Goal: Task Accomplishment & Management: Use online tool/utility

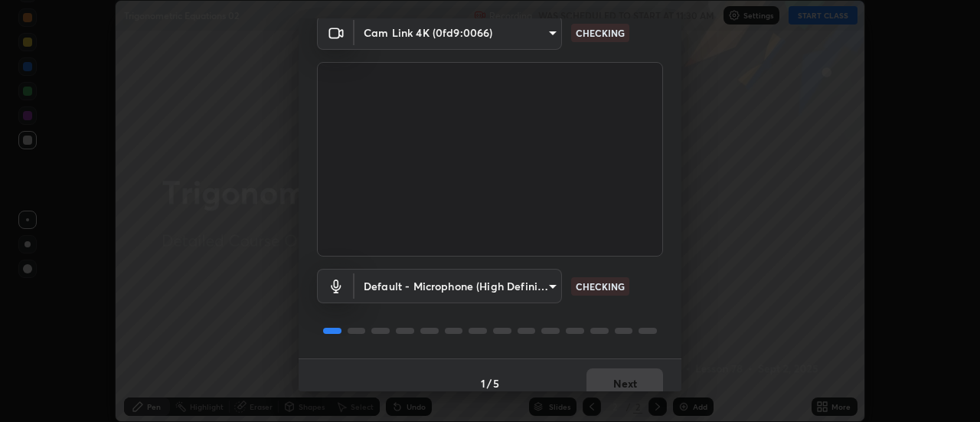
scroll to position [80, 0]
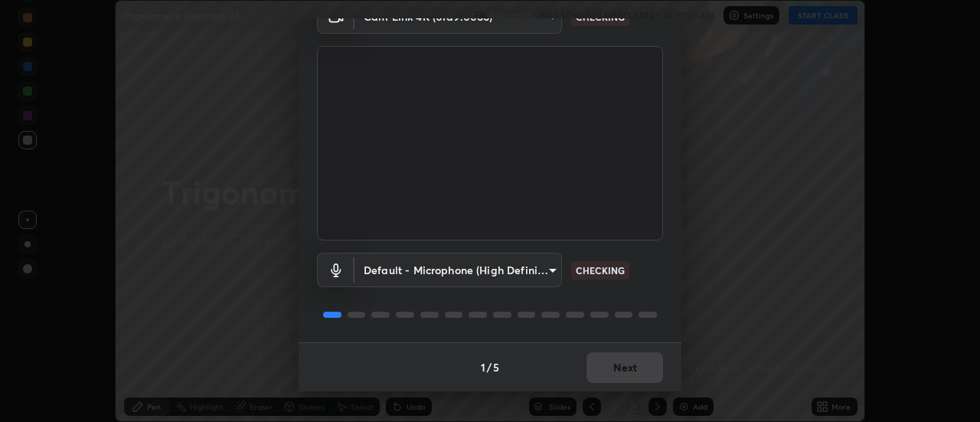
click at [610, 364] on div "1 / 5 Next" at bounding box center [490, 366] width 383 height 49
click at [630, 372] on div "1 / 5 Next" at bounding box center [490, 366] width 383 height 49
click at [633, 371] on button "Next" at bounding box center [624, 367] width 77 height 31
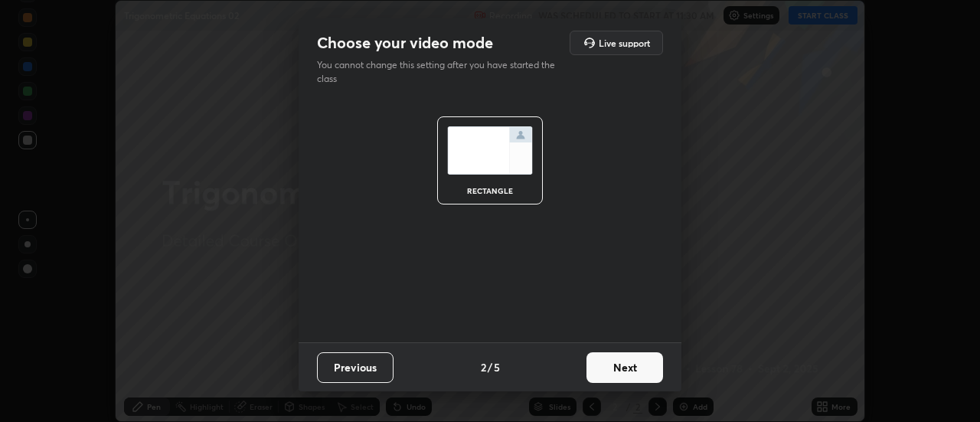
scroll to position [0, 0]
click at [635, 371] on button "Next" at bounding box center [624, 367] width 77 height 31
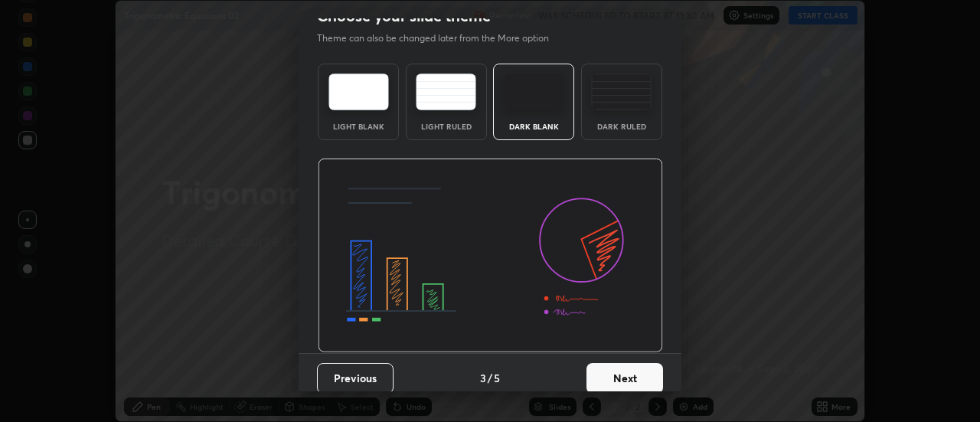
scroll to position [38, 0]
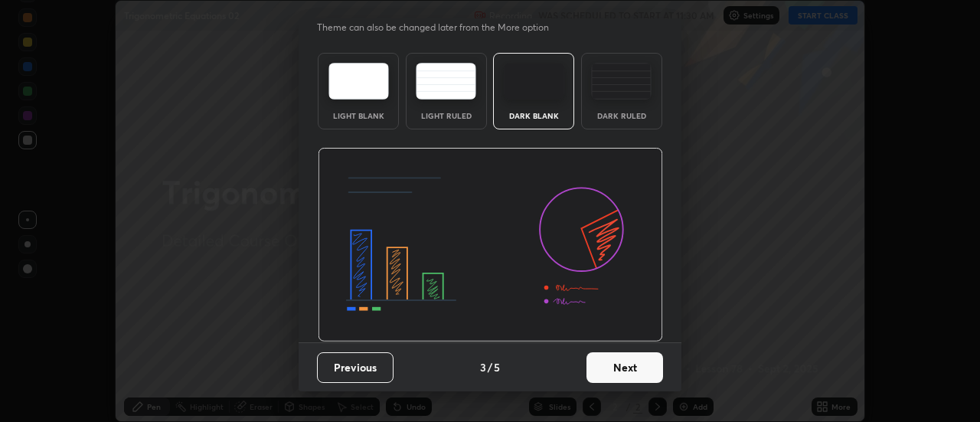
click at [645, 368] on button "Next" at bounding box center [624, 367] width 77 height 31
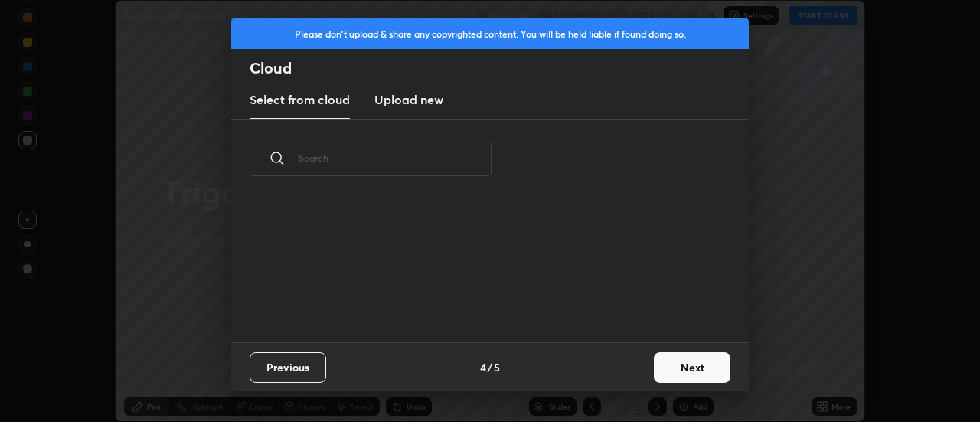
click at [661, 367] on button "Next" at bounding box center [692, 367] width 77 height 31
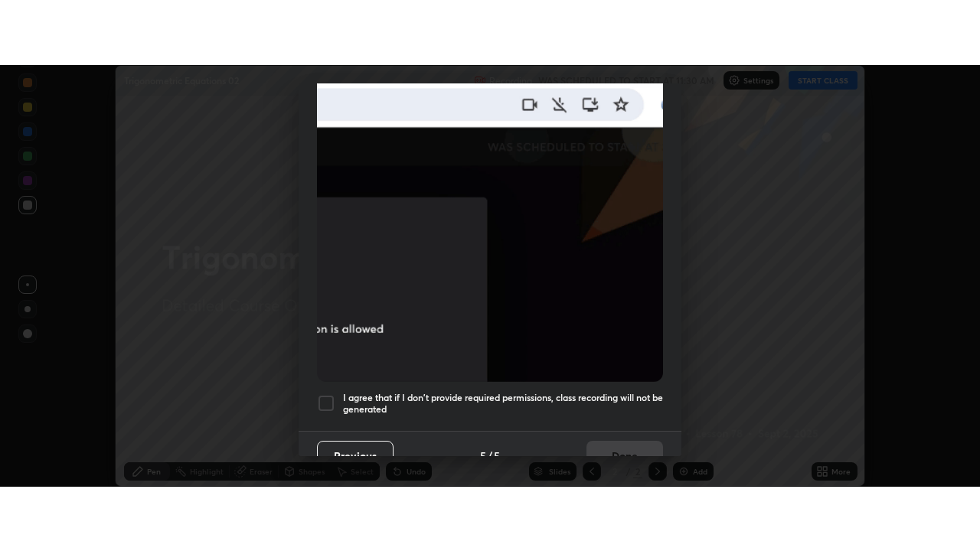
scroll to position [393, 0]
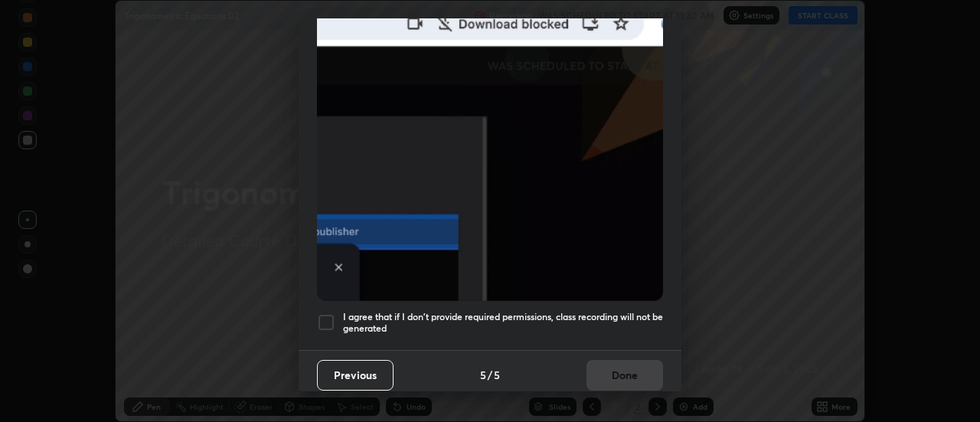
click at [580, 311] on h5 "I agree that if I don't provide required permissions, class recording will not …" at bounding box center [503, 323] width 320 height 24
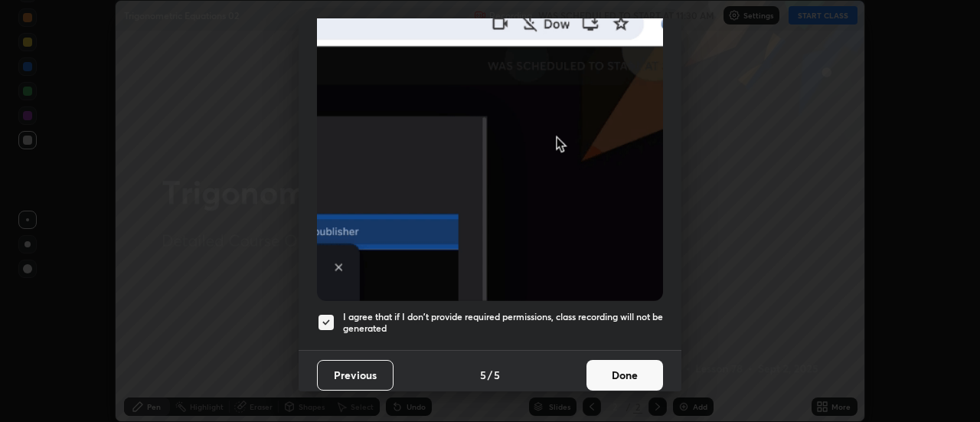
click at [598, 372] on button "Done" at bounding box center [624, 375] width 77 height 31
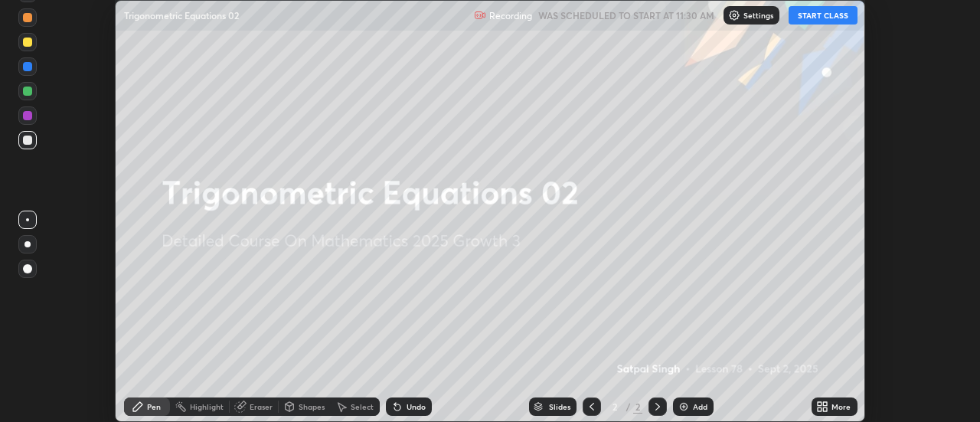
click at [821, 18] on button "START CLASS" at bounding box center [823, 15] width 69 height 18
click at [830, 408] on div "More" at bounding box center [834, 406] width 46 height 18
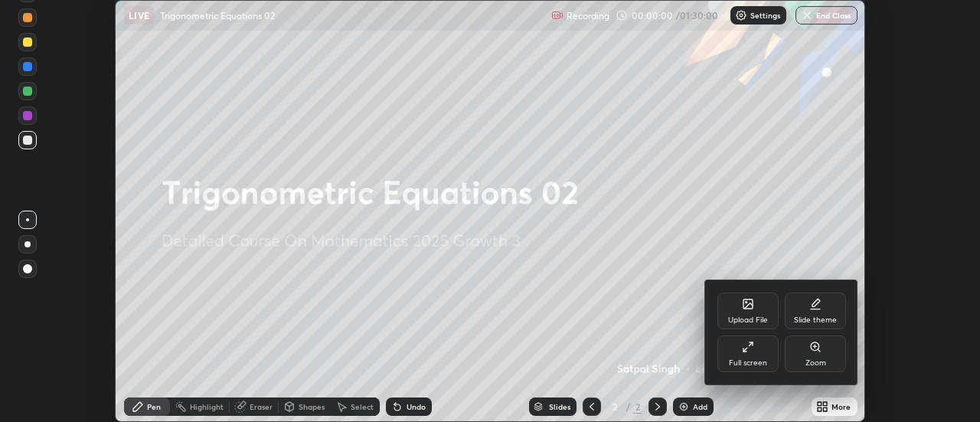
click at [762, 352] on div "Full screen" at bounding box center [747, 353] width 61 height 37
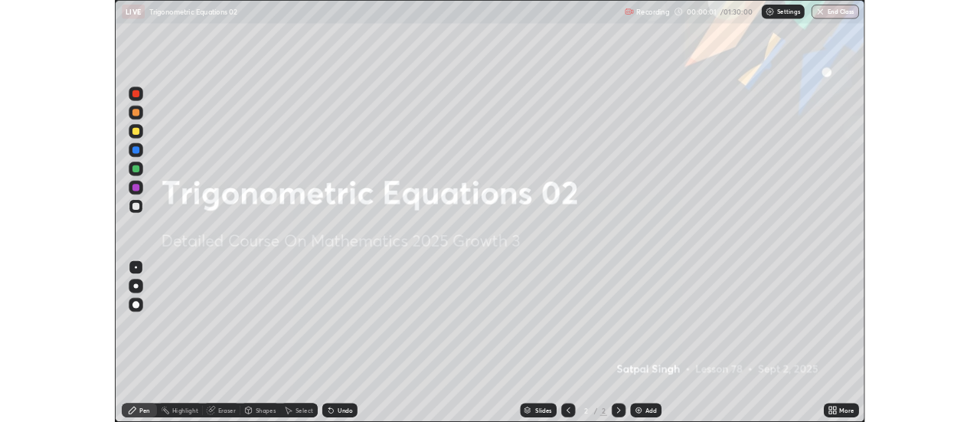
scroll to position [551, 980]
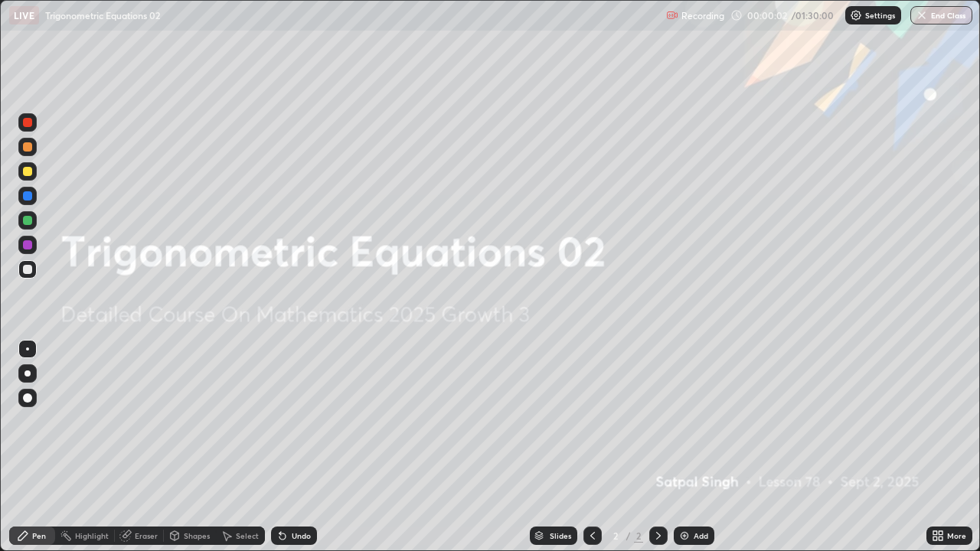
click at [707, 421] on div "Add" at bounding box center [694, 536] width 41 height 18
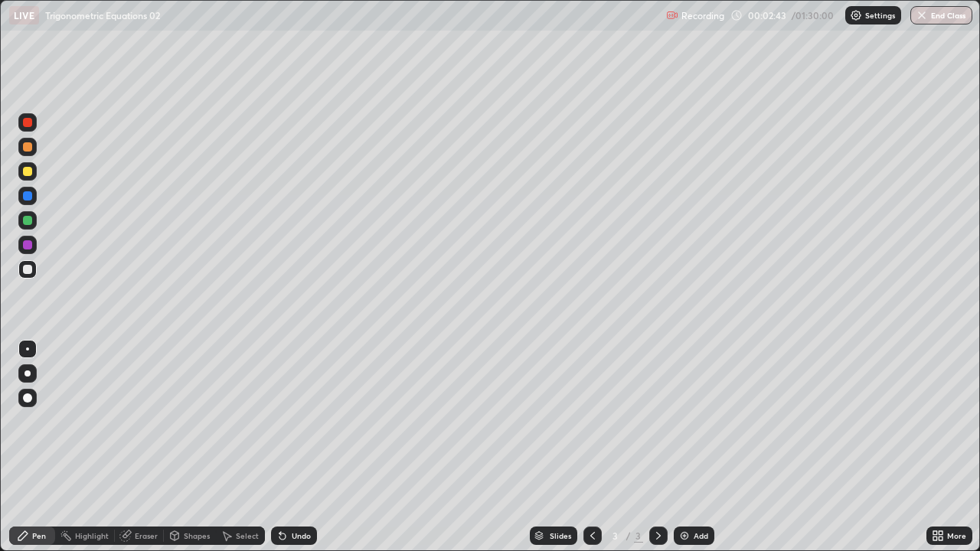
click at [285, 421] on div "Undo" at bounding box center [294, 536] width 46 height 18
click at [255, 421] on div "Select" at bounding box center [247, 536] width 23 height 8
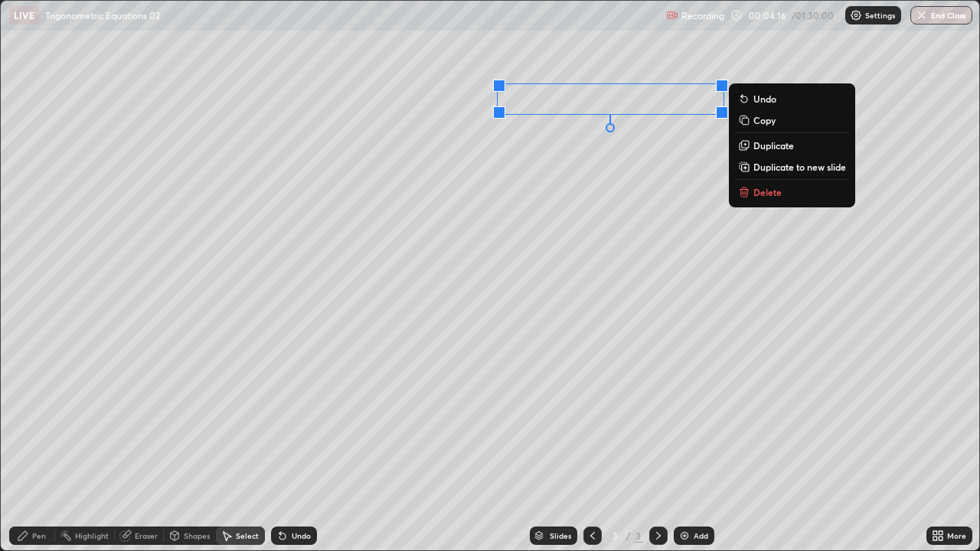
click at [531, 342] on div "0 ° Undo Copy Duplicate Duplicate to new slide Delete" at bounding box center [490, 276] width 978 height 550
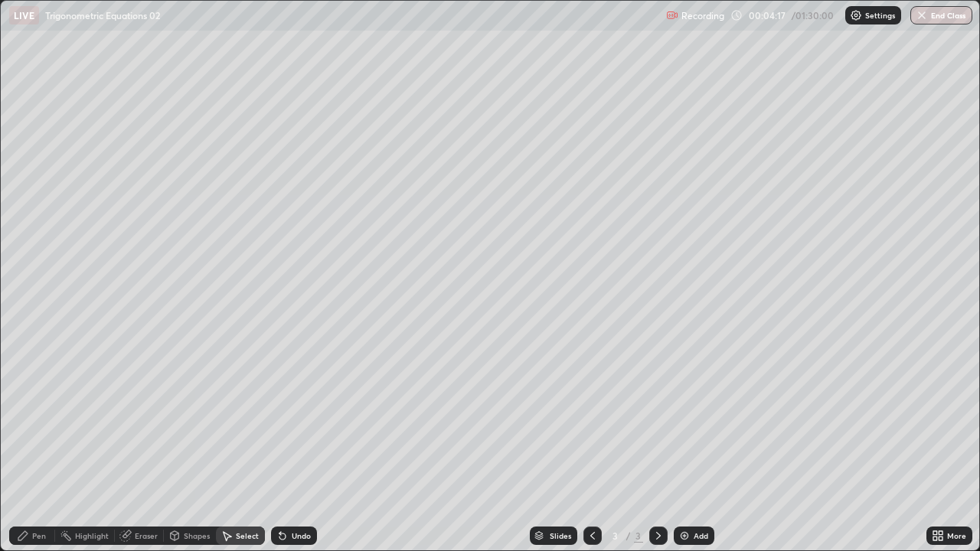
click at [34, 421] on div "Pen" at bounding box center [39, 536] width 14 height 8
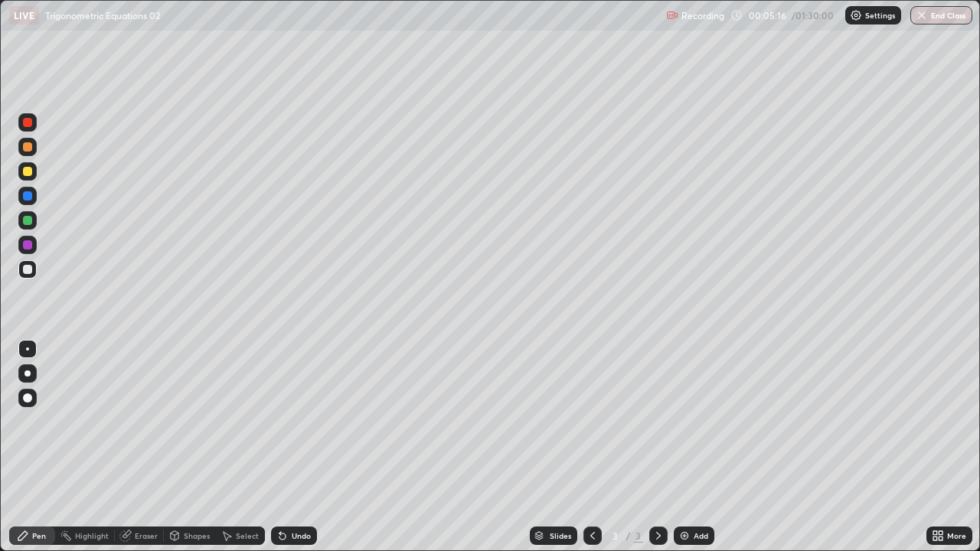
click at [302, 421] on div "Undo" at bounding box center [301, 536] width 19 height 8
click at [299, 421] on div "Undo" at bounding box center [301, 536] width 19 height 8
click at [309, 421] on div "Undo" at bounding box center [294, 536] width 46 height 18
click at [306, 421] on div "Undo" at bounding box center [301, 536] width 19 height 8
click at [292, 421] on div "Undo" at bounding box center [294, 536] width 46 height 18
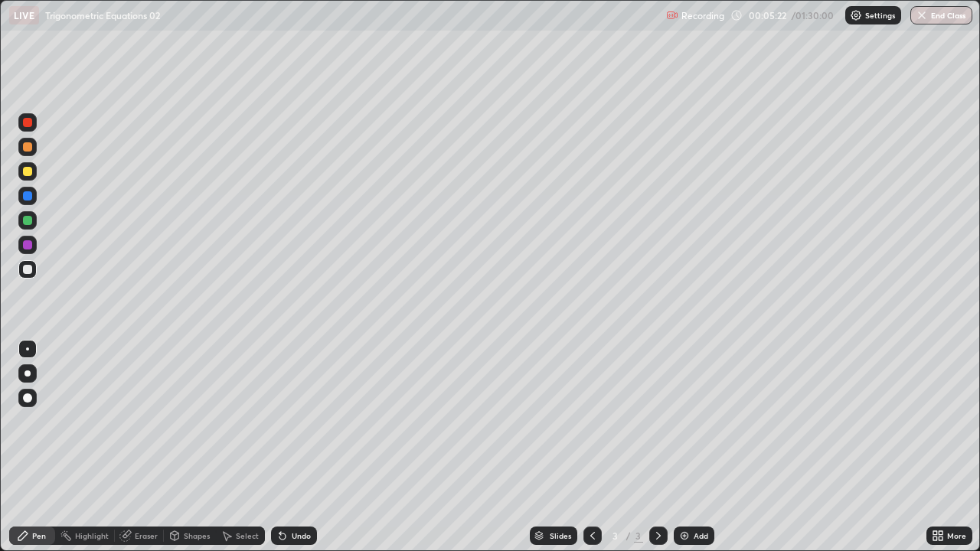
click at [286, 421] on icon at bounding box center [282, 536] width 12 height 12
click at [296, 421] on div "Undo" at bounding box center [301, 536] width 19 height 8
click at [293, 421] on div "Undo" at bounding box center [301, 536] width 19 height 8
click at [149, 421] on div "Eraser" at bounding box center [146, 536] width 23 height 8
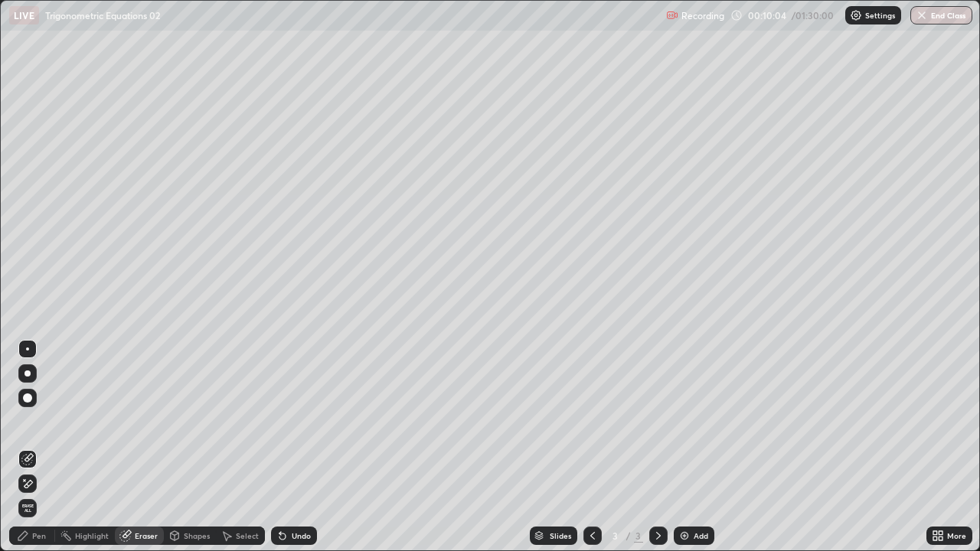
click at [46, 421] on div "Pen" at bounding box center [32, 536] width 46 height 18
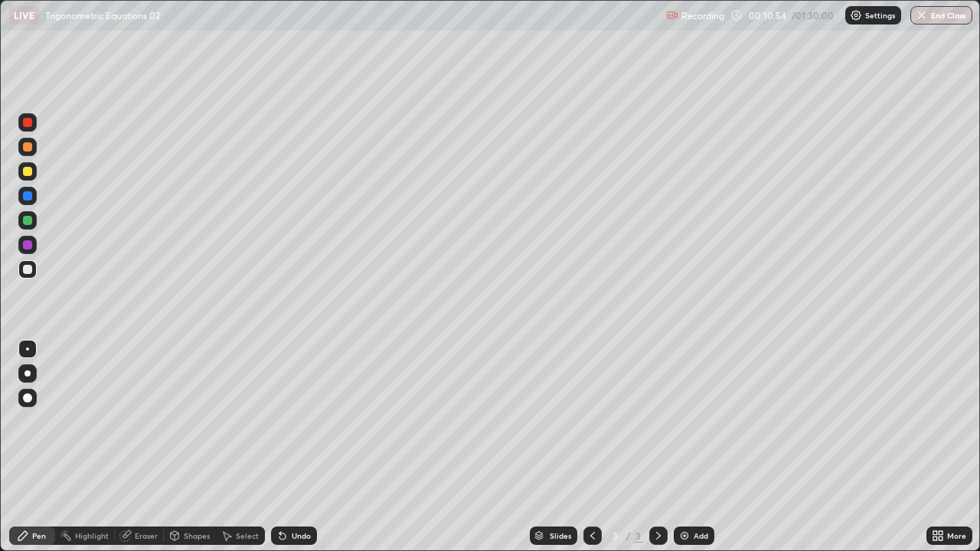
click at [681, 421] on img at bounding box center [684, 536] width 12 height 12
click at [290, 421] on div "Undo" at bounding box center [294, 536] width 46 height 18
click at [289, 421] on div "Undo" at bounding box center [294, 536] width 46 height 18
click at [295, 421] on div "Undo" at bounding box center [294, 536] width 46 height 18
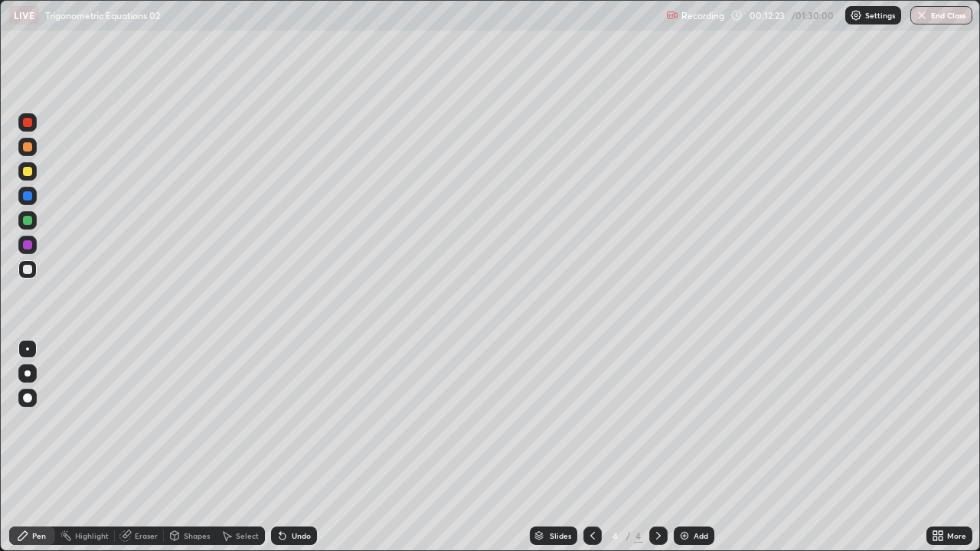
click at [294, 421] on div "Undo" at bounding box center [301, 536] width 19 height 8
click at [292, 421] on div "Undo" at bounding box center [301, 536] width 19 height 8
click at [252, 421] on div "Select" at bounding box center [247, 536] width 23 height 8
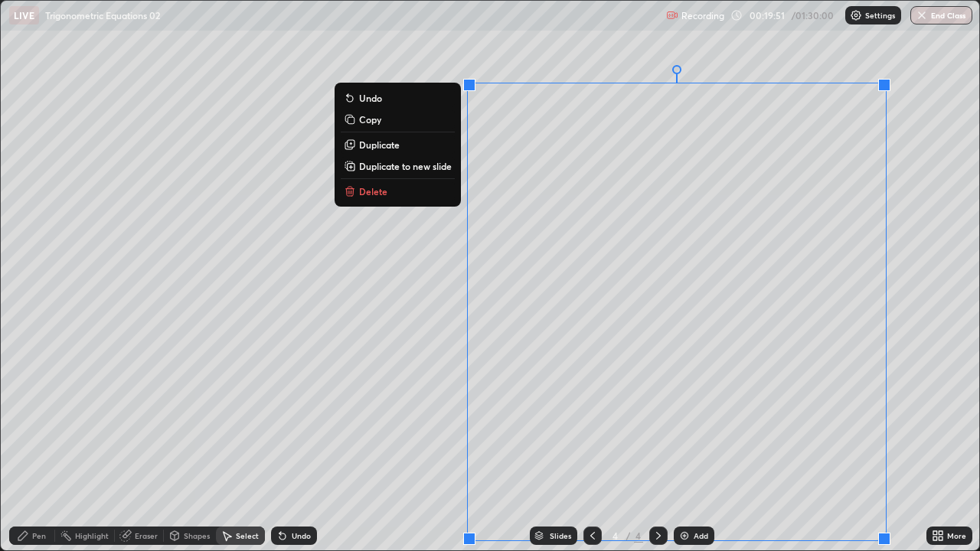
click at [451, 167] on p "Duplicate to new slide" at bounding box center [405, 166] width 93 height 12
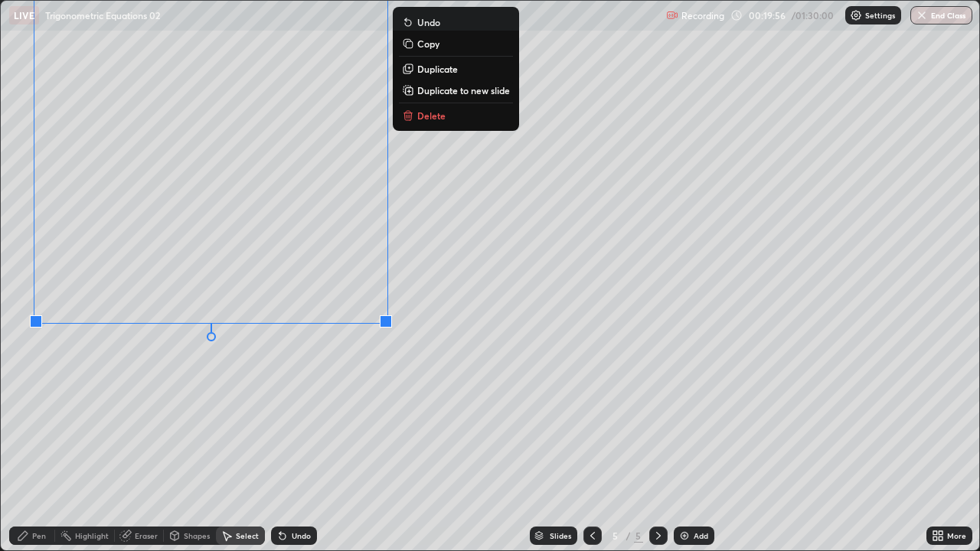
click at [146, 421] on div "Eraser" at bounding box center [139, 536] width 49 height 18
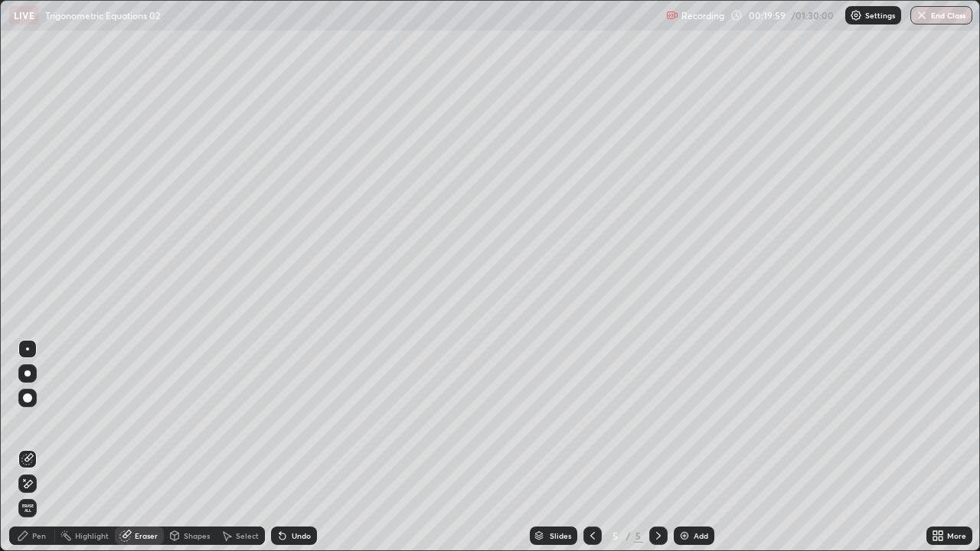
click at [24, 421] on icon at bounding box center [25, 480] width 2 height 2
click at [35, 421] on div "Pen" at bounding box center [39, 536] width 14 height 8
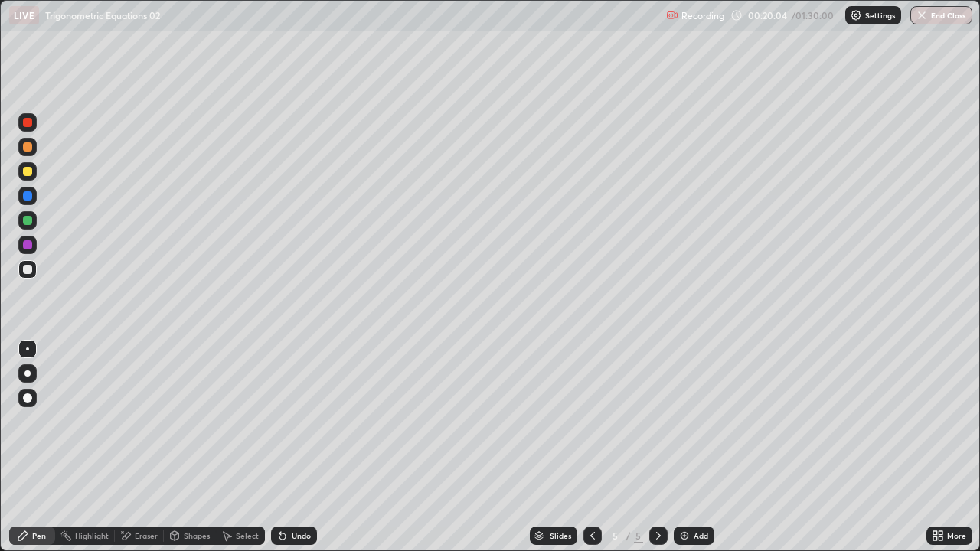
click at [935, 421] on icon at bounding box center [935, 539] width 4 height 4
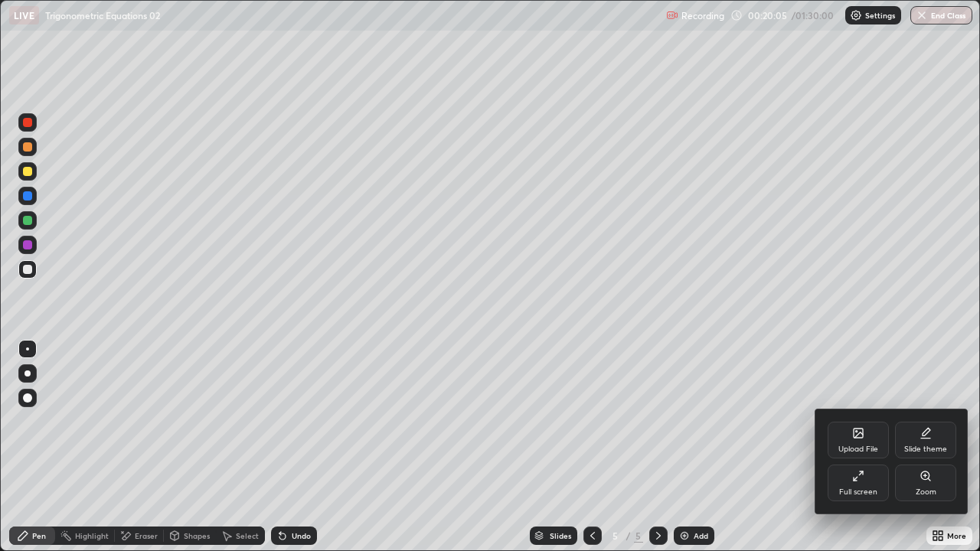
click at [864, 421] on div "Full screen" at bounding box center [858, 483] width 61 height 37
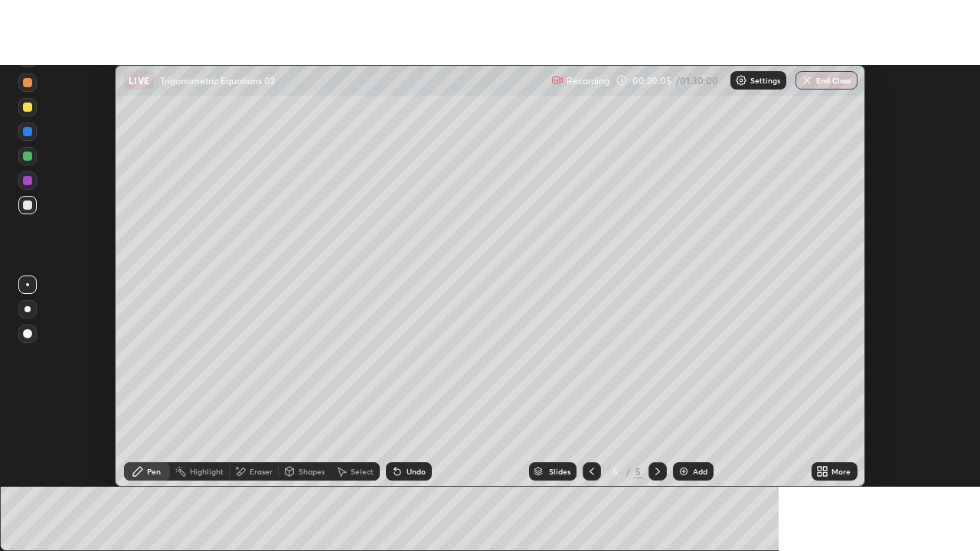
scroll to position [76132, 75574]
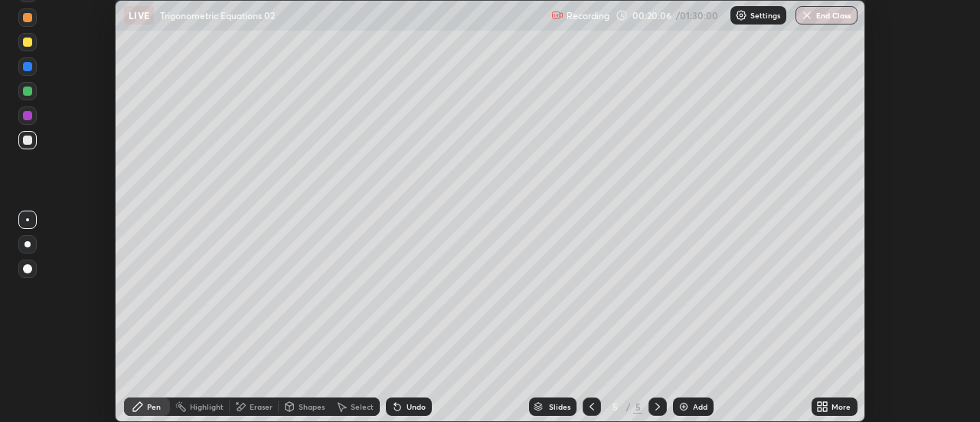
click at [838, 400] on div "More" at bounding box center [834, 406] width 46 height 18
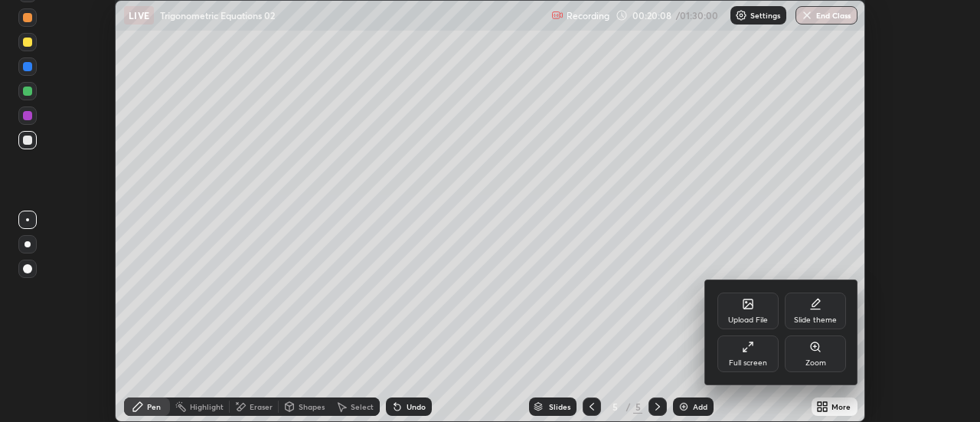
click at [735, 363] on div "Full screen" at bounding box center [748, 363] width 38 height 8
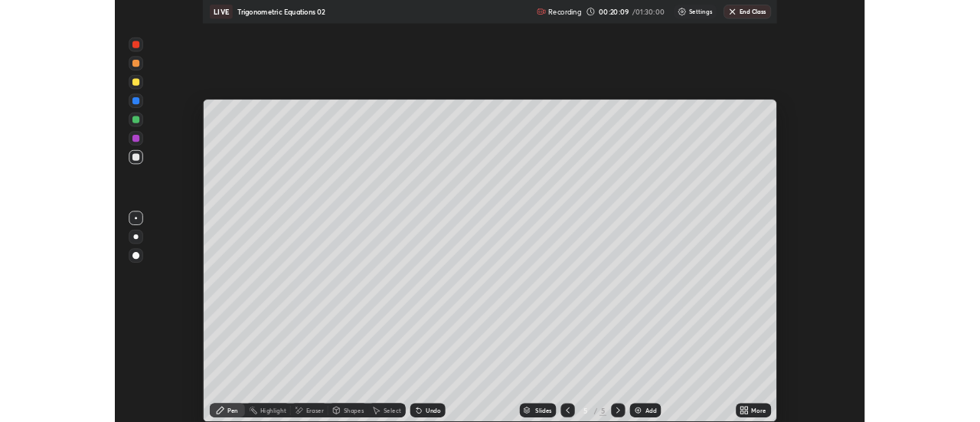
scroll to position [551, 980]
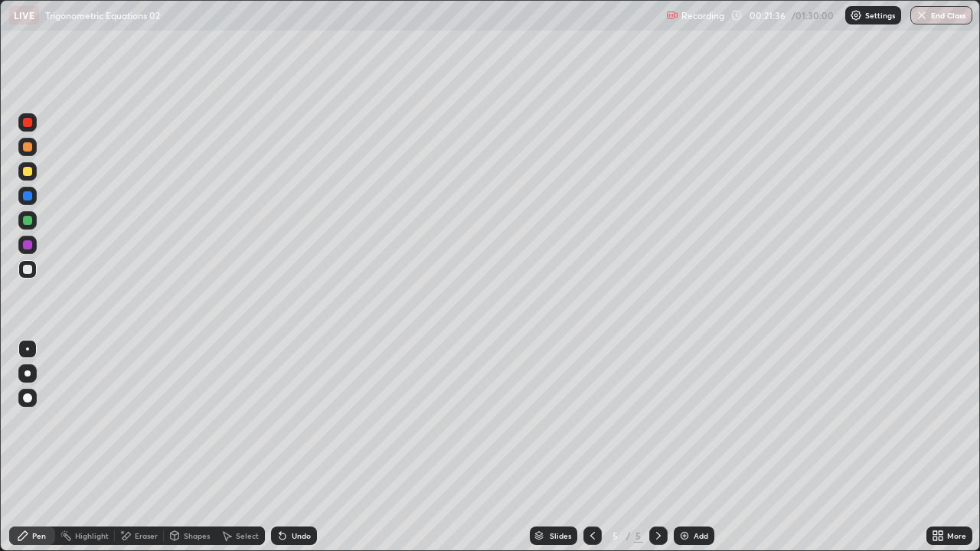
click at [247, 421] on div "Select" at bounding box center [247, 536] width 23 height 8
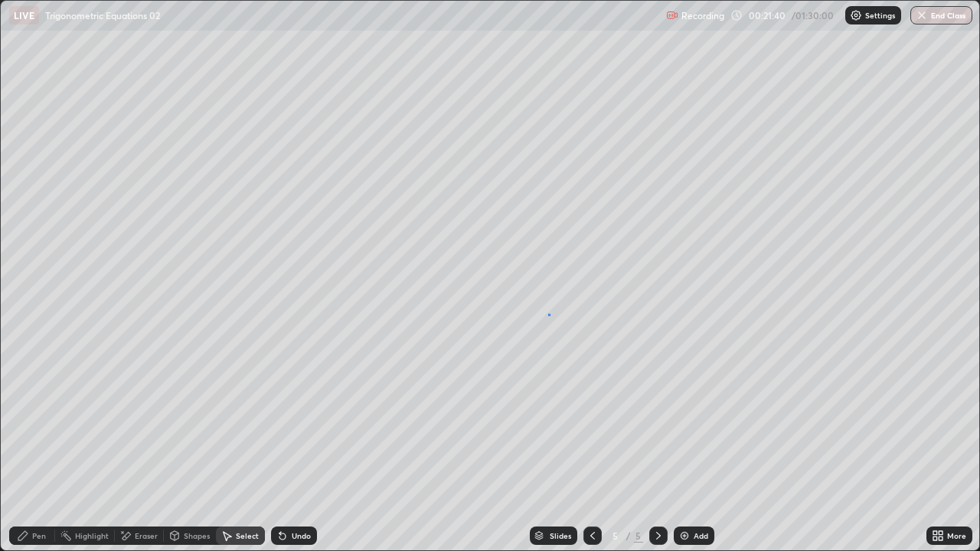
click at [548, 314] on div "0 ° Undo Copy Duplicate Duplicate to new slide Delete" at bounding box center [490, 276] width 978 height 550
click at [47, 421] on div "Pen" at bounding box center [32, 536] width 46 height 18
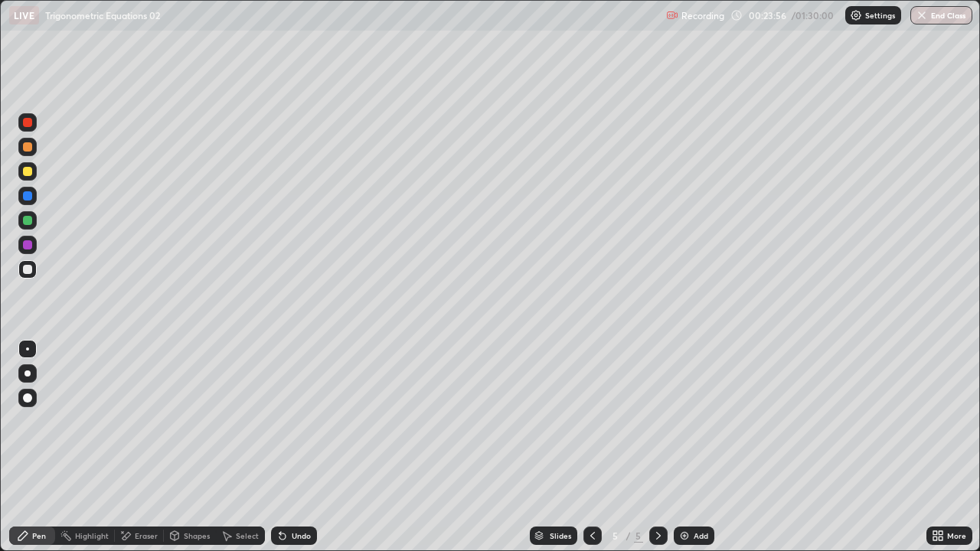
click at [935, 421] on icon at bounding box center [935, 539] width 4 height 4
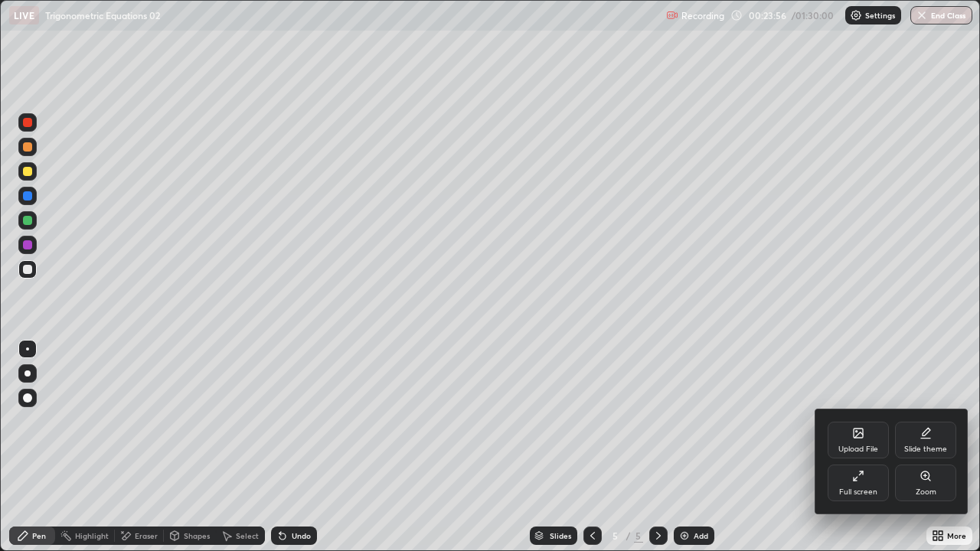
click at [850, 421] on div "Full screen" at bounding box center [858, 483] width 61 height 37
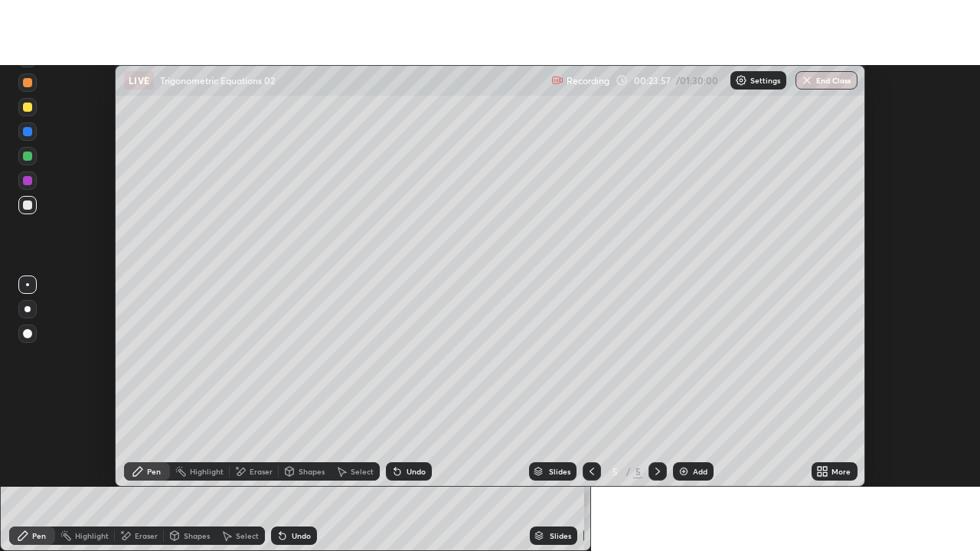
scroll to position [76132, 75574]
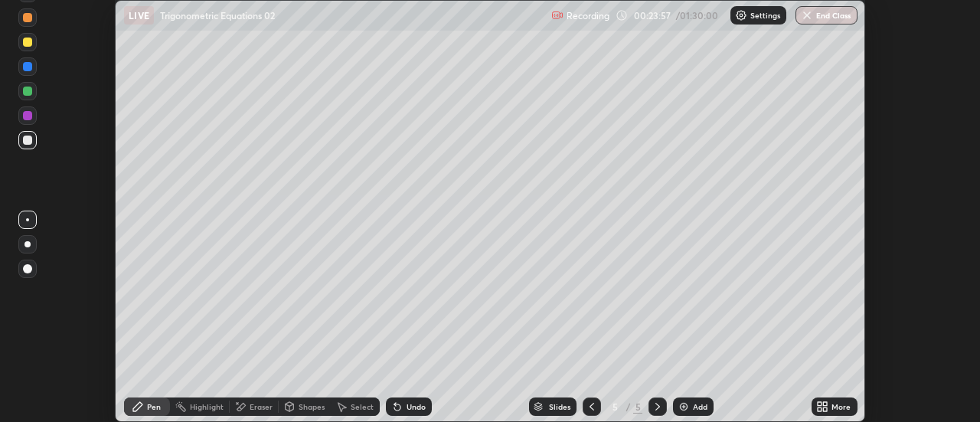
click at [831, 410] on div "More" at bounding box center [834, 406] width 46 height 18
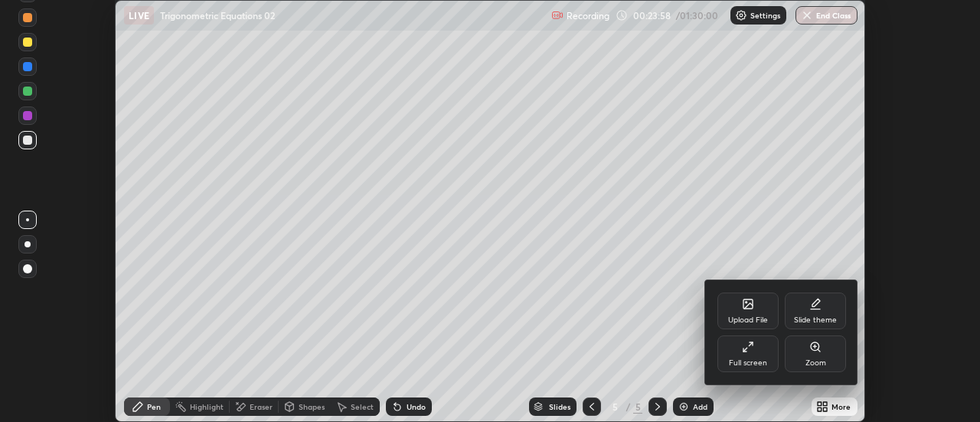
click at [753, 354] on div "Full screen" at bounding box center [747, 353] width 61 height 37
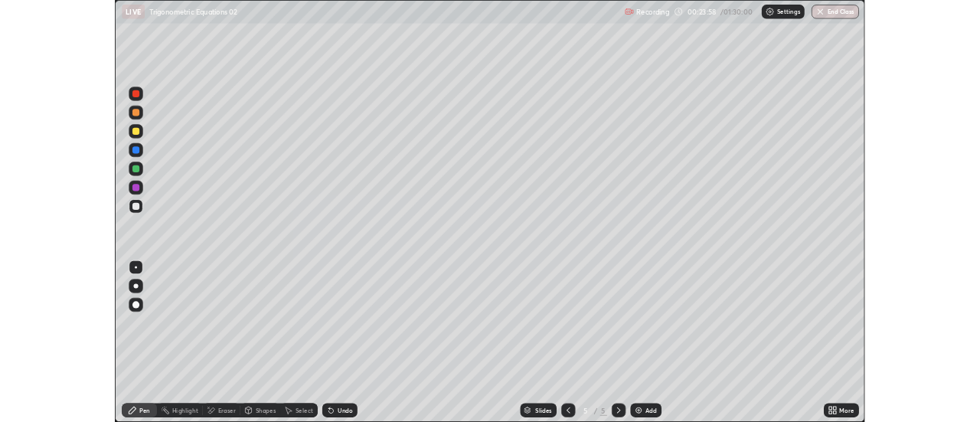
scroll to position [551, 980]
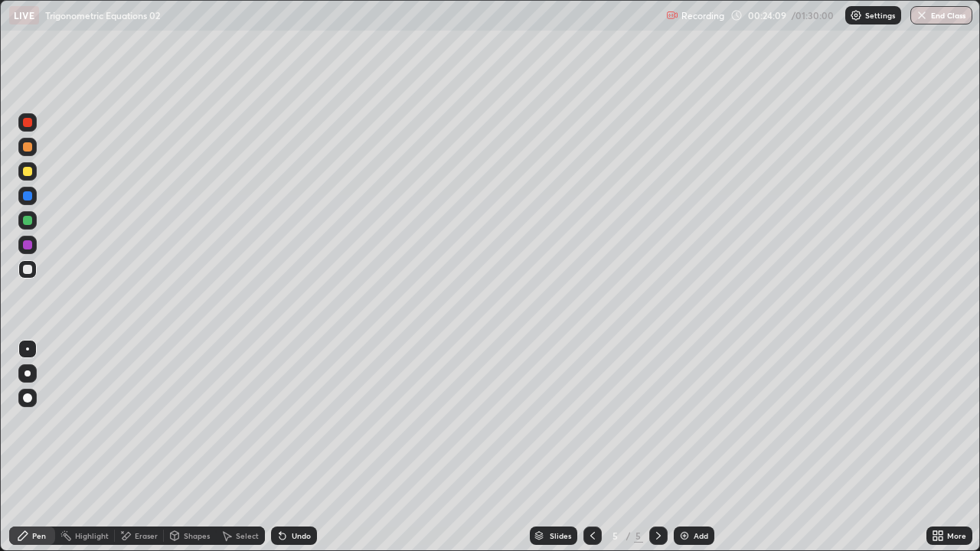
click at [250, 421] on div "Select" at bounding box center [247, 536] width 23 height 8
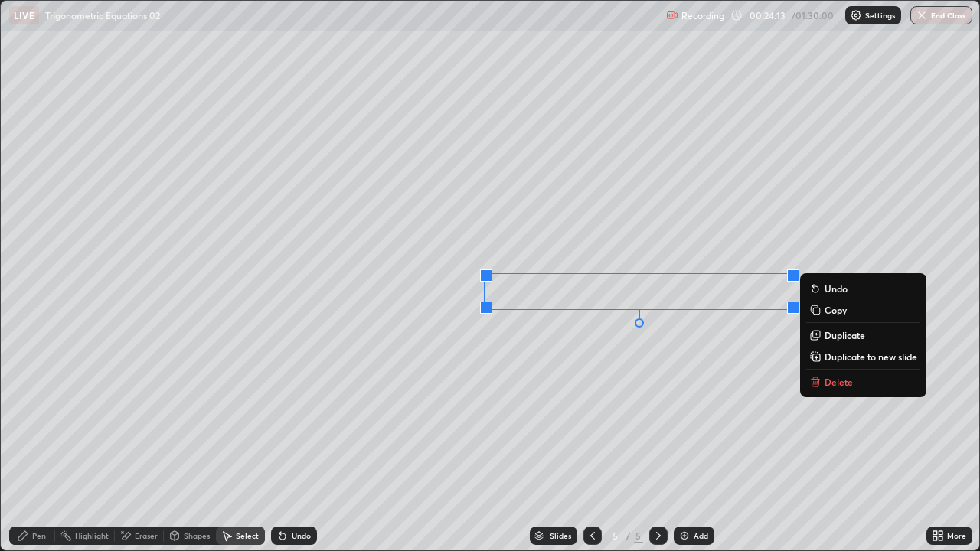
click at [629, 389] on div "0 ° Undo Copy Duplicate Duplicate to new slide Delete" at bounding box center [490, 276] width 978 height 550
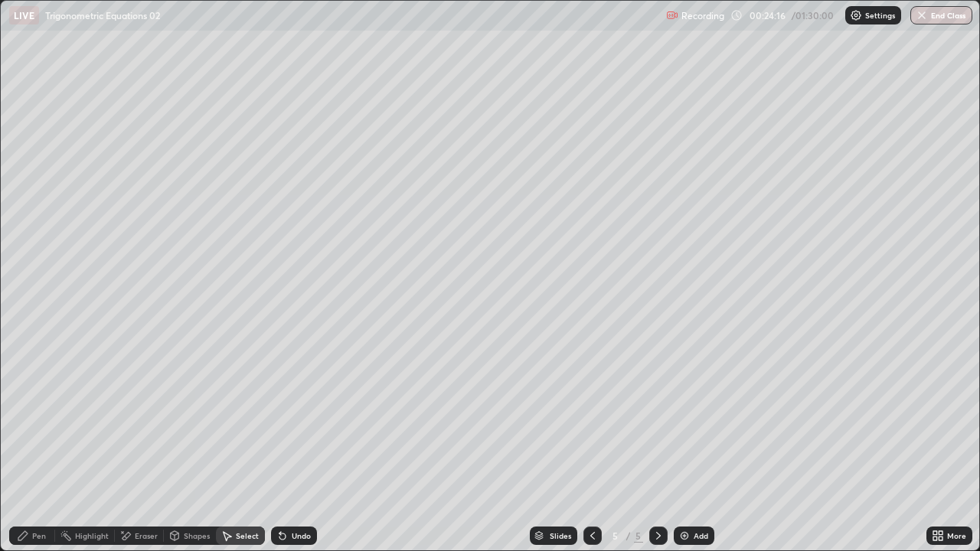
click at [39, 421] on div "Pen" at bounding box center [32, 536] width 46 height 18
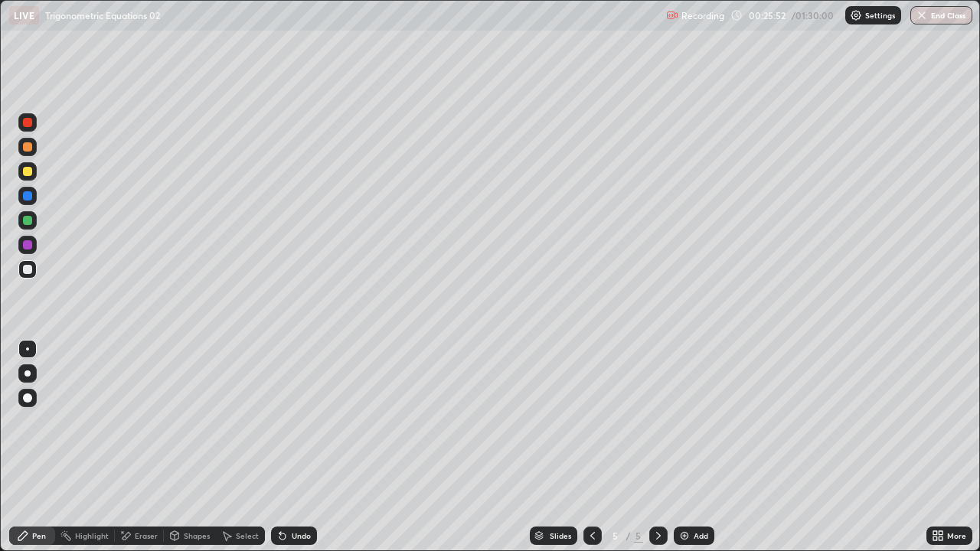
click at [935, 421] on icon at bounding box center [935, 533] width 4 height 4
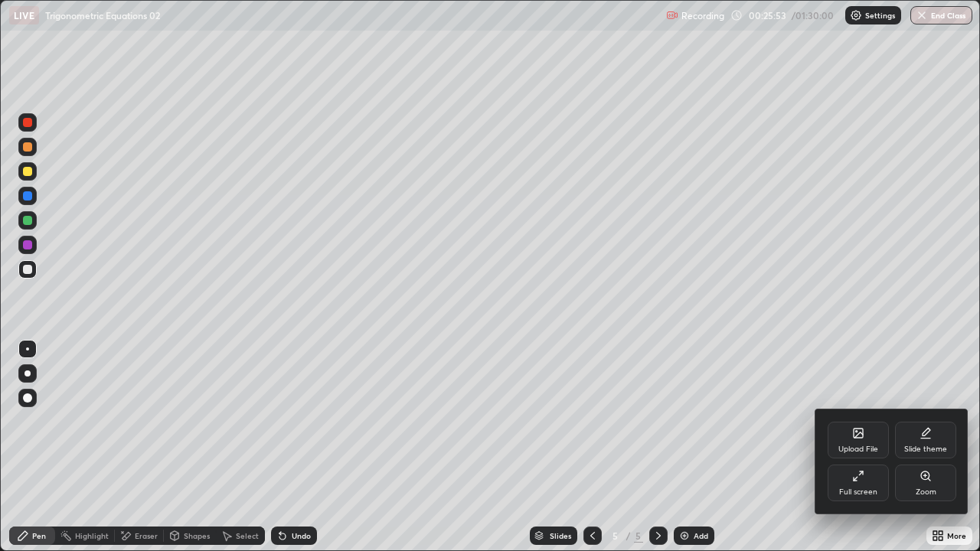
click at [880, 421] on div "Full screen" at bounding box center [858, 483] width 61 height 37
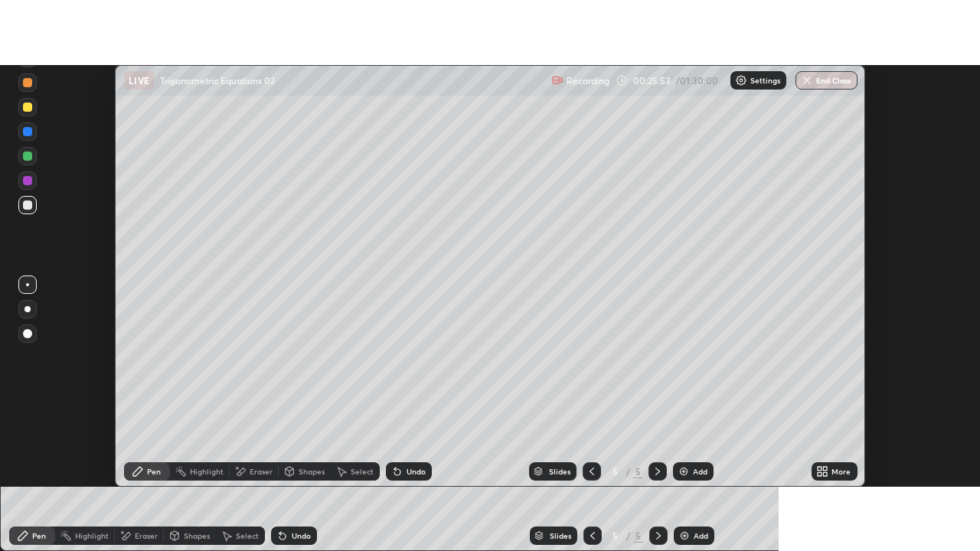
scroll to position [76132, 75574]
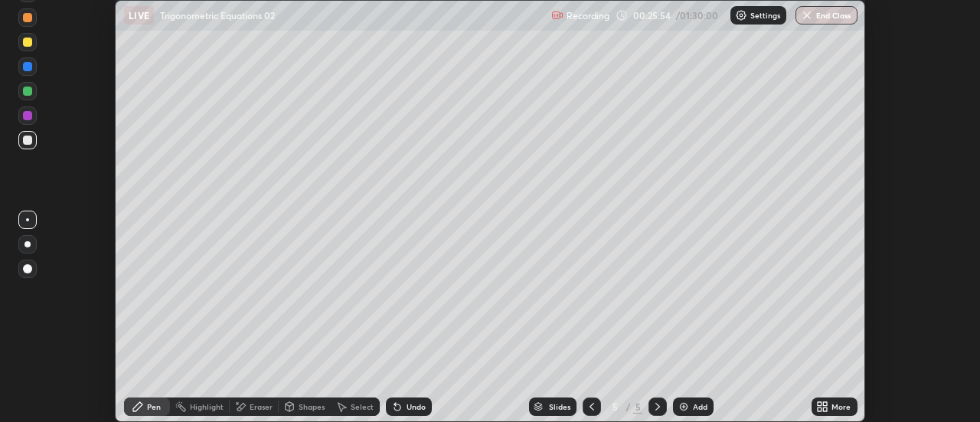
click at [851, 405] on div "More" at bounding box center [834, 406] width 46 height 18
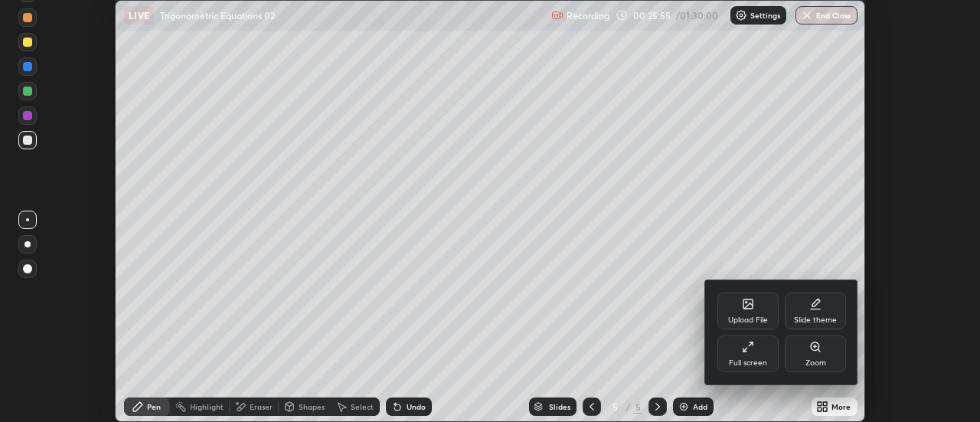
click at [750, 354] on div "Full screen" at bounding box center [747, 353] width 61 height 37
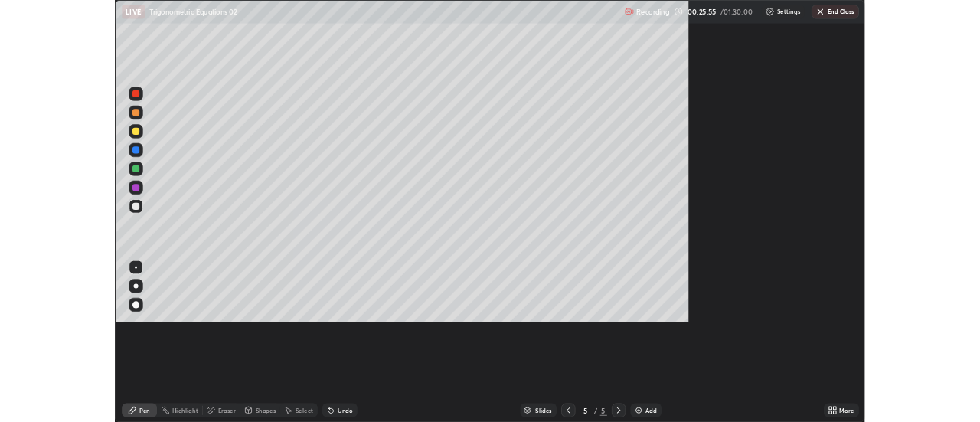
scroll to position [551, 980]
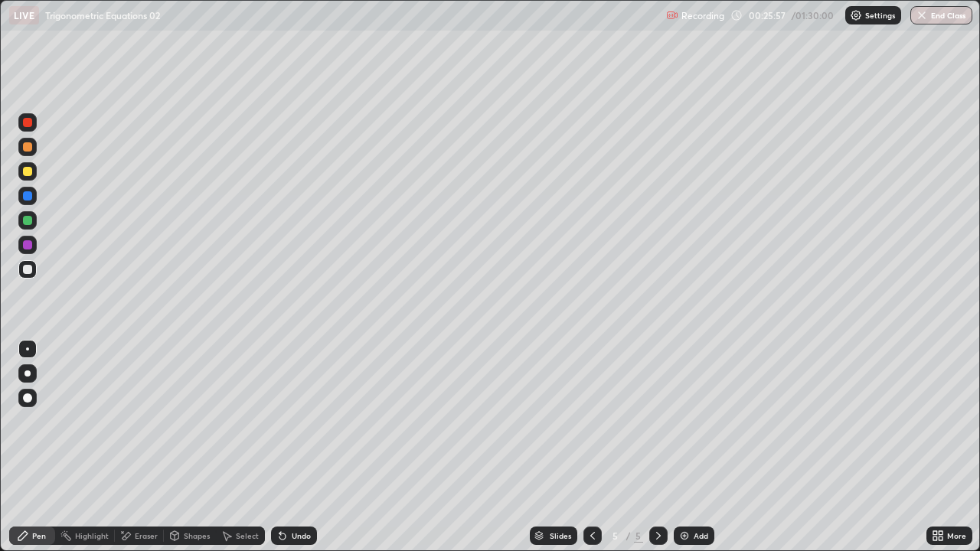
click at [41, 421] on div "Pen" at bounding box center [39, 536] width 14 height 8
click at [290, 421] on div "Undo" at bounding box center [294, 536] width 46 height 18
click at [157, 421] on div "Eraser" at bounding box center [139, 536] width 49 height 18
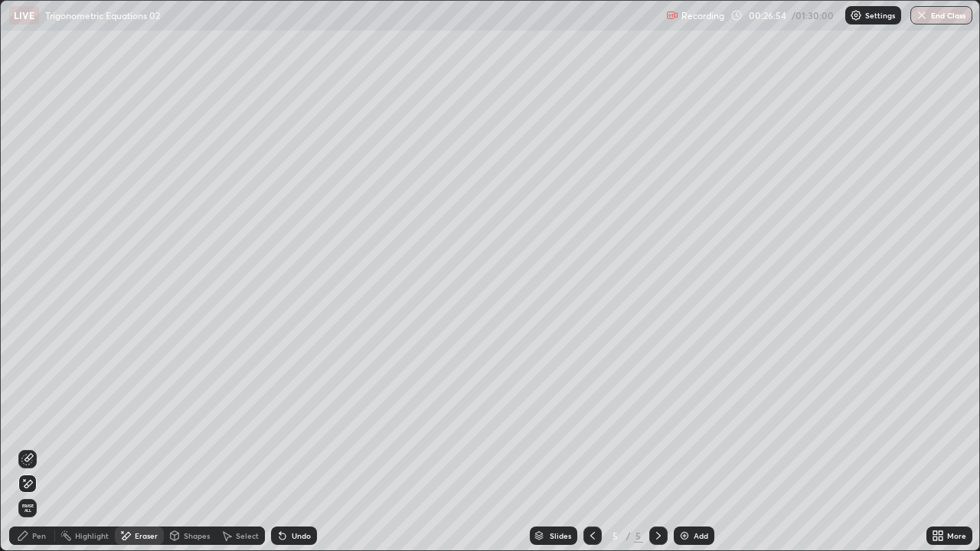
click at [242, 421] on div "Select" at bounding box center [247, 536] width 23 height 8
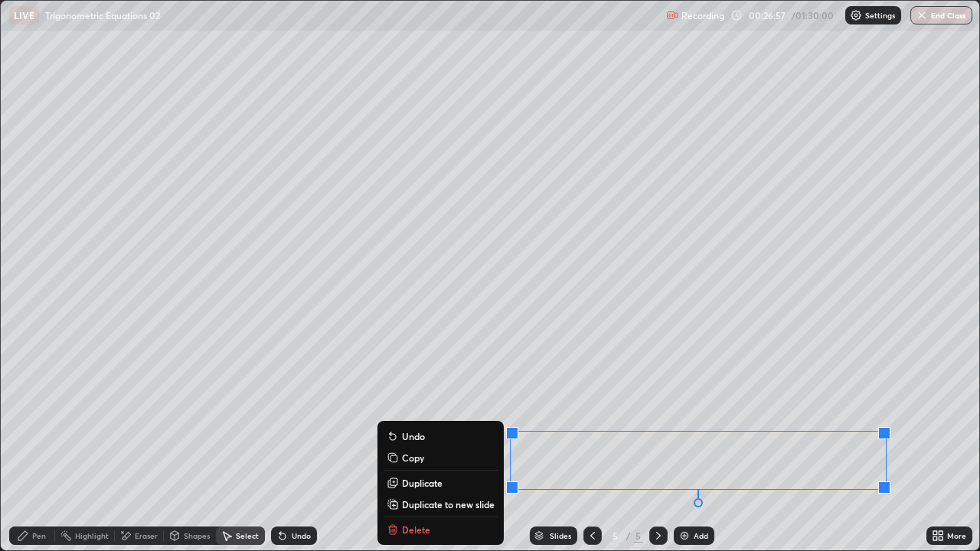
click at [477, 421] on p "Duplicate to new slide" at bounding box center [448, 504] width 93 height 12
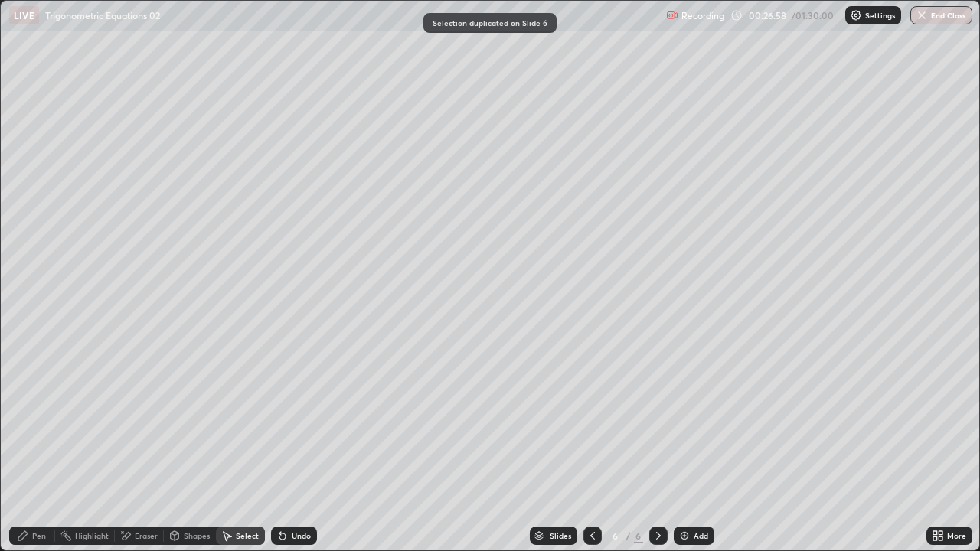
click at [591, 421] on icon at bounding box center [592, 536] width 12 height 12
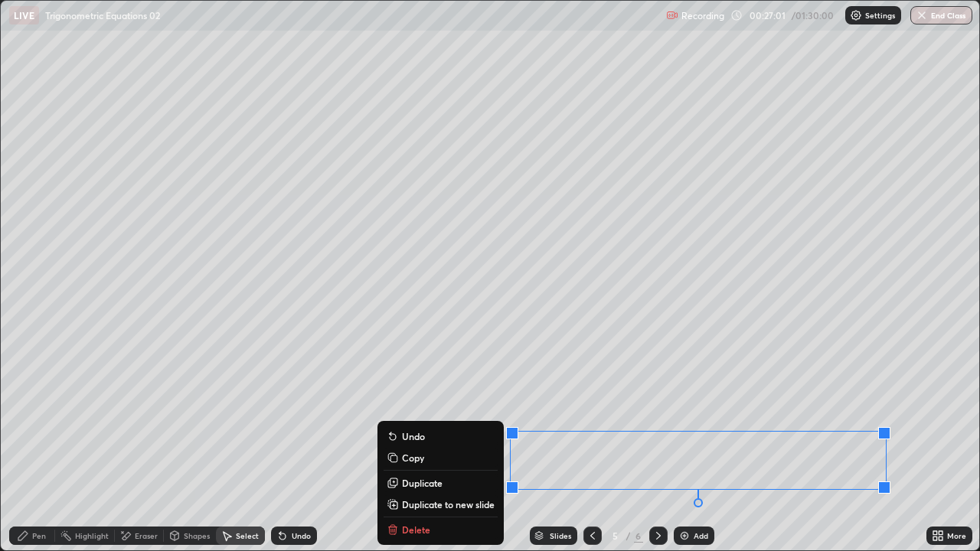
click at [410, 421] on div "Slides 5 / 6 Add" at bounding box center [621, 536] width 609 height 31
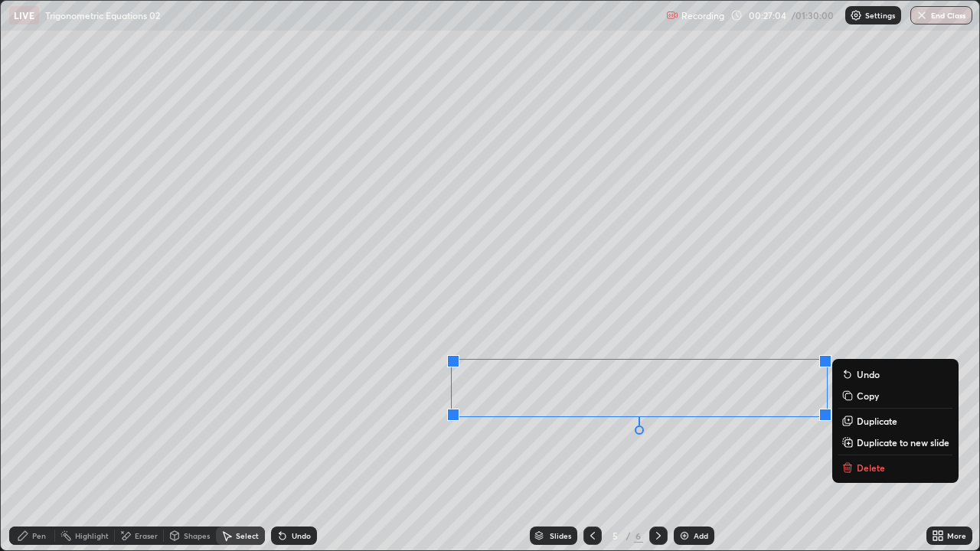
click at [847, 421] on icon at bounding box center [847, 468] width 7 height 7
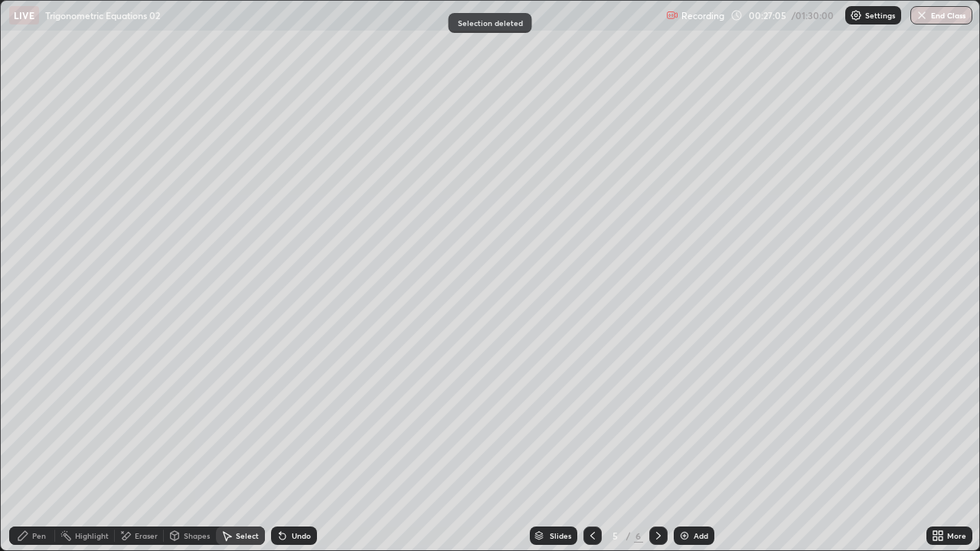
click at [34, 421] on div "Pen" at bounding box center [39, 536] width 14 height 8
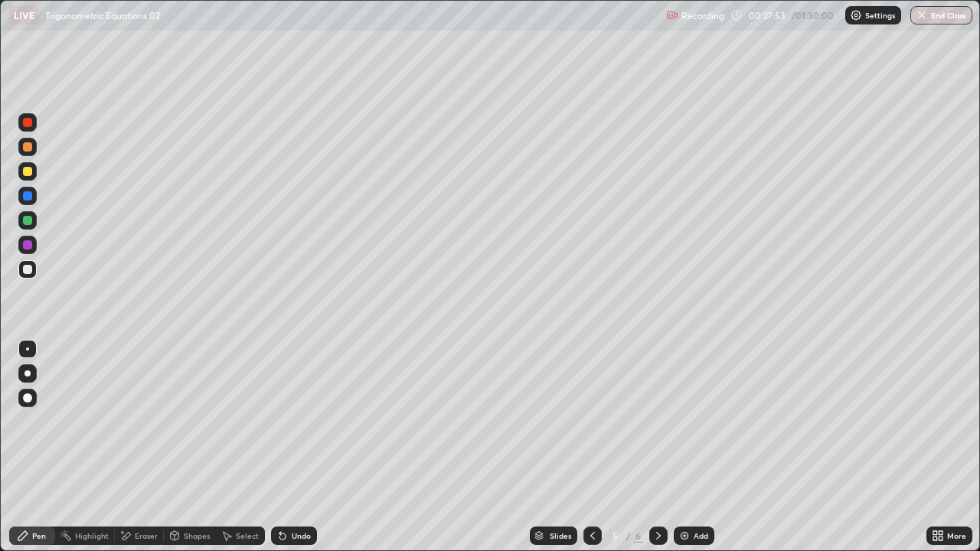
click at [251, 421] on div "Select" at bounding box center [247, 536] width 23 height 8
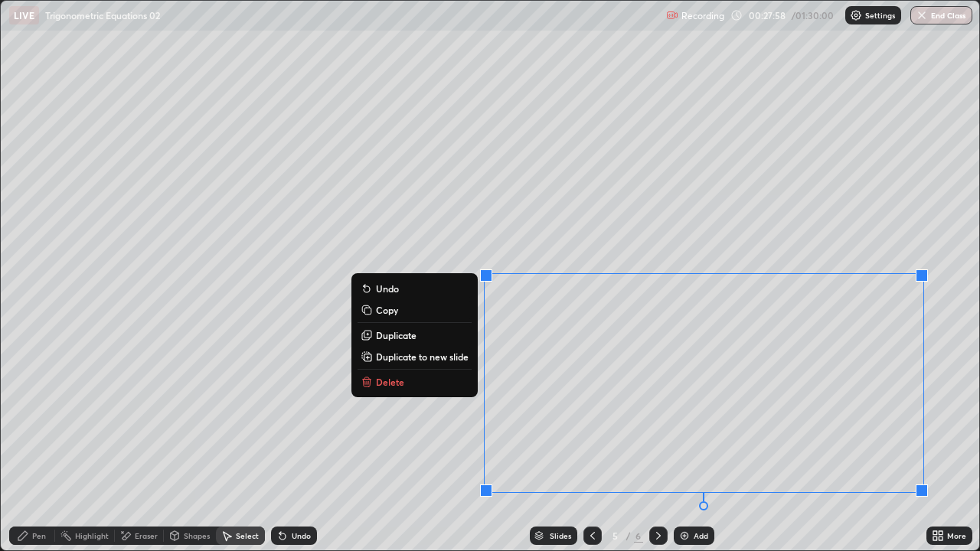
click at [393, 312] on p "Copy" at bounding box center [387, 310] width 22 height 12
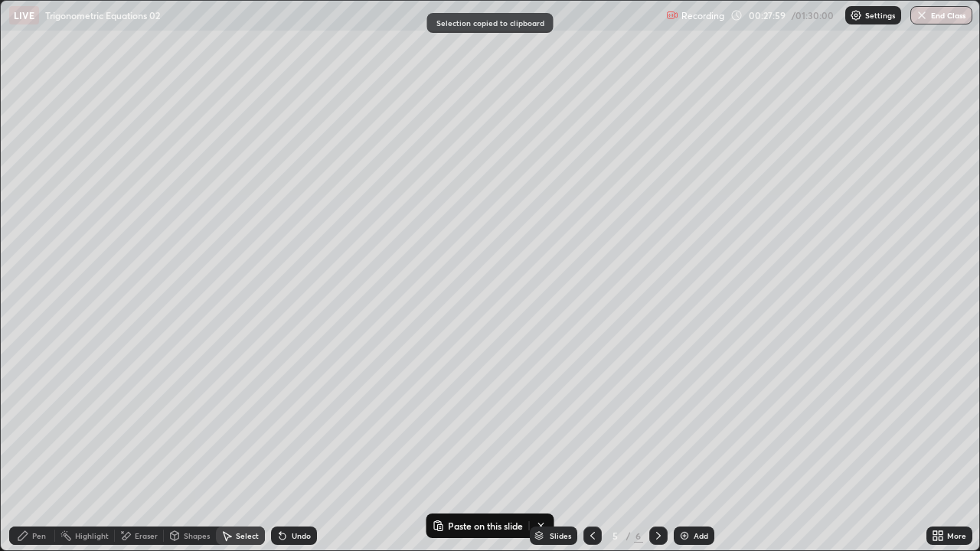
click at [591, 421] on icon at bounding box center [592, 536] width 12 height 12
click at [661, 421] on div at bounding box center [658, 536] width 18 height 18
click at [658, 421] on icon at bounding box center [658, 536] width 12 height 12
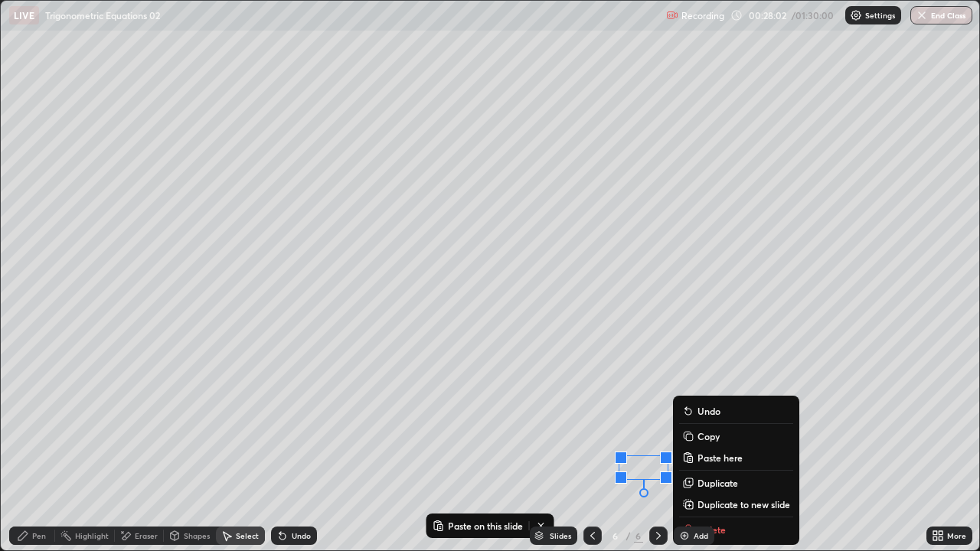
click at [709, 421] on p "Paste here" at bounding box center [719, 458] width 45 height 12
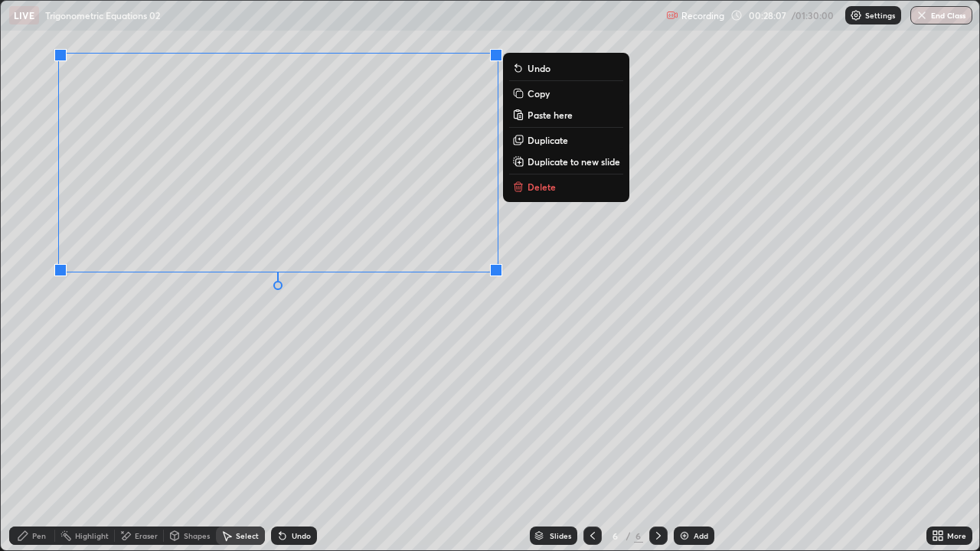
click at [263, 421] on div "0 ° Undo Copy Paste here Duplicate Duplicate to new slide Delete" at bounding box center [490, 276] width 978 height 550
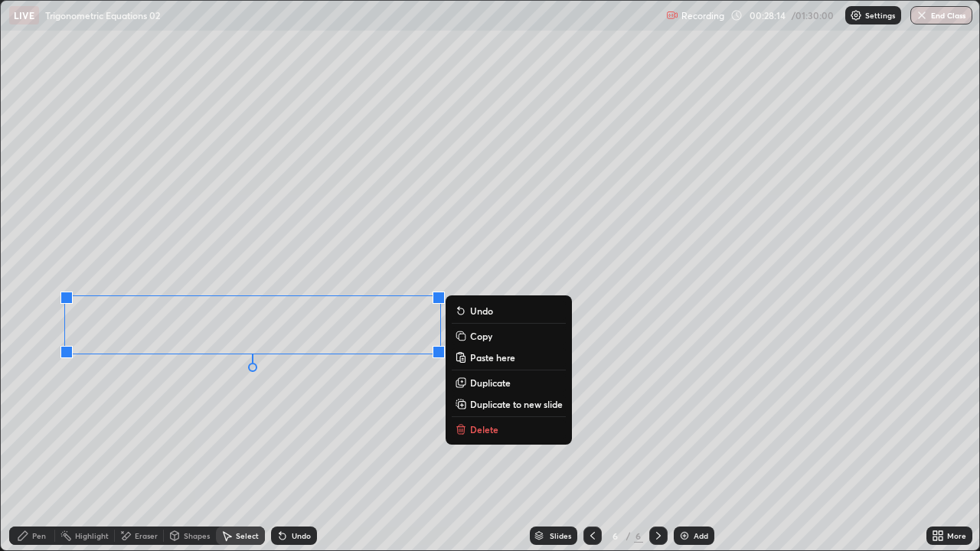
click at [210, 402] on div "0 ° Undo Copy Paste here Duplicate Duplicate to new slide Delete" at bounding box center [490, 276] width 978 height 550
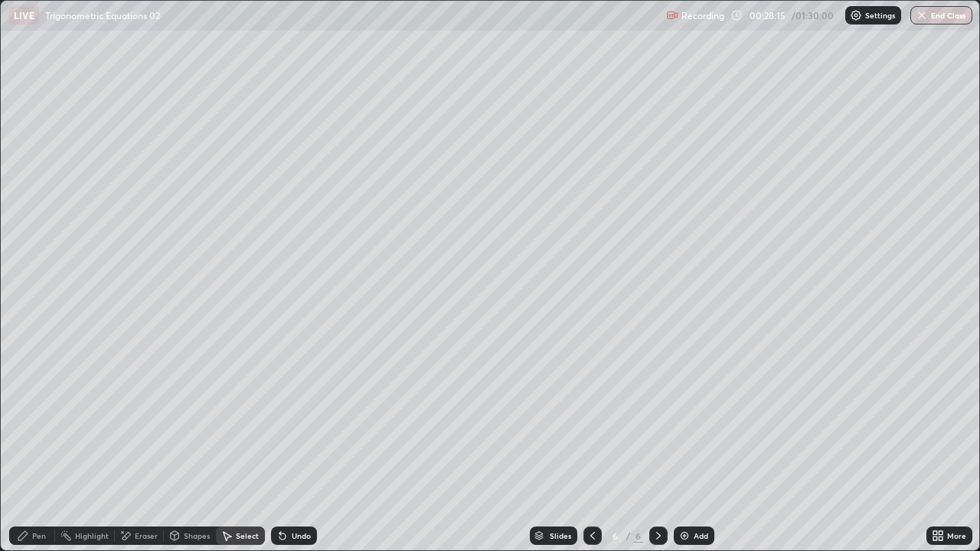
click at [30, 421] on div "Pen" at bounding box center [32, 536] width 46 height 18
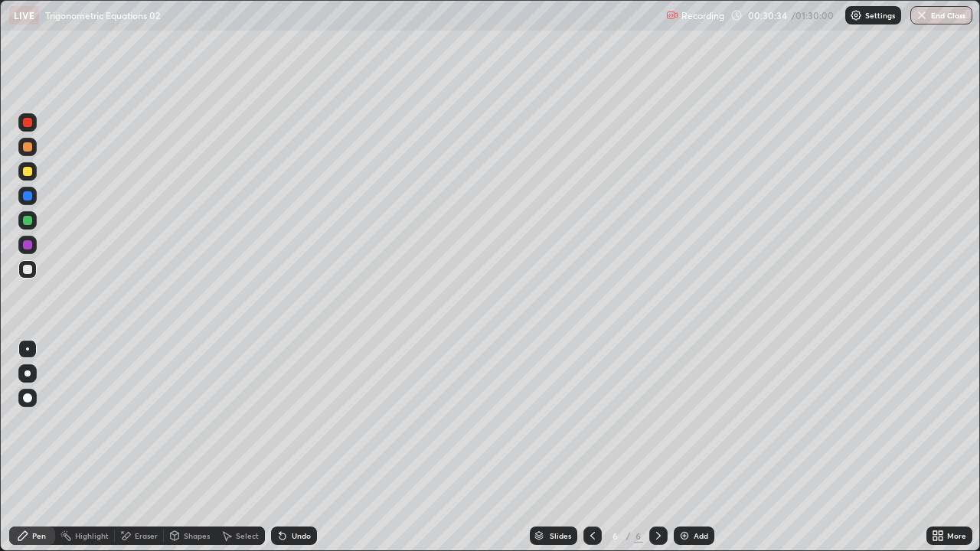
click at [935, 421] on icon at bounding box center [935, 533] width 4 height 4
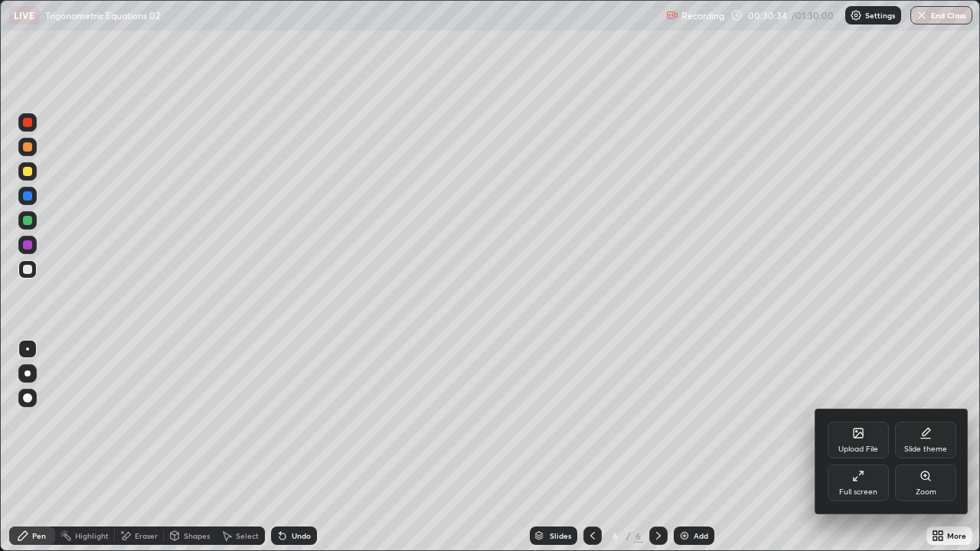
click at [938, 421] on div at bounding box center [490, 275] width 980 height 551
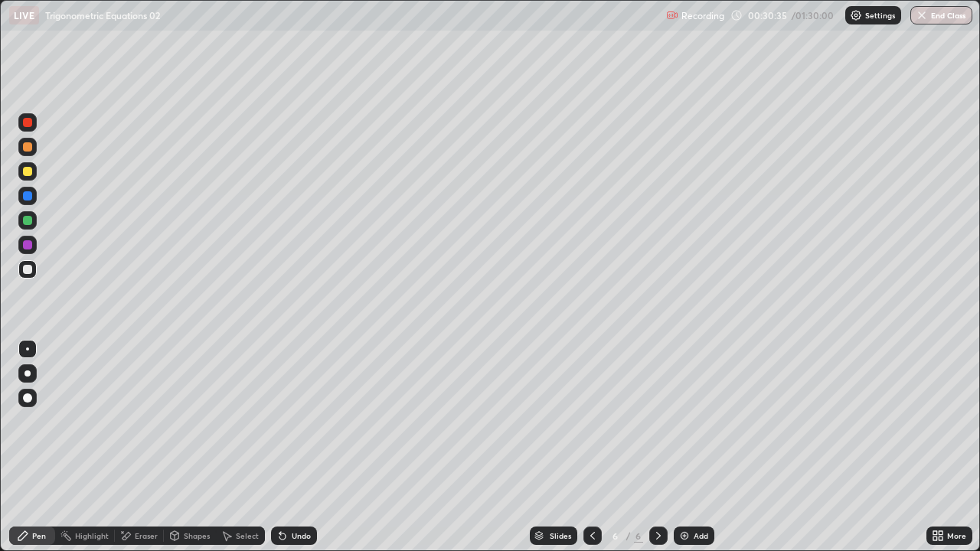
click at [935, 421] on icon at bounding box center [935, 533] width 4 height 4
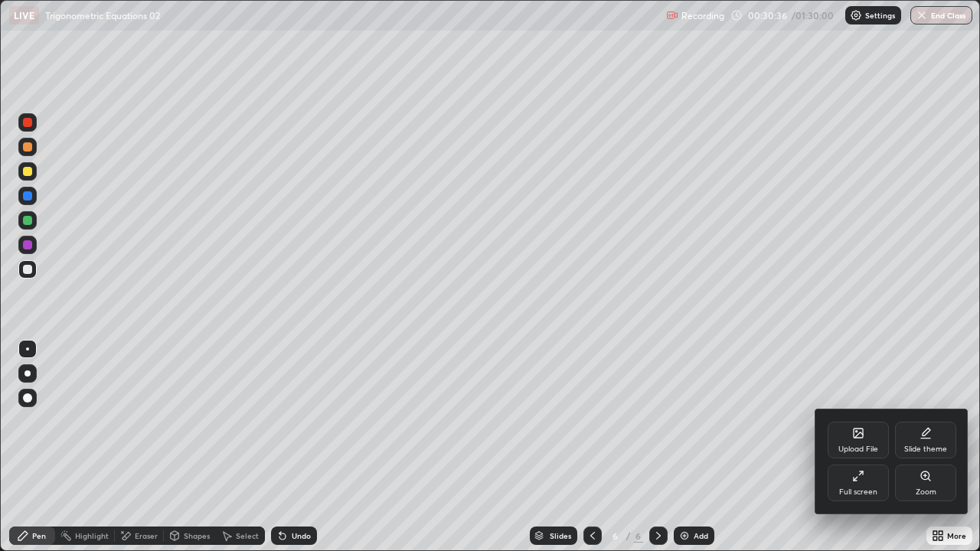
click at [858, 421] on div "Full screen" at bounding box center [858, 492] width 38 height 8
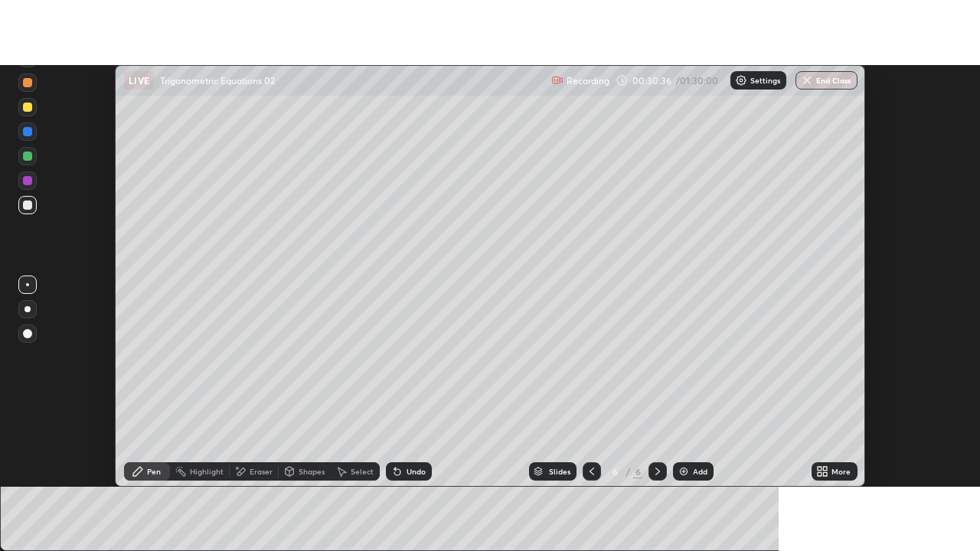
scroll to position [76132, 75574]
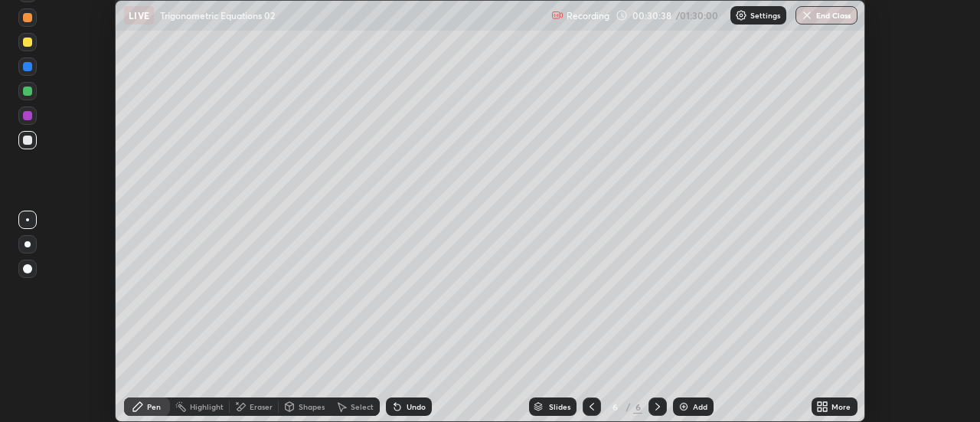
click at [837, 408] on div "More" at bounding box center [840, 407] width 19 height 8
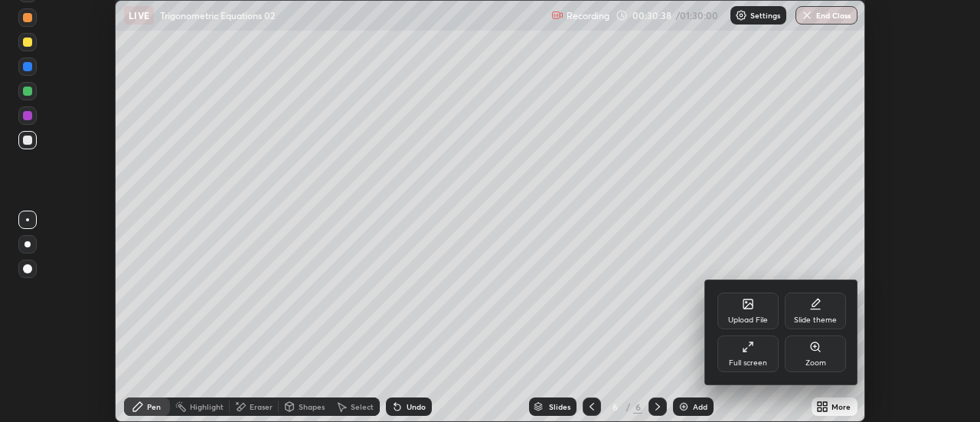
click at [831, 412] on div at bounding box center [490, 211] width 980 height 422
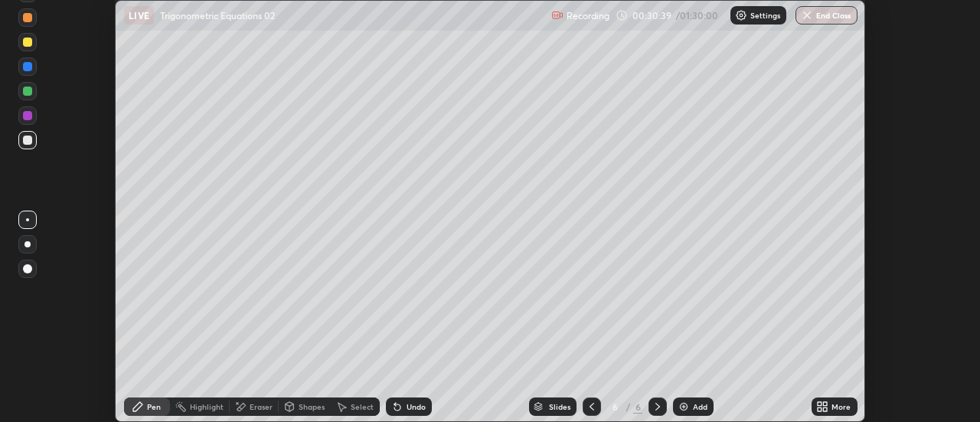
click at [825, 403] on icon at bounding box center [826, 404] width 4 height 4
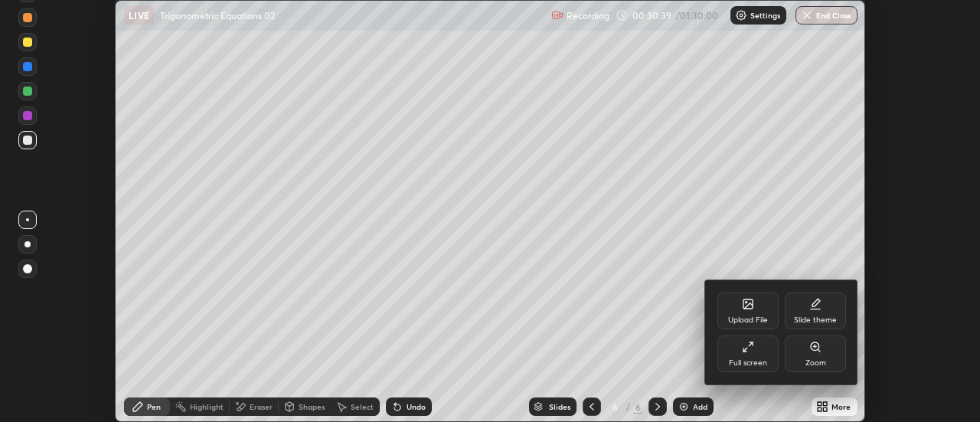
click at [762, 359] on div "Full screen" at bounding box center [748, 363] width 38 height 8
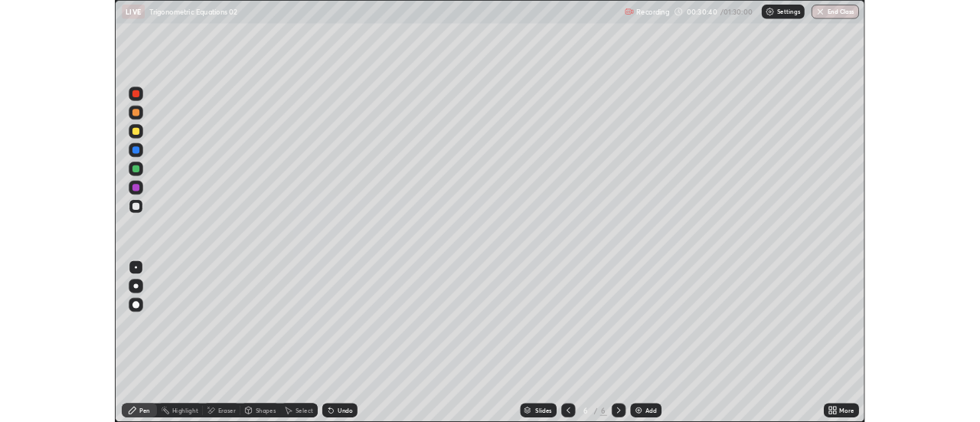
scroll to position [551, 980]
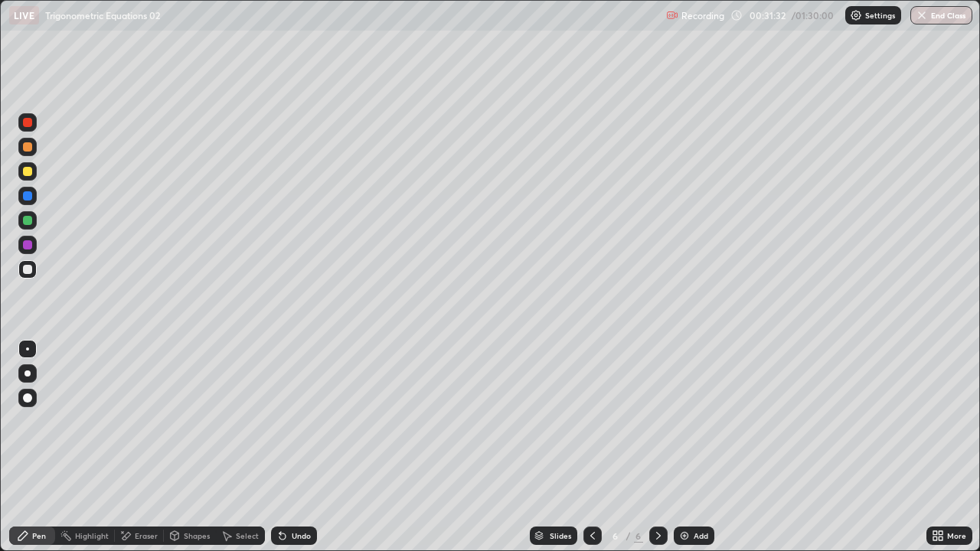
click at [302, 421] on div "Undo" at bounding box center [294, 536] width 46 height 18
click at [298, 421] on div "Undo" at bounding box center [301, 536] width 19 height 8
click at [297, 421] on div "Undo" at bounding box center [301, 536] width 19 height 8
click at [299, 421] on div "Undo" at bounding box center [301, 536] width 19 height 8
click at [305, 421] on div "Undo" at bounding box center [301, 536] width 19 height 8
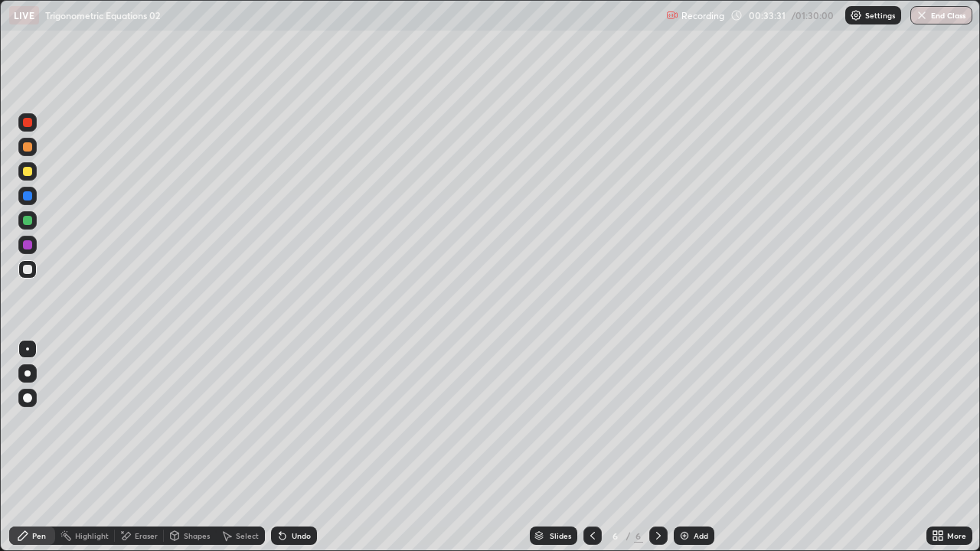
click at [300, 421] on div "Undo" at bounding box center [301, 536] width 19 height 8
click at [253, 421] on div "Select" at bounding box center [247, 536] width 23 height 8
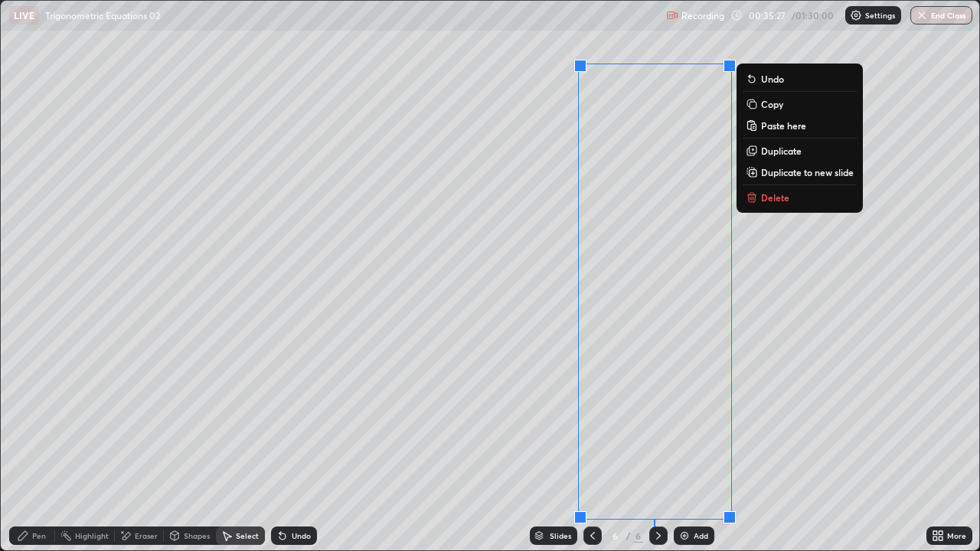
click at [550, 274] on div "0 ° Undo Copy Paste here Duplicate Duplicate to new slide Delete" at bounding box center [490, 276] width 978 height 550
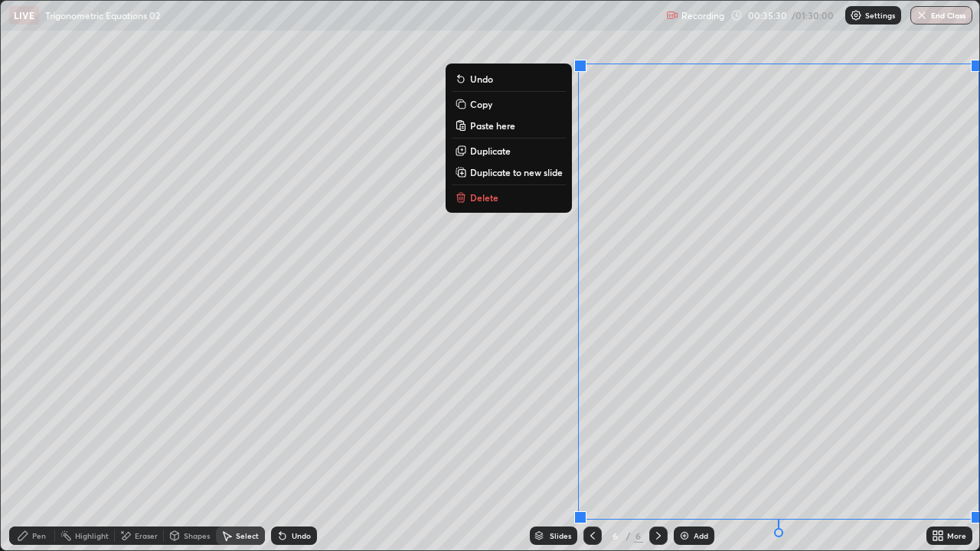
click at [549, 175] on p "Duplicate to new slide" at bounding box center [516, 172] width 93 height 12
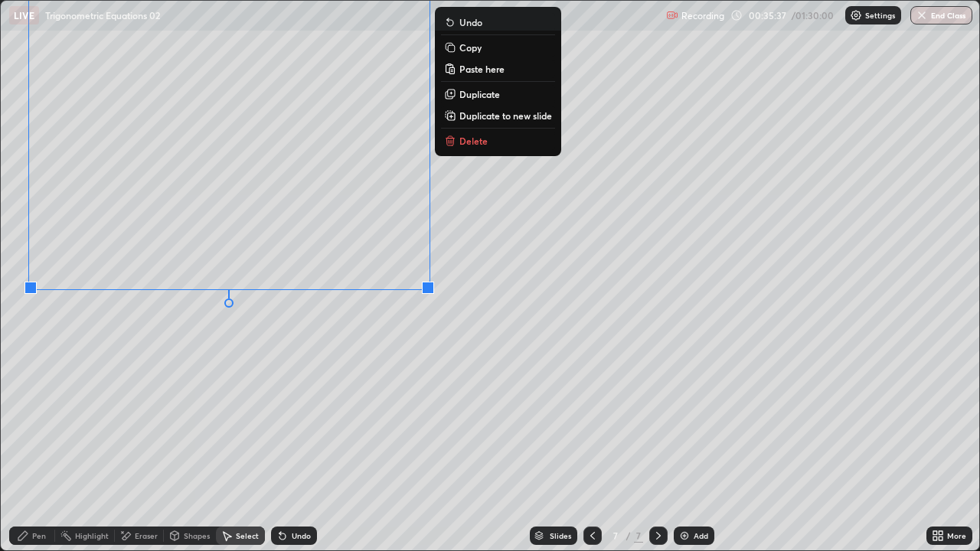
click at [145, 421] on div "Eraser" at bounding box center [146, 536] width 23 height 8
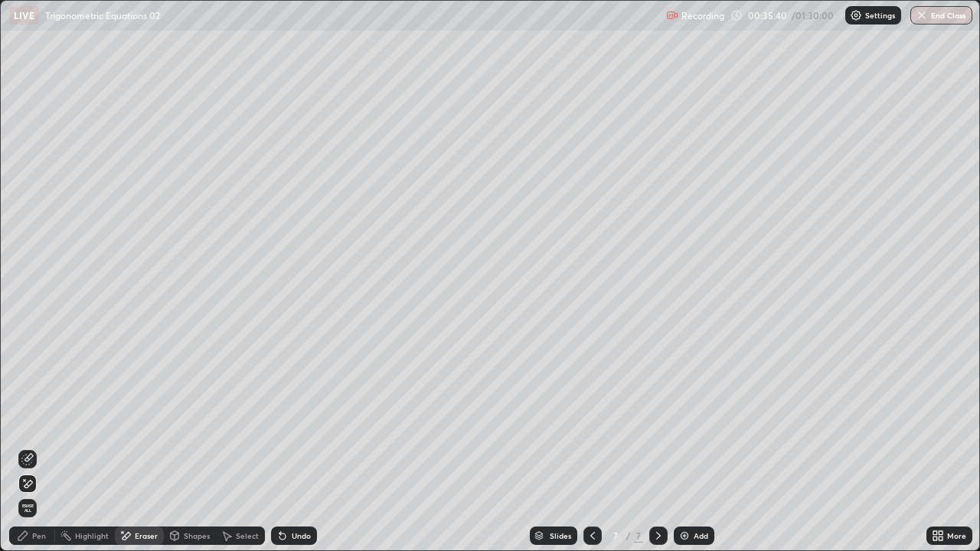
click at [34, 421] on div "Pen" at bounding box center [39, 536] width 14 height 8
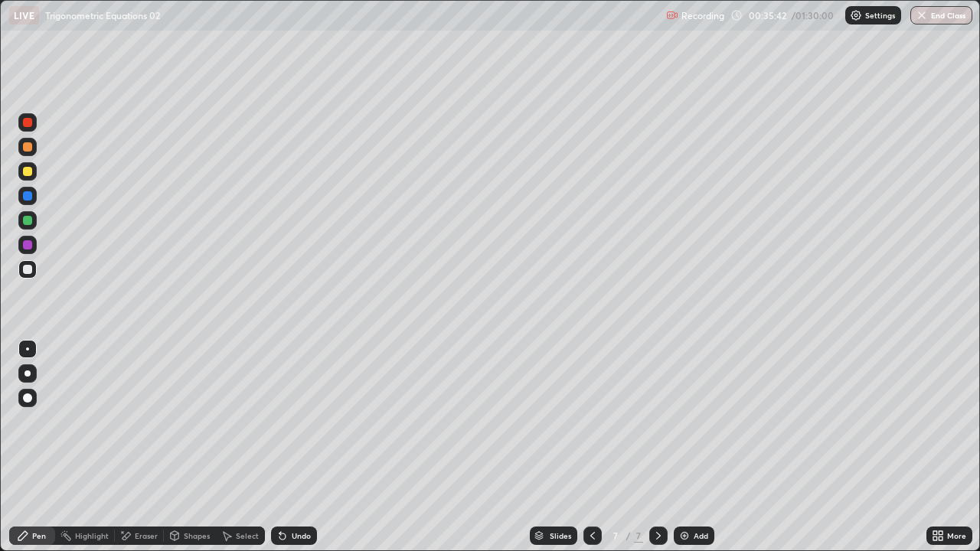
click at [247, 421] on div "Select" at bounding box center [240, 536] width 49 height 18
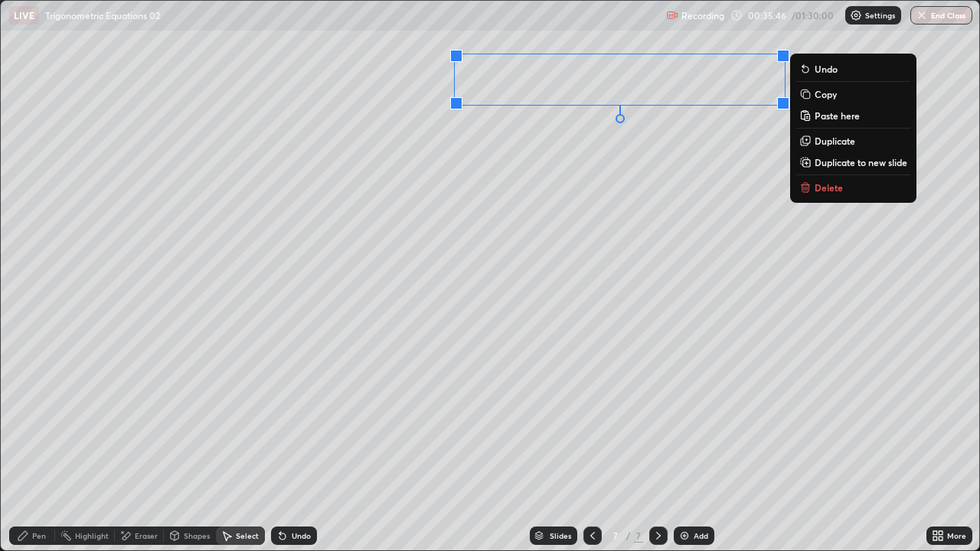
click at [548, 291] on div "0 ° Undo Copy Paste here Duplicate Duplicate to new slide Delete" at bounding box center [490, 276] width 978 height 550
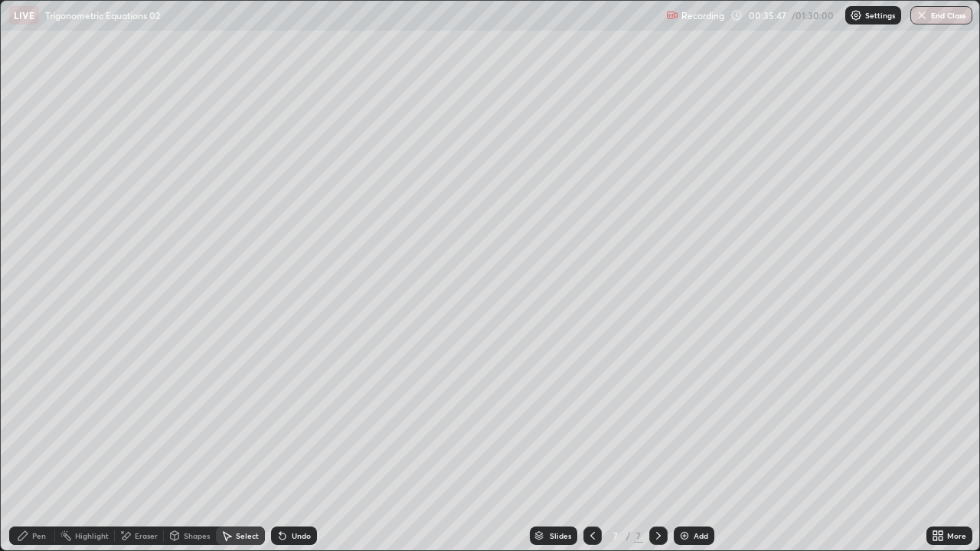
click at [46, 421] on div "Pen" at bounding box center [32, 536] width 46 height 18
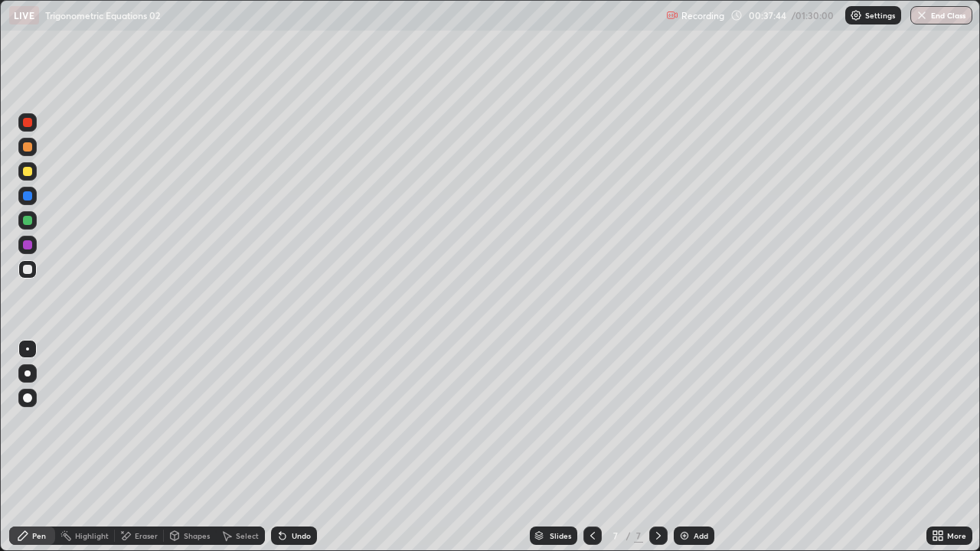
click at [295, 421] on div "Undo" at bounding box center [294, 536] width 46 height 18
click at [289, 421] on div "Undo" at bounding box center [294, 536] width 46 height 18
click at [298, 421] on div "Undo" at bounding box center [301, 536] width 19 height 8
click at [694, 421] on div "Add" at bounding box center [701, 536] width 15 height 8
click at [935, 421] on icon at bounding box center [938, 536] width 12 height 12
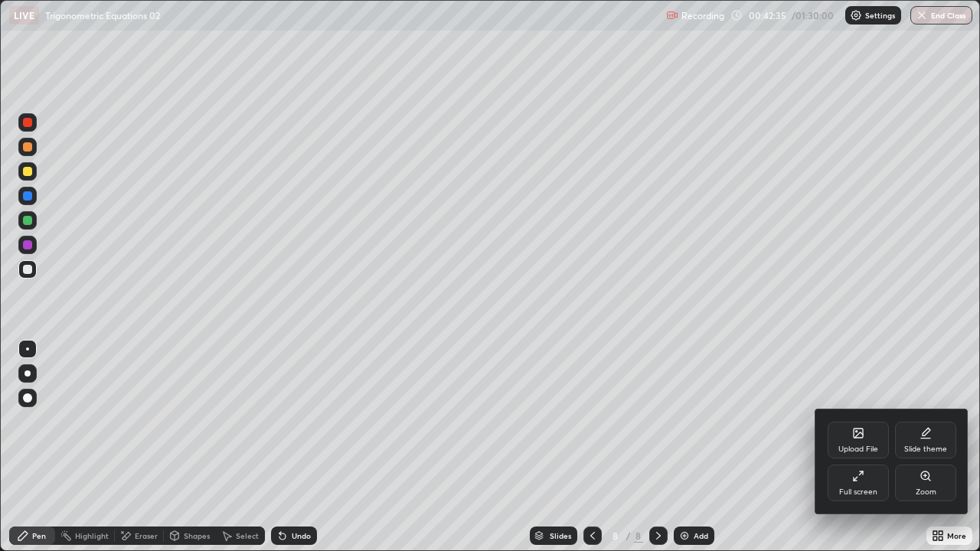
click at [844, 421] on div "Full screen" at bounding box center [858, 483] width 61 height 37
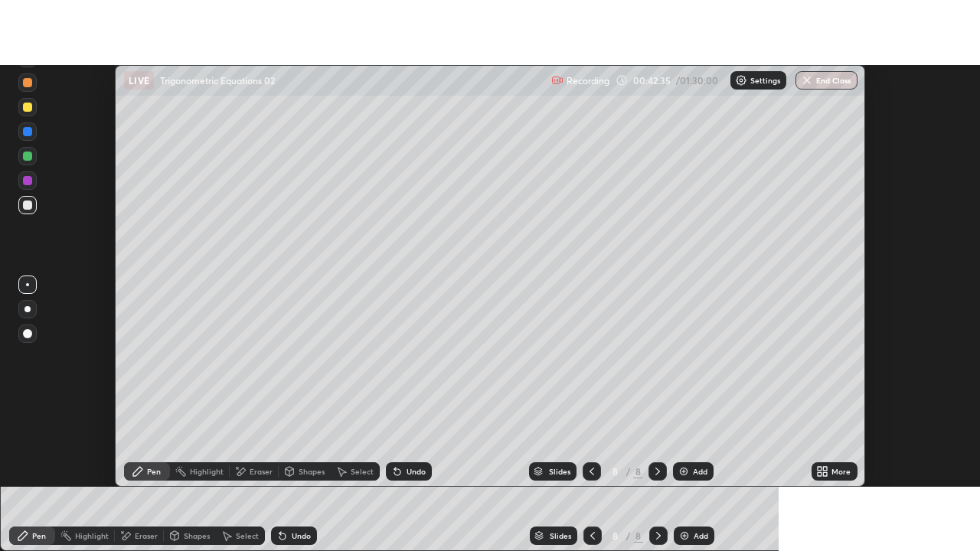
scroll to position [76132, 75574]
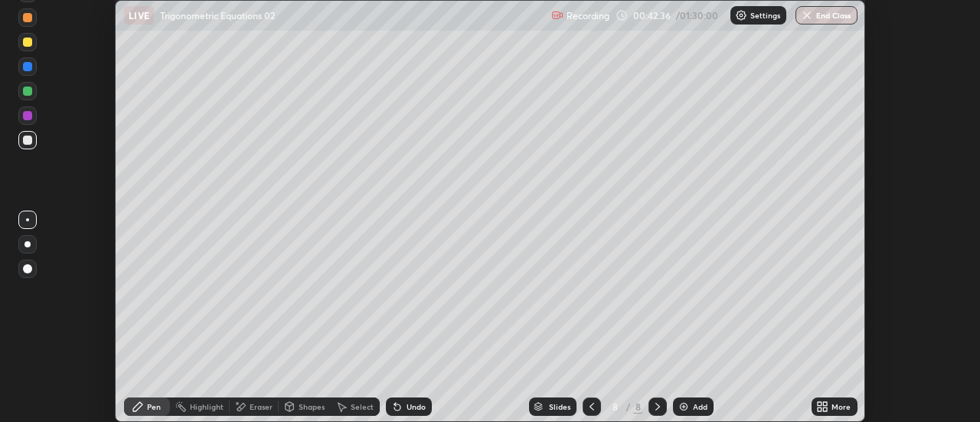
click at [841, 406] on div "More" at bounding box center [840, 407] width 19 height 8
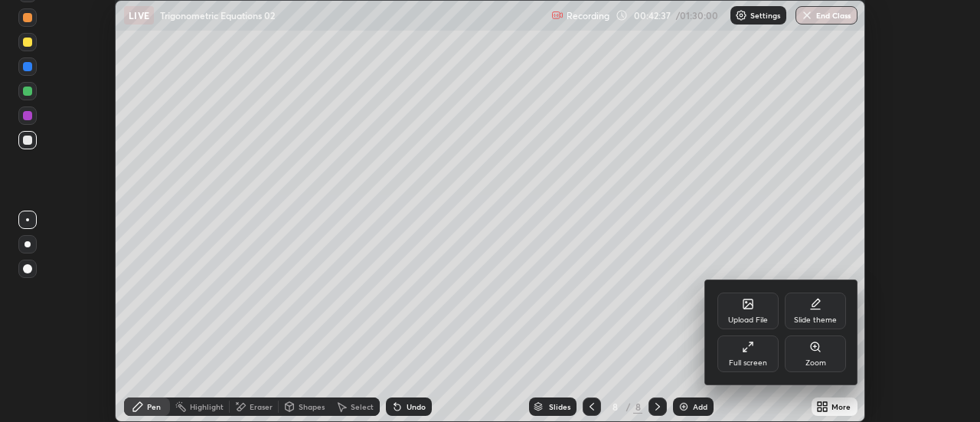
click at [760, 354] on div "Full screen" at bounding box center [747, 353] width 61 height 37
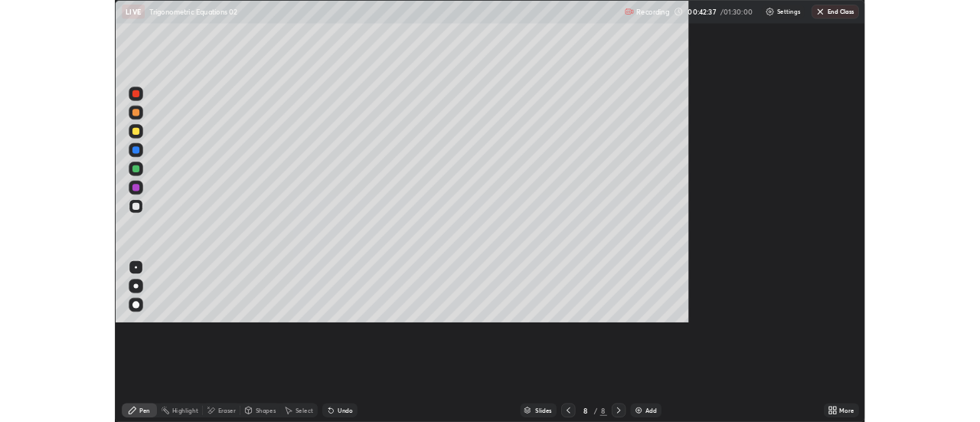
scroll to position [551, 980]
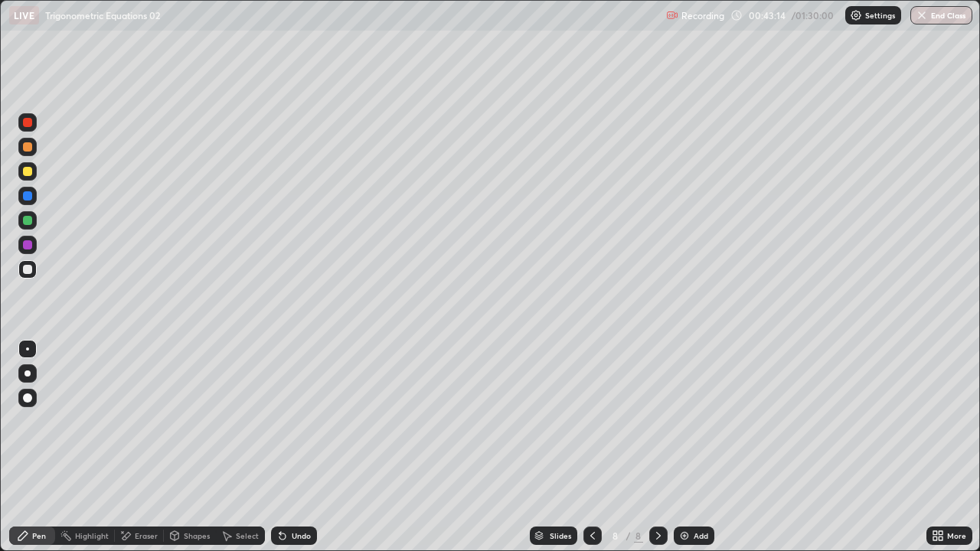
click at [243, 421] on div "Select" at bounding box center [247, 536] width 23 height 8
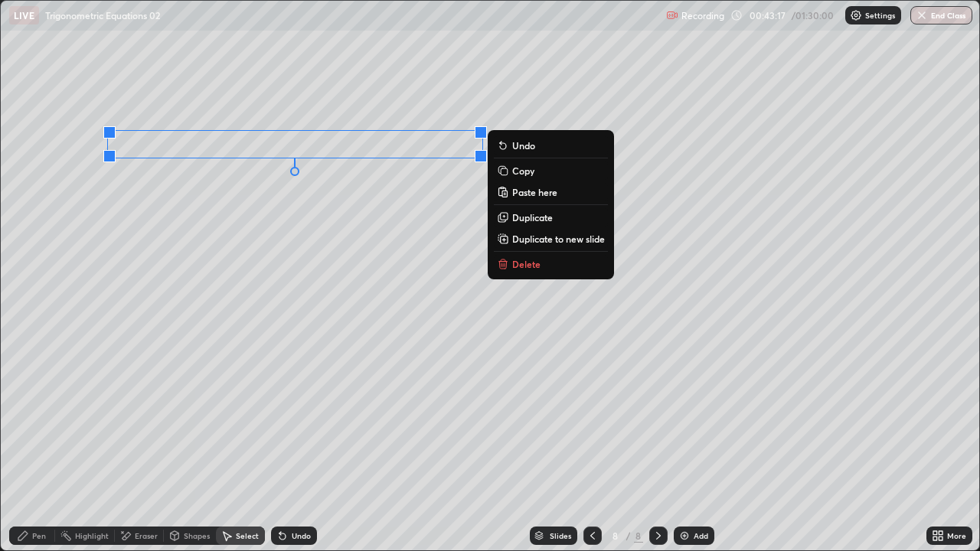
click at [528, 218] on p "Duplicate" at bounding box center [532, 217] width 41 height 12
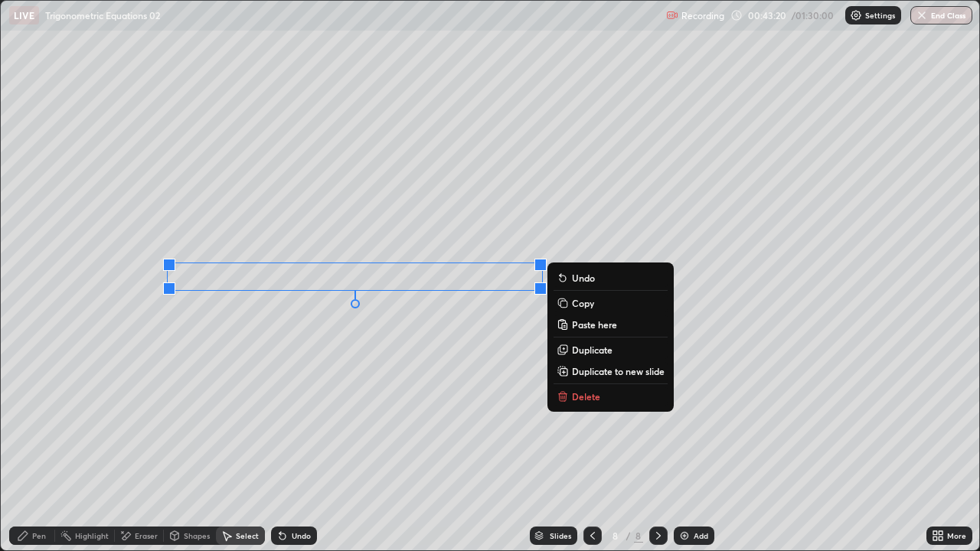
click at [38, 421] on div "Pen" at bounding box center [39, 536] width 14 height 8
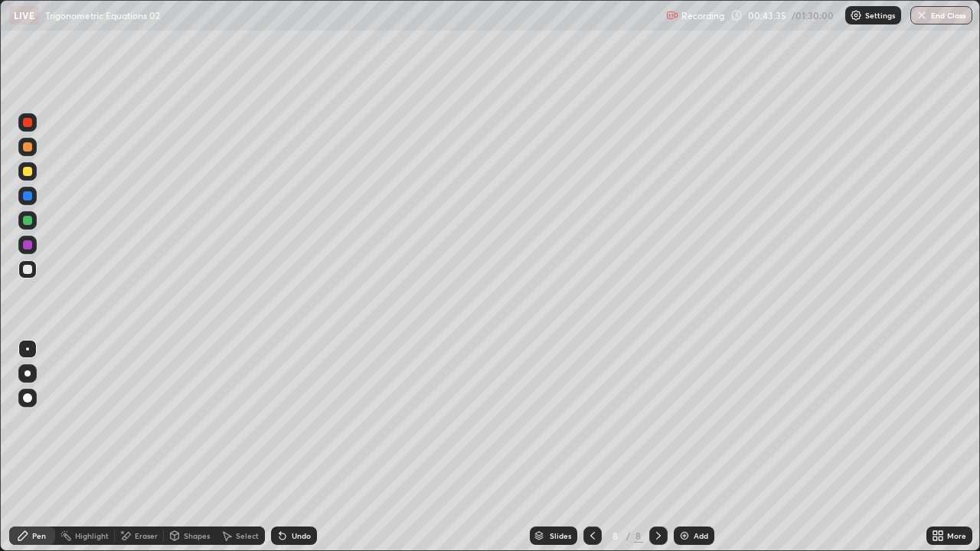
click at [244, 421] on div "Select" at bounding box center [247, 536] width 23 height 8
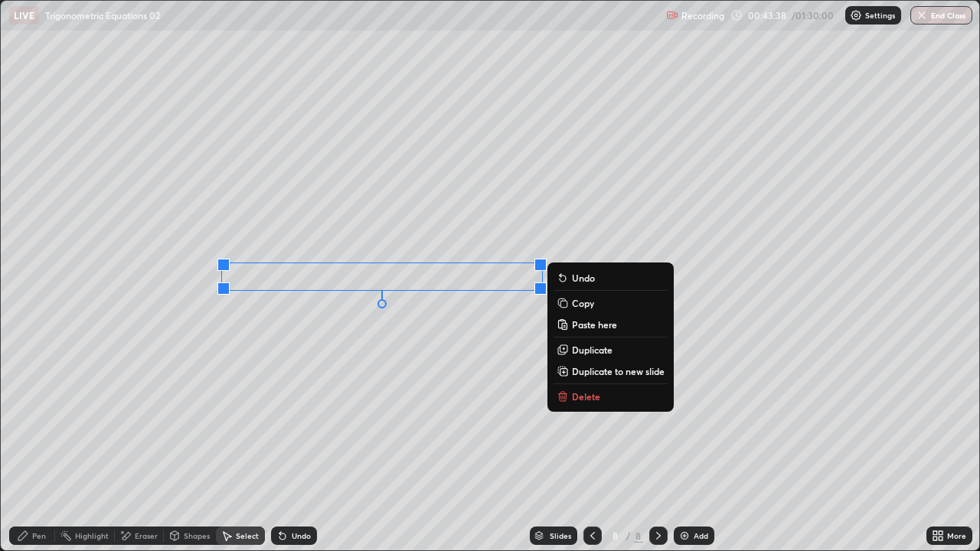
click at [580, 351] on p "Duplicate" at bounding box center [592, 350] width 41 height 12
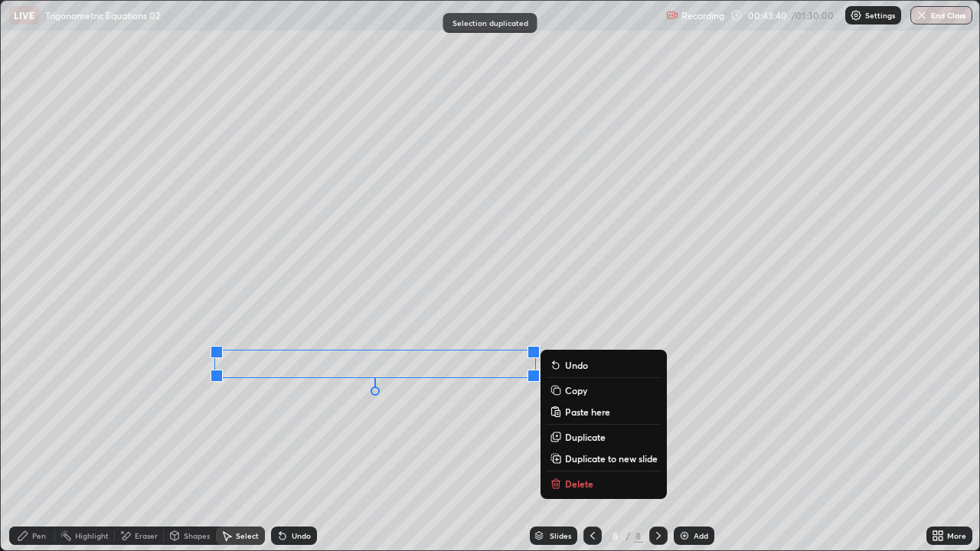
click at [33, 421] on div "Pen" at bounding box center [39, 536] width 14 height 8
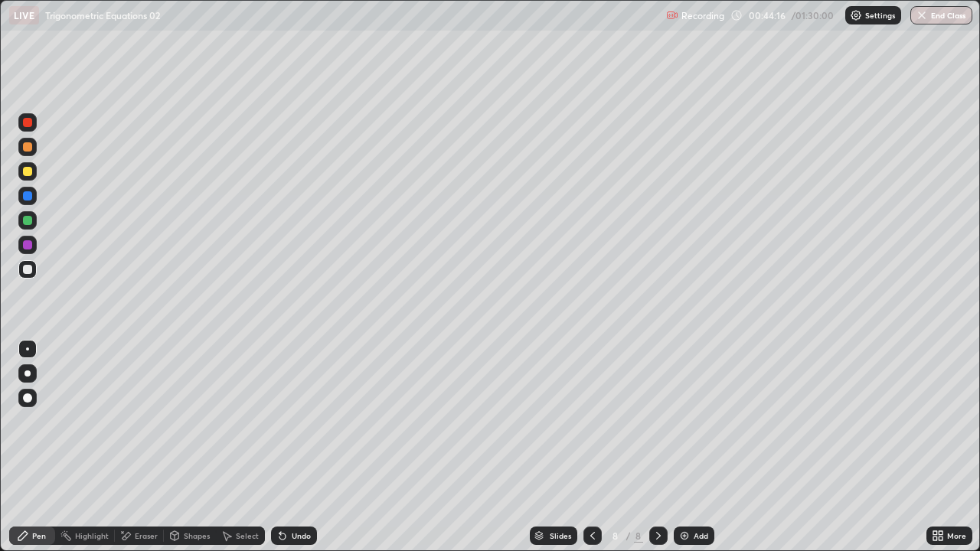
click at [231, 421] on icon at bounding box center [226, 536] width 12 height 12
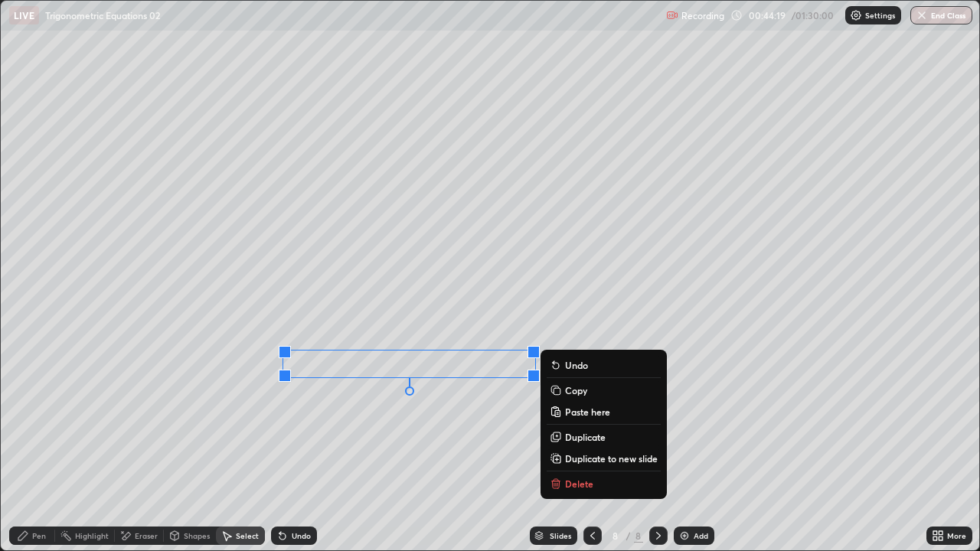
click at [573, 421] on p "Duplicate" at bounding box center [585, 437] width 41 height 12
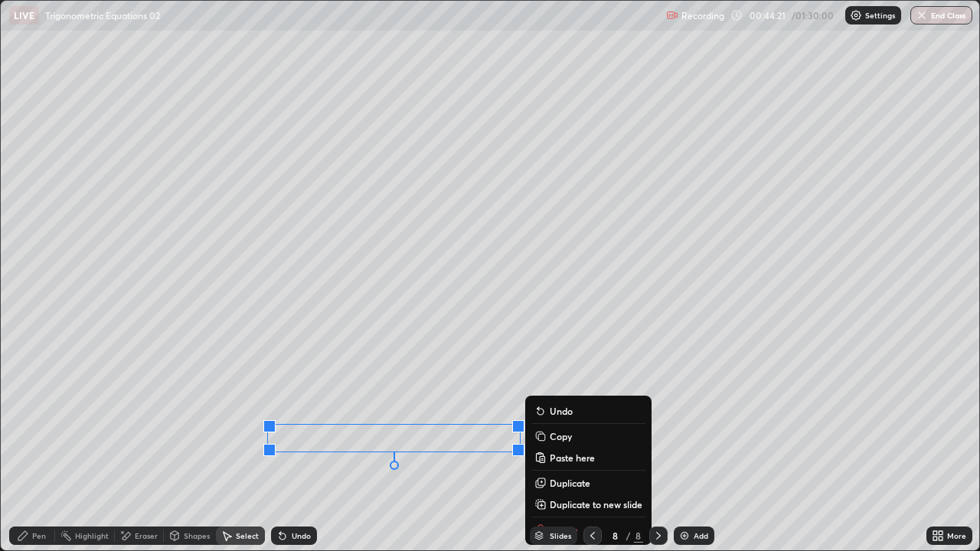
click at [28, 421] on icon at bounding box center [23, 536] width 12 height 12
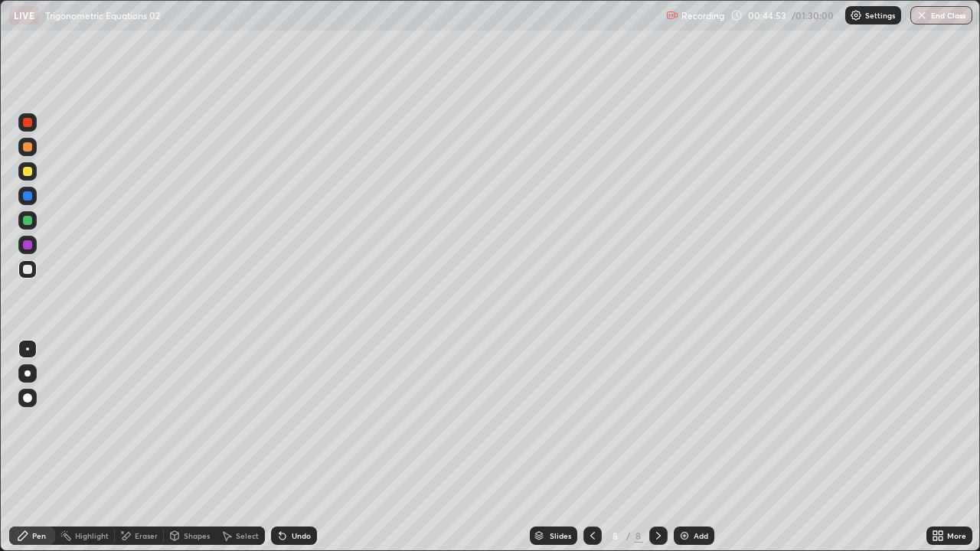
click at [39, 421] on div "Pen" at bounding box center [32, 536] width 46 height 18
click at [938, 421] on icon at bounding box center [938, 536] width 12 height 12
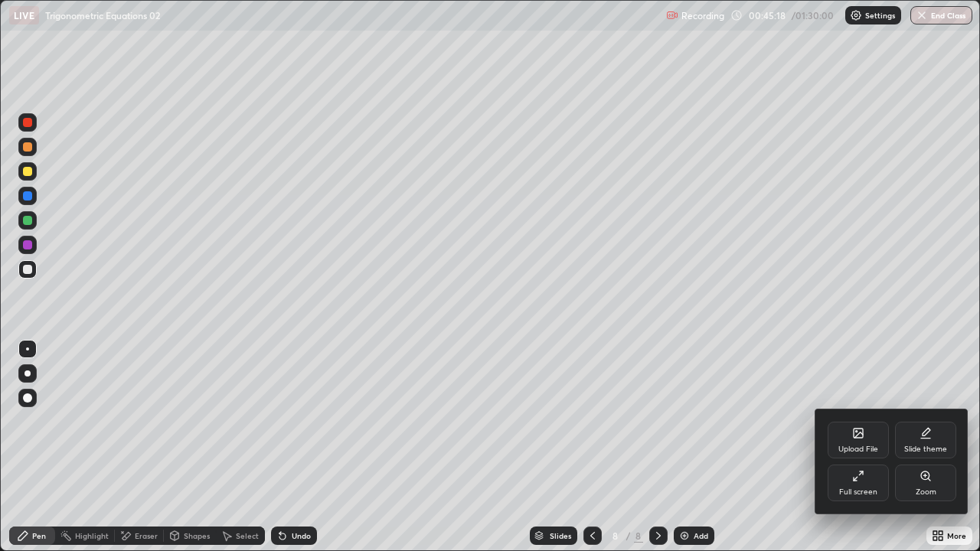
click at [869, 421] on div "Full screen" at bounding box center [858, 483] width 61 height 37
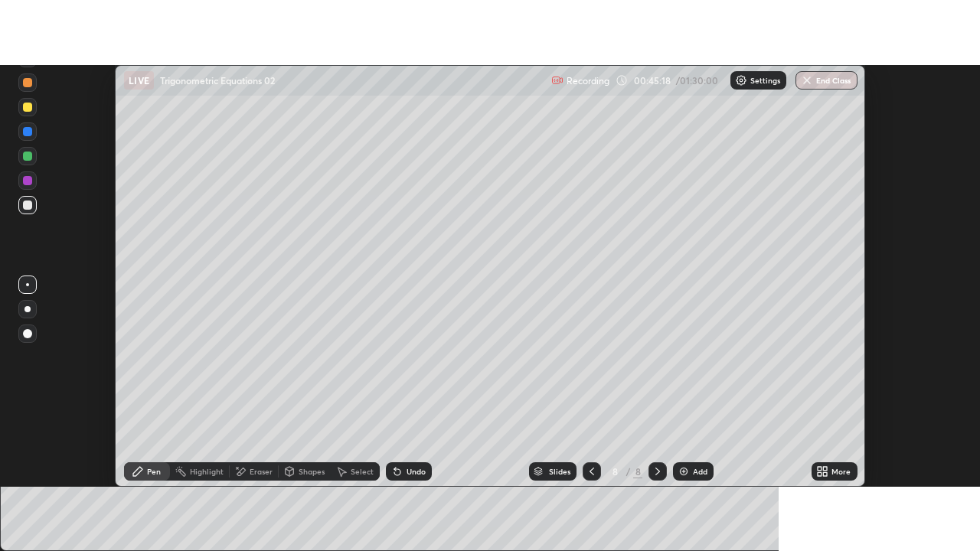
scroll to position [76132, 75574]
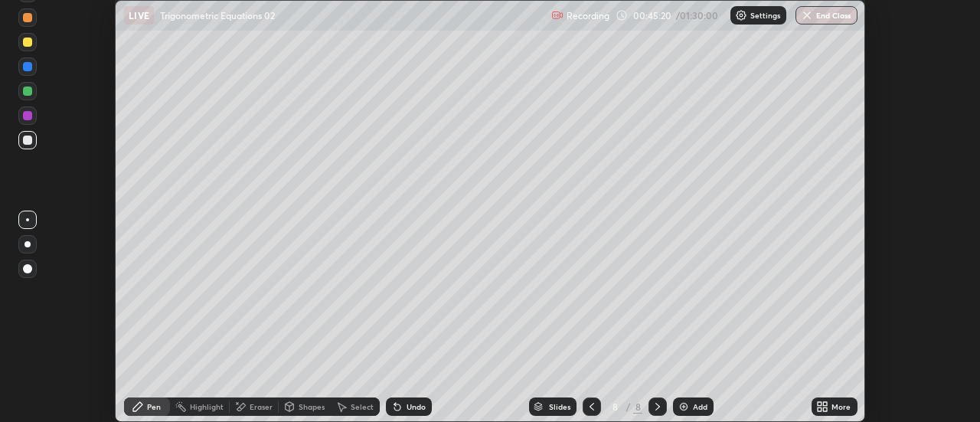
click at [847, 406] on div "More" at bounding box center [840, 407] width 19 height 8
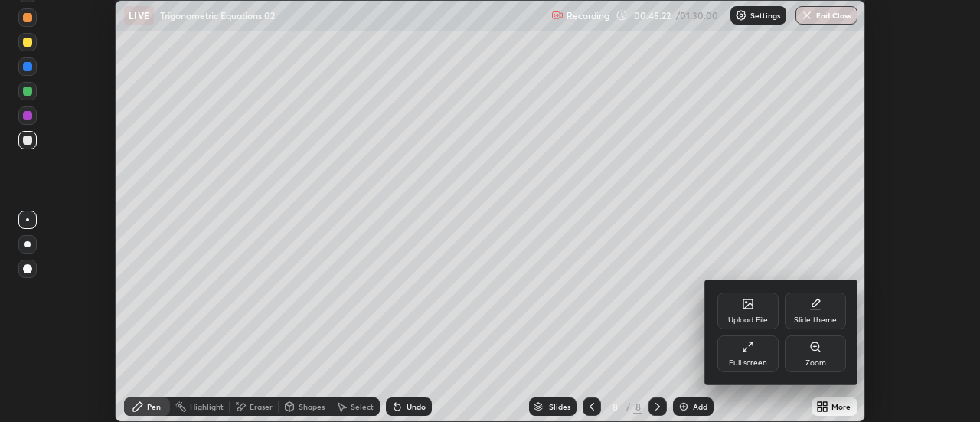
click at [743, 352] on icon at bounding box center [748, 347] width 12 height 12
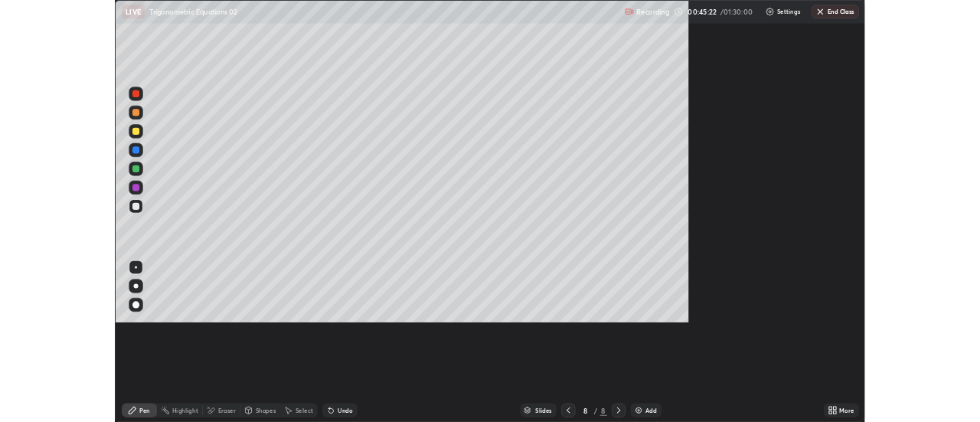
scroll to position [551, 980]
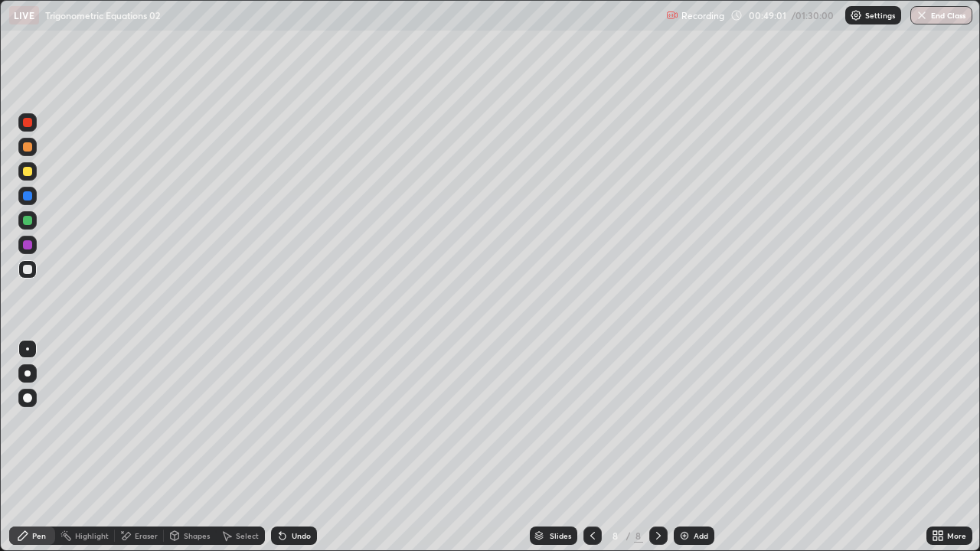
click at [251, 421] on div "Select" at bounding box center [247, 536] width 23 height 8
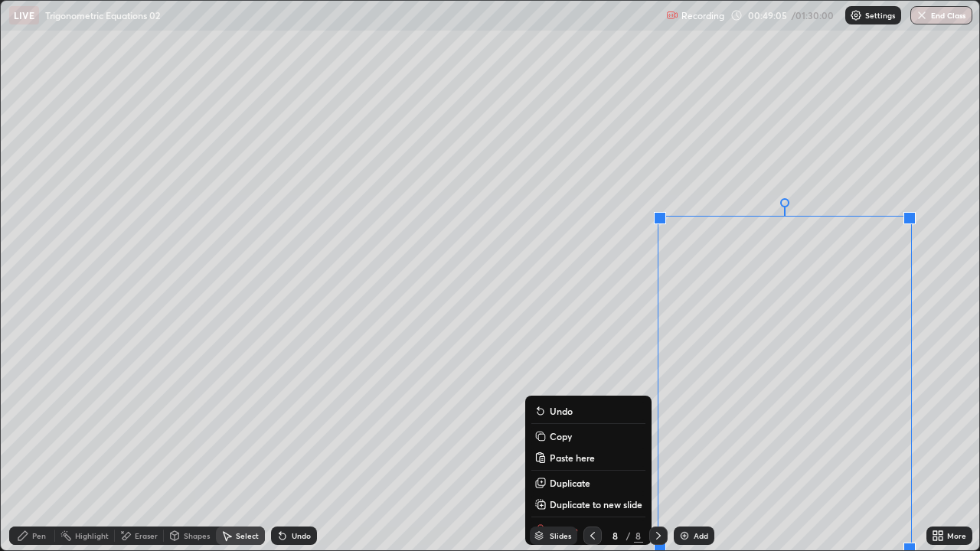
click at [602, 421] on p "Duplicate to new slide" at bounding box center [596, 504] width 93 height 12
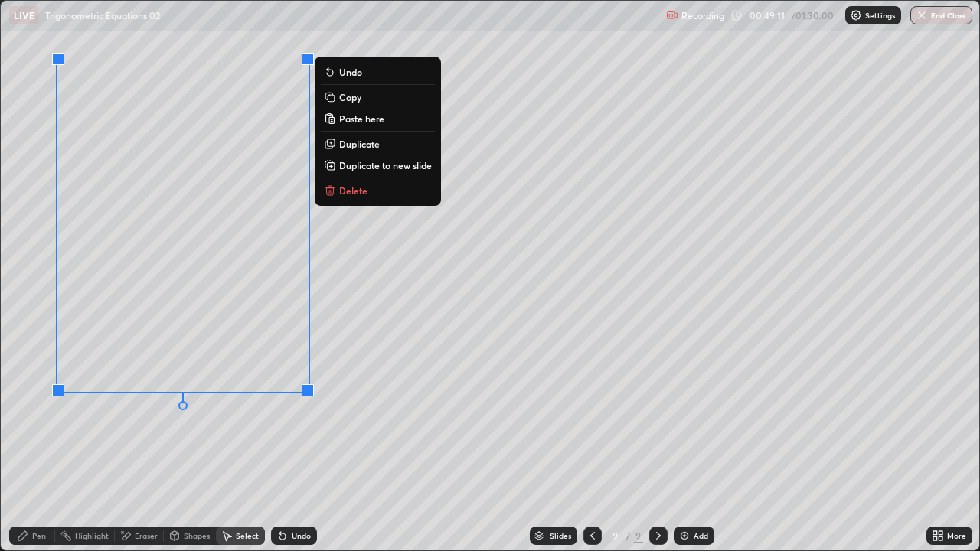
click at [151, 421] on div "Eraser" at bounding box center [146, 536] width 23 height 8
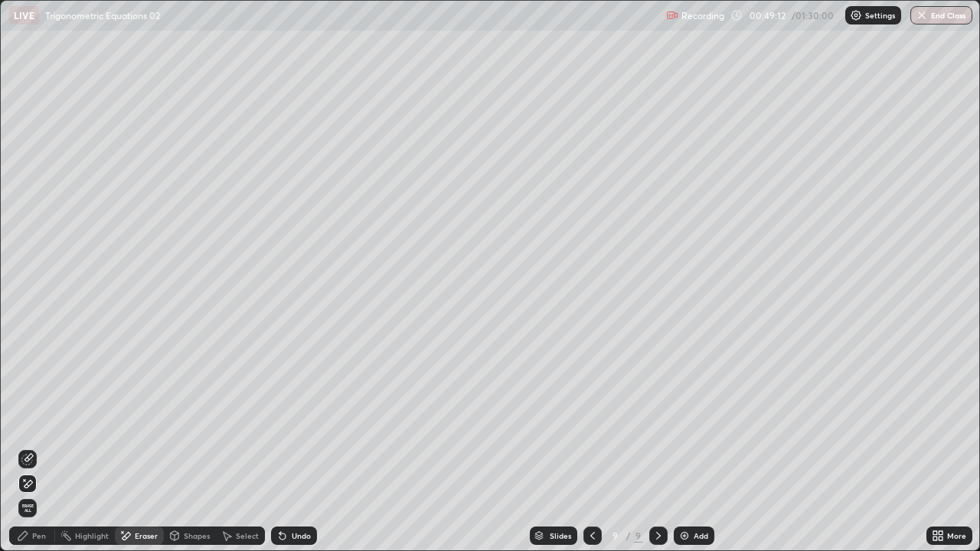
click at [39, 421] on div "Pen" at bounding box center [39, 536] width 14 height 8
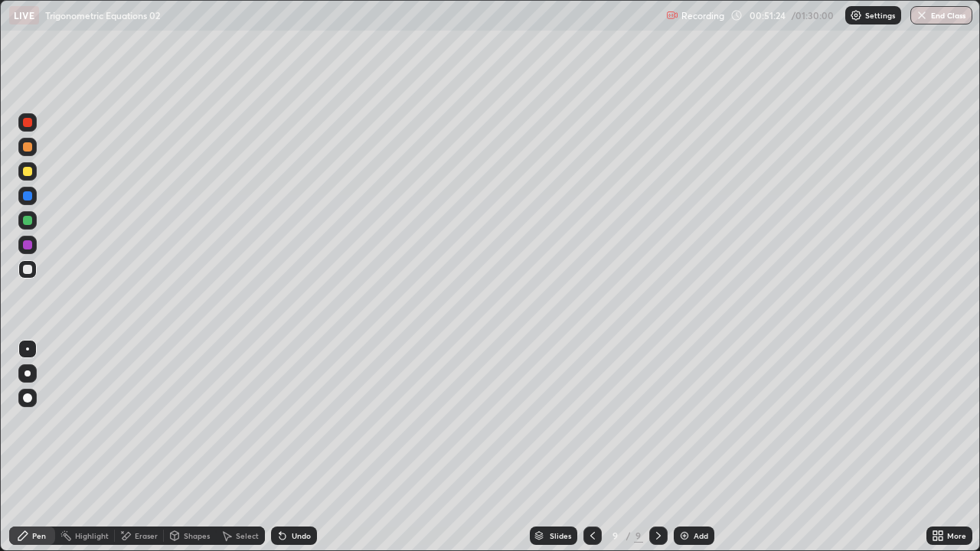
click at [28, 175] on div at bounding box center [27, 171] width 9 height 9
click at [30, 273] on div at bounding box center [27, 269] width 9 height 9
click at [299, 421] on div "Undo" at bounding box center [301, 536] width 19 height 8
click at [295, 421] on div "Undo" at bounding box center [301, 536] width 19 height 8
click at [296, 421] on div "Undo" at bounding box center [294, 536] width 46 height 18
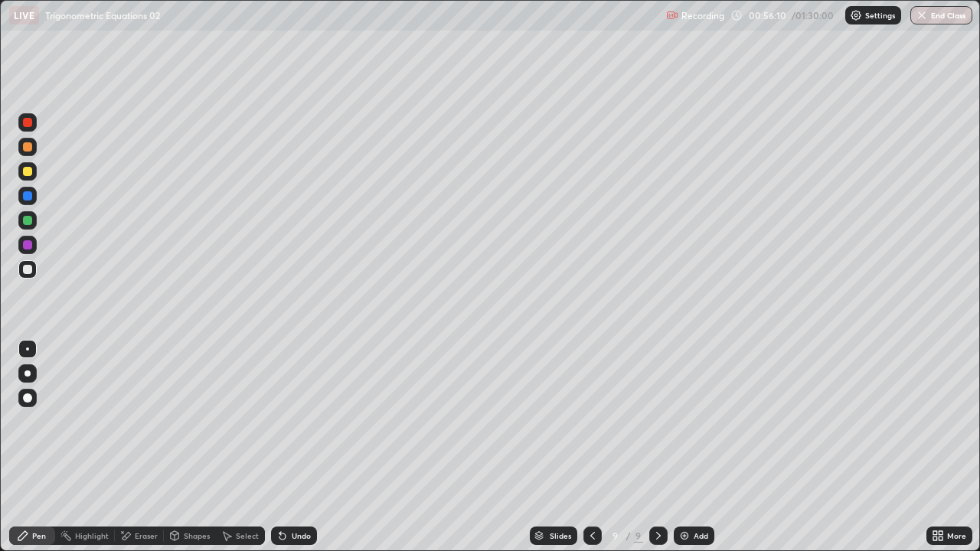
click at [299, 421] on div "Undo" at bounding box center [301, 536] width 19 height 8
click at [300, 421] on div "Undo" at bounding box center [301, 536] width 19 height 8
click at [295, 421] on div "Undo" at bounding box center [301, 536] width 19 height 8
click at [159, 421] on div "Eraser" at bounding box center [139, 536] width 49 height 18
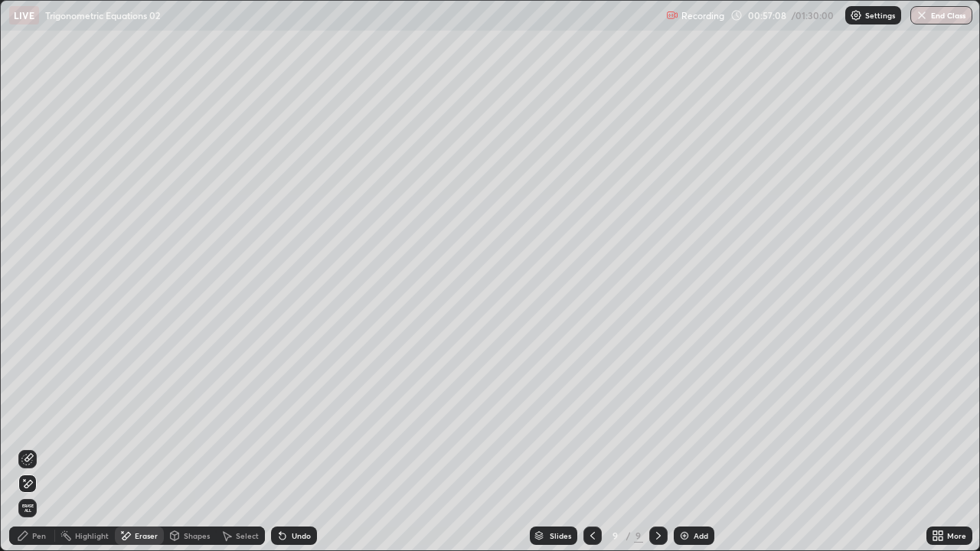
click at [38, 421] on div "Pen" at bounding box center [39, 536] width 14 height 8
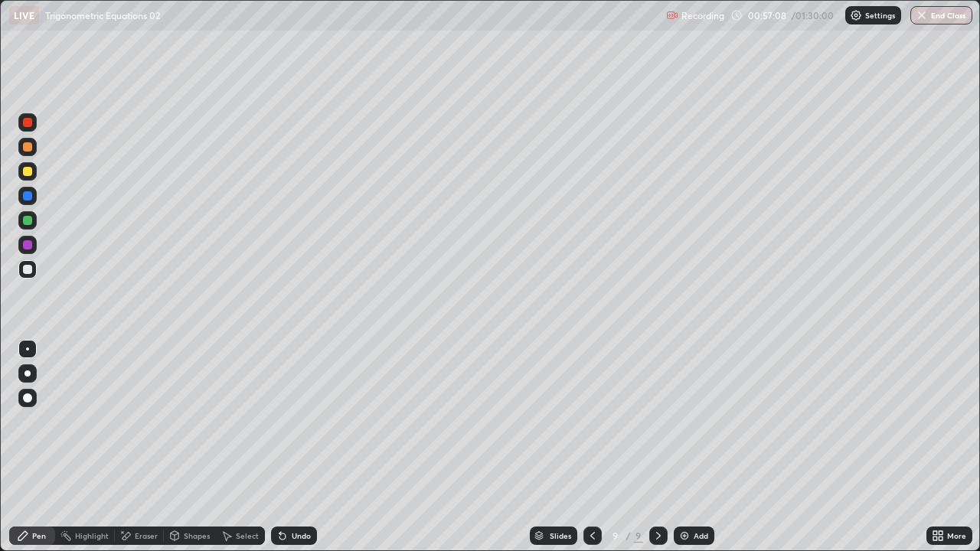
click at [144, 421] on div "Eraser" at bounding box center [139, 536] width 49 height 18
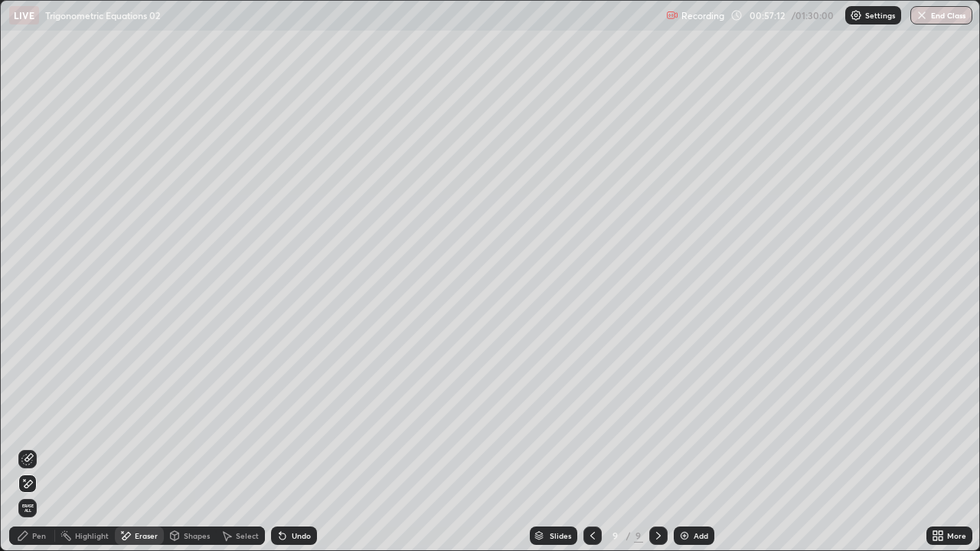
click at [38, 421] on div "Pen" at bounding box center [39, 536] width 14 height 8
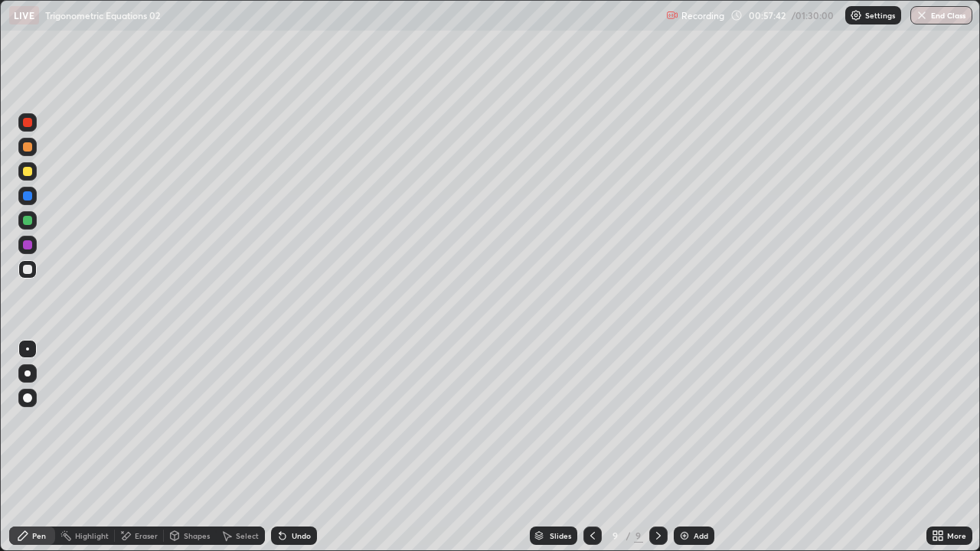
click at [151, 421] on div "Eraser" at bounding box center [146, 536] width 23 height 8
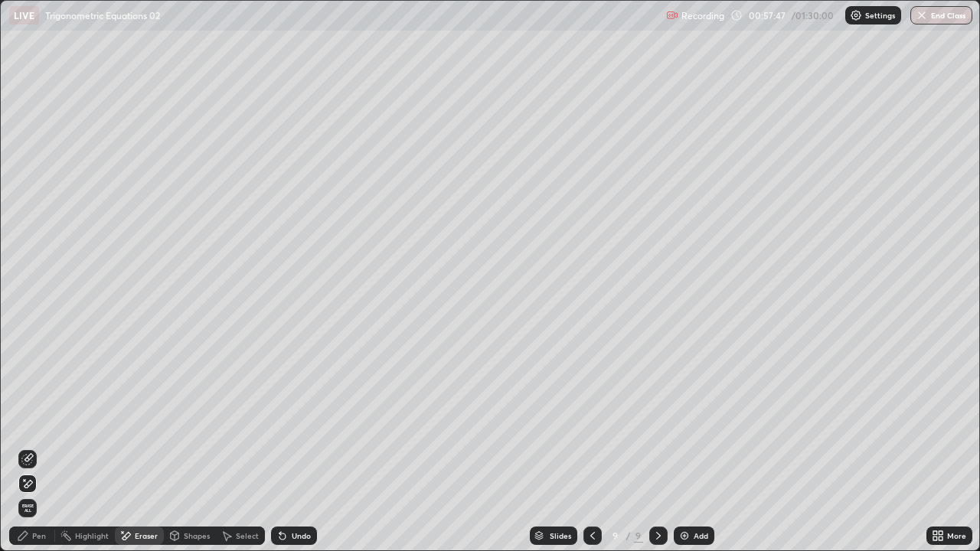
click at [48, 421] on div "Pen" at bounding box center [32, 536] width 46 height 18
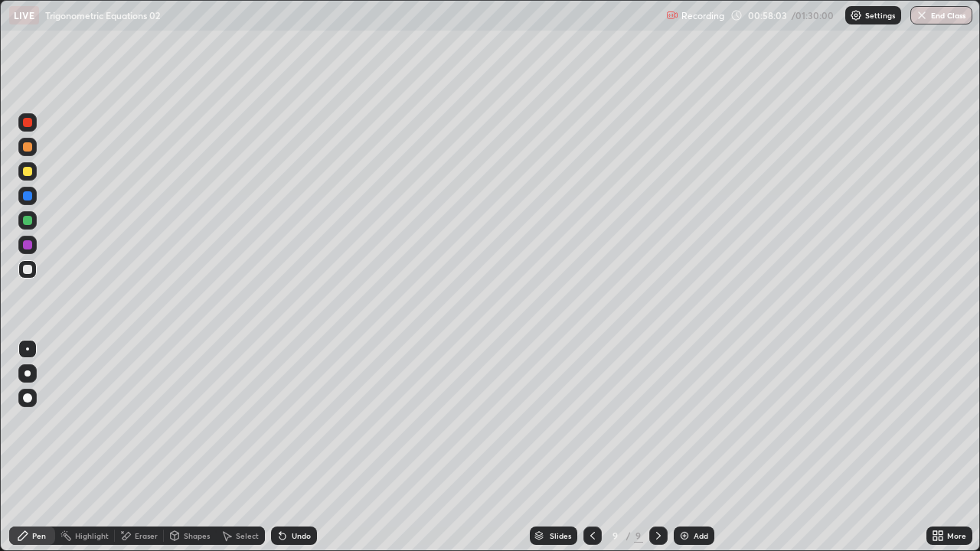
click at [304, 421] on div "Undo" at bounding box center [301, 536] width 19 height 8
click at [299, 421] on div "Undo" at bounding box center [301, 536] width 19 height 8
click at [298, 421] on div "Undo" at bounding box center [301, 536] width 19 height 8
click at [292, 421] on div "Undo" at bounding box center [294, 536] width 46 height 18
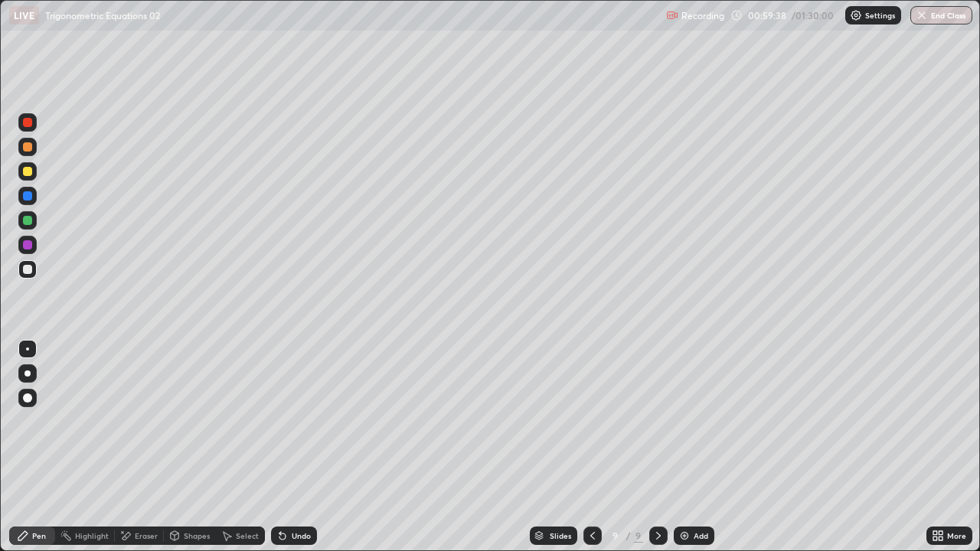
click at [291, 421] on div "Undo" at bounding box center [294, 536] width 46 height 18
click at [286, 421] on div "Undo" at bounding box center [294, 536] width 46 height 18
click at [234, 421] on div "Select" at bounding box center [240, 536] width 49 height 18
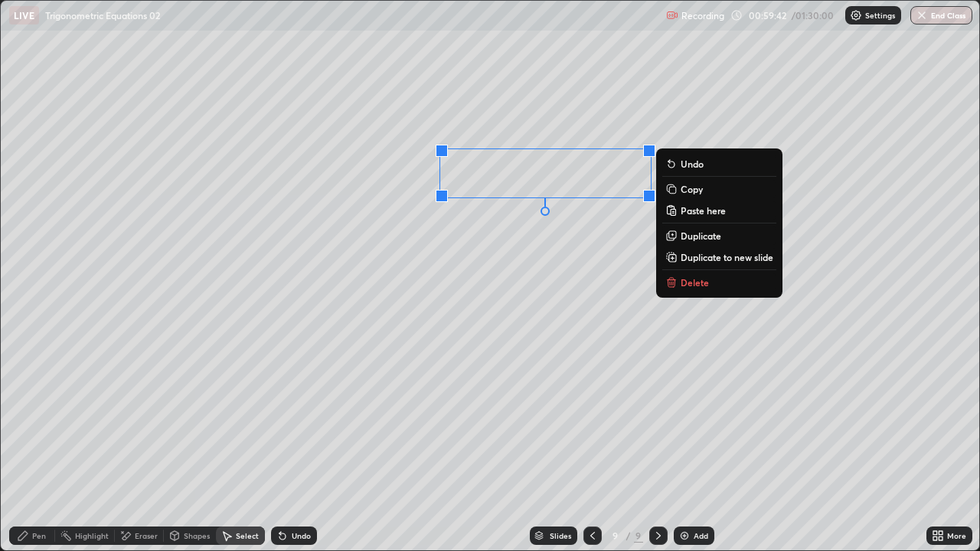
click at [696, 237] on p "Duplicate" at bounding box center [701, 236] width 41 height 12
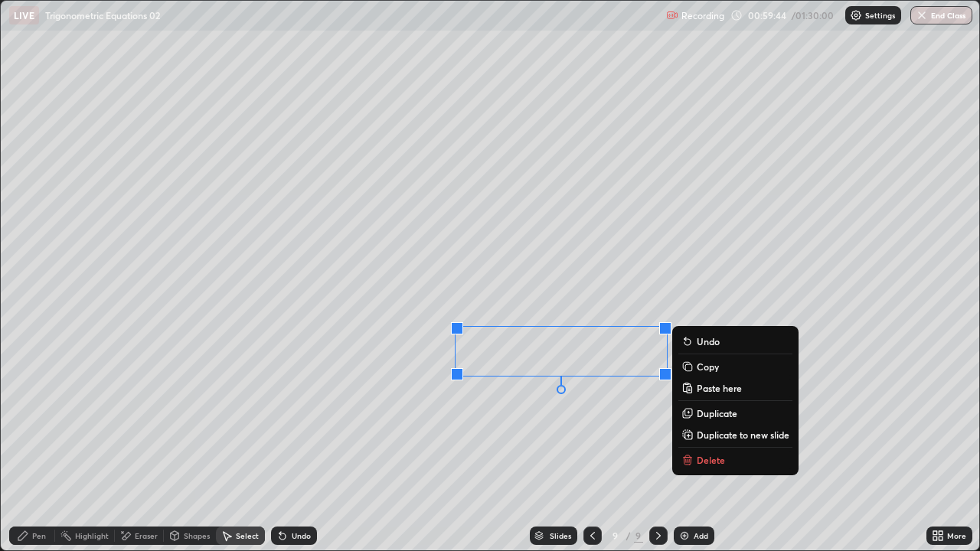
click at [43, 421] on div "Pen" at bounding box center [39, 536] width 14 height 8
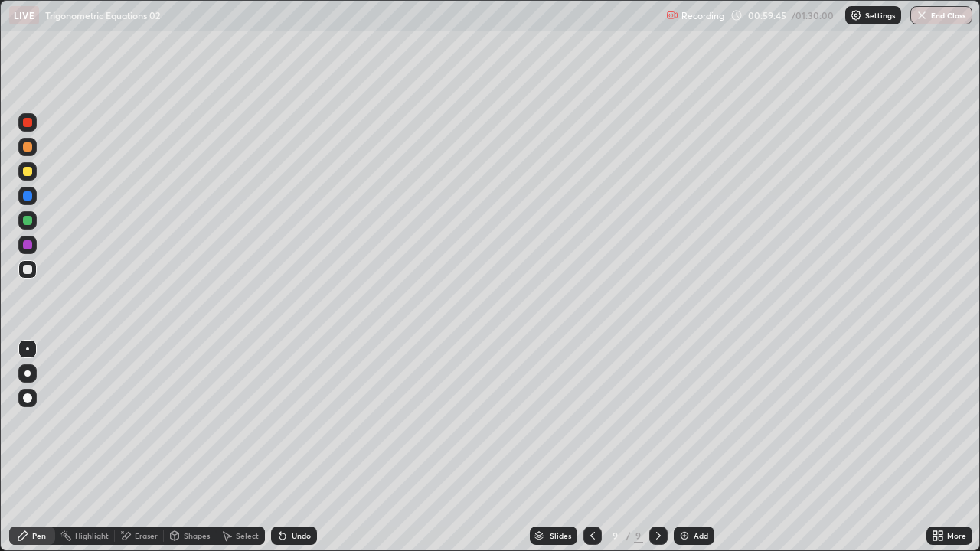
click at [935, 421] on icon at bounding box center [935, 533] width 4 height 4
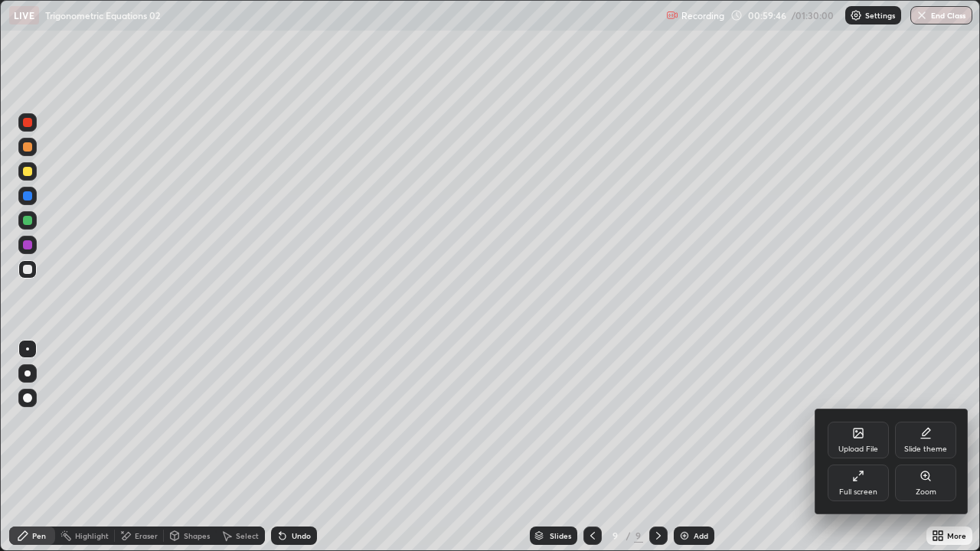
click at [844, 421] on div "Full screen" at bounding box center [858, 483] width 61 height 37
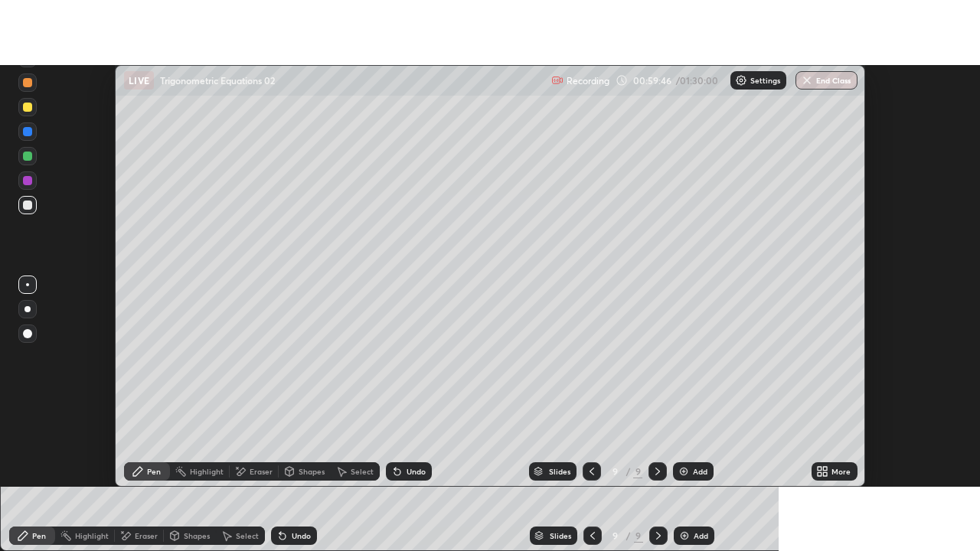
scroll to position [76132, 75574]
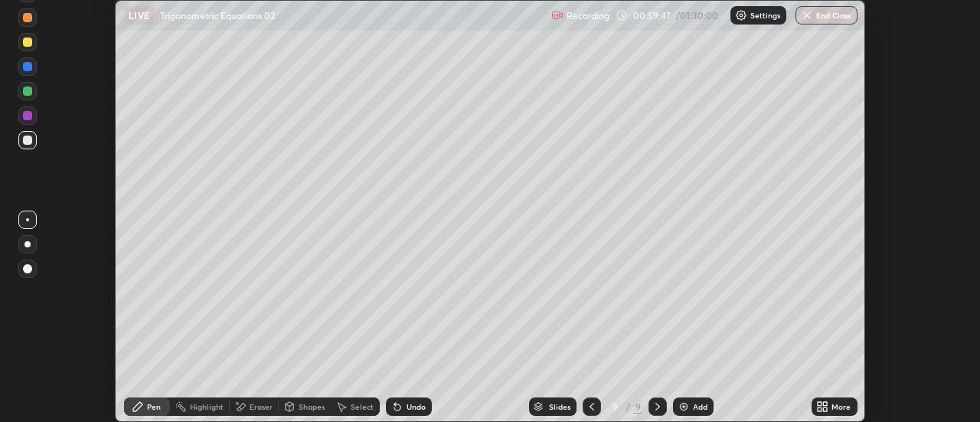
click at [824, 407] on icon at bounding box center [822, 406] width 12 height 12
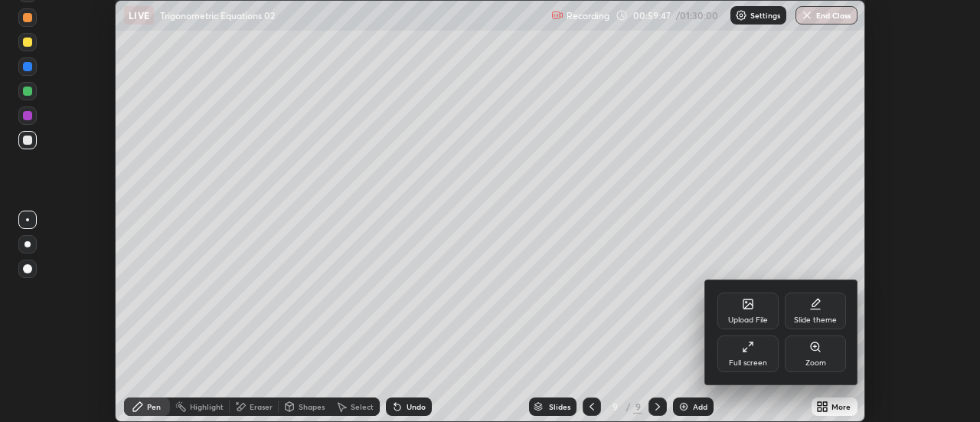
click at [743, 358] on div "Full screen" at bounding box center [747, 353] width 61 height 37
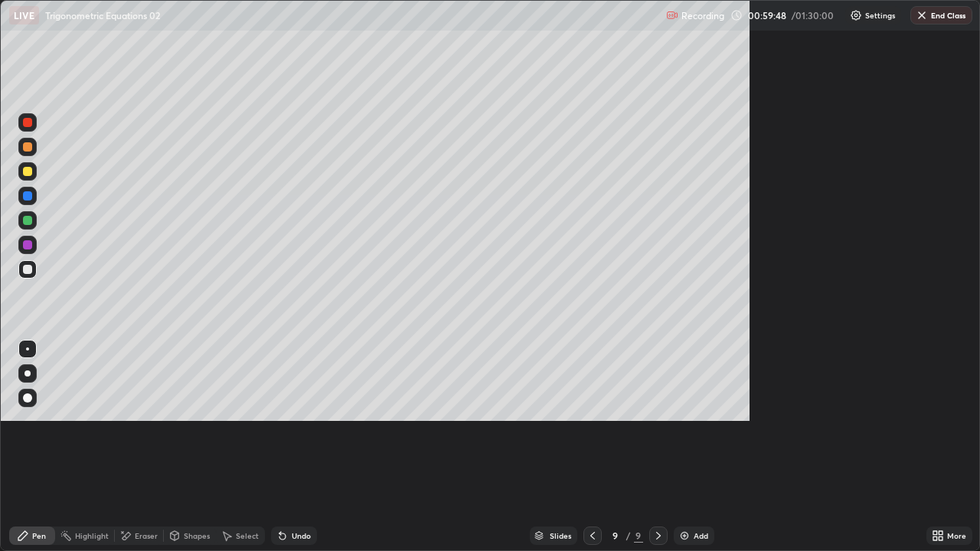
scroll to position [551, 980]
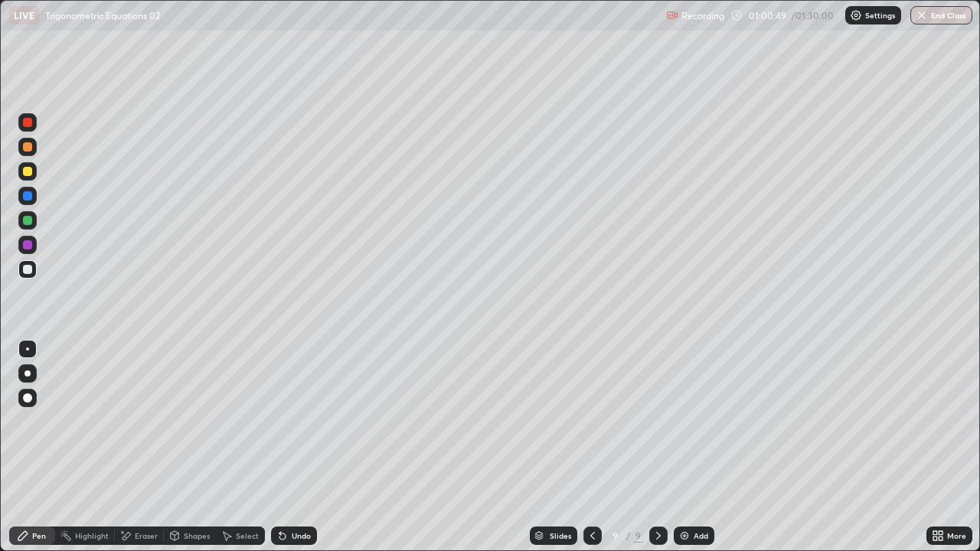
click at [31, 174] on div at bounding box center [27, 171] width 9 height 9
click at [251, 421] on div "Select" at bounding box center [247, 536] width 23 height 8
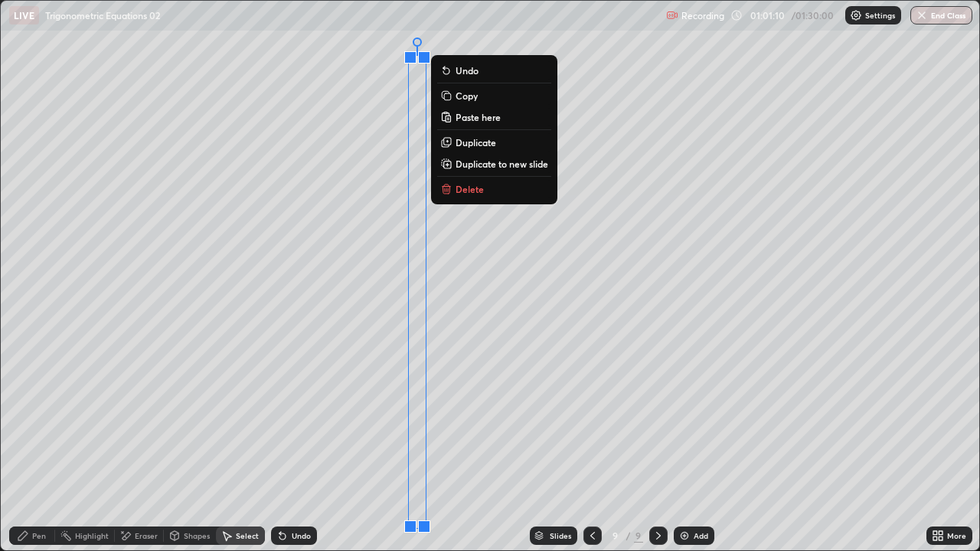
click at [375, 48] on div "0 ° Undo Copy Paste here Duplicate Duplicate to new slide Delete" at bounding box center [490, 276] width 978 height 550
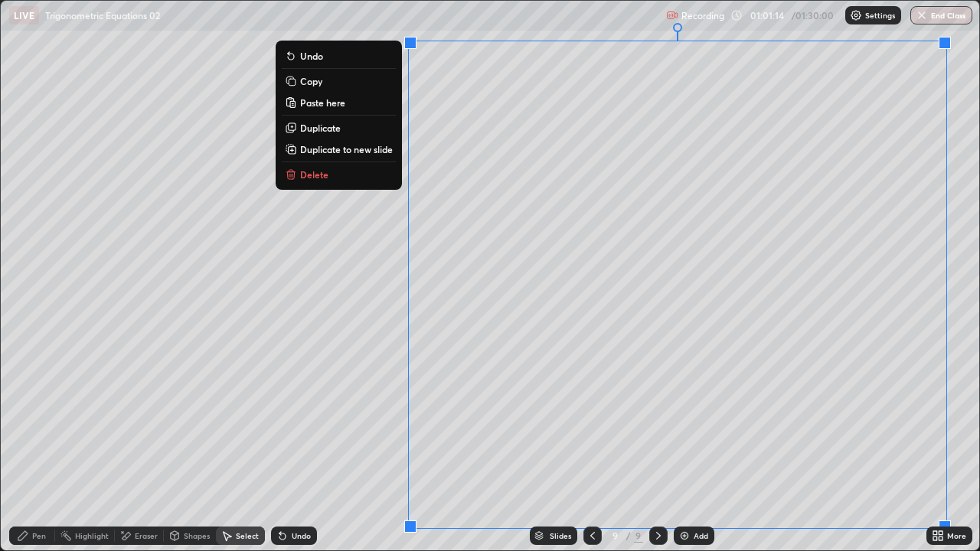
click at [384, 155] on p "Duplicate to new slide" at bounding box center [346, 149] width 93 height 12
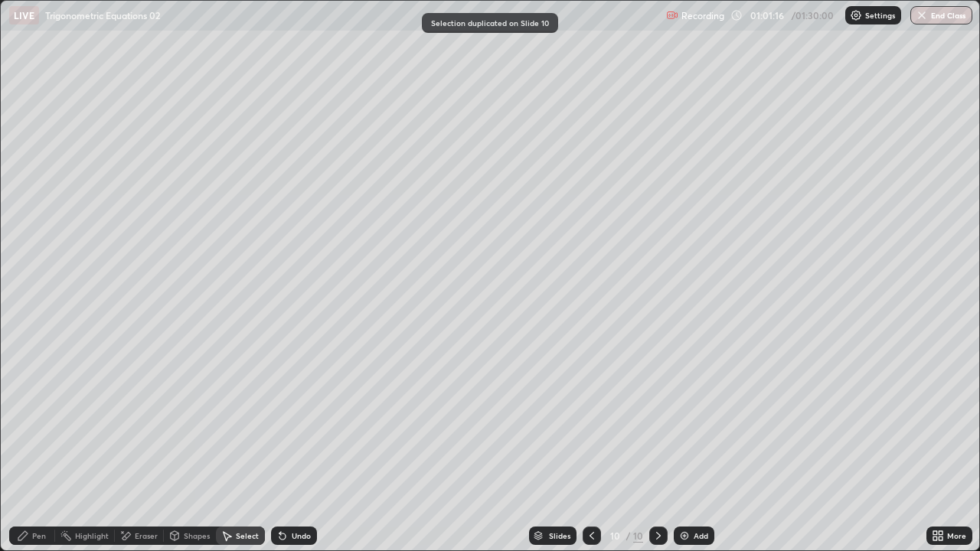
click at [51, 421] on div "Pen" at bounding box center [32, 536] width 46 height 18
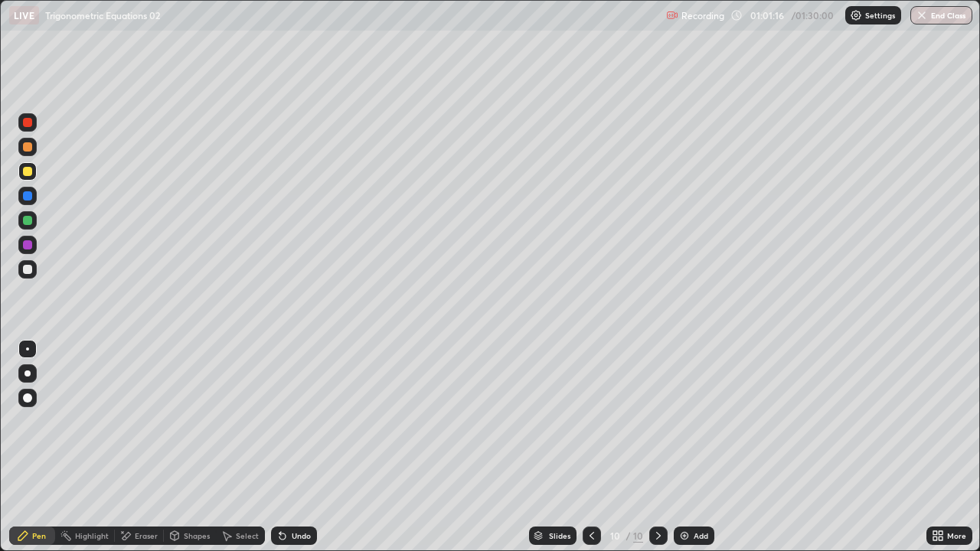
click at [28, 269] on div at bounding box center [27, 269] width 9 height 9
click at [231, 421] on icon at bounding box center [226, 536] width 12 height 12
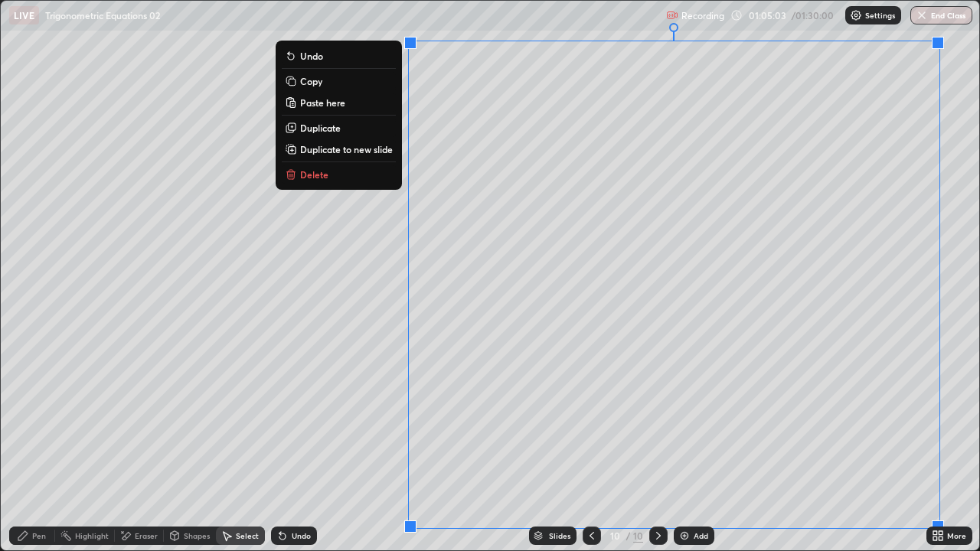
click at [311, 174] on p "Delete" at bounding box center [314, 174] width 28 height 12
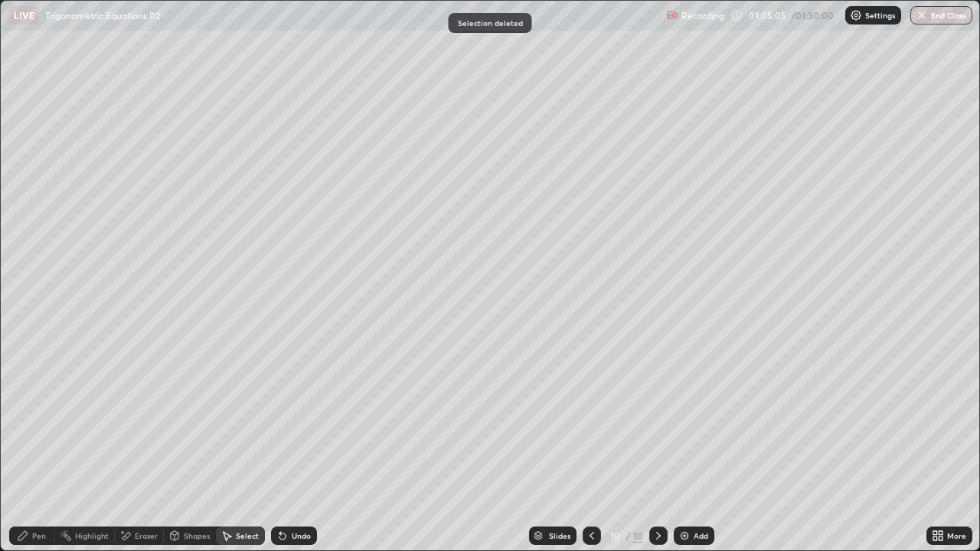
click at [152, 421] on div "Eraser" at bounding box center [146, 536] width 23 height 8
click at [41, 421] on div "Pen" at bounding box center [32, 536] width 46 height 18
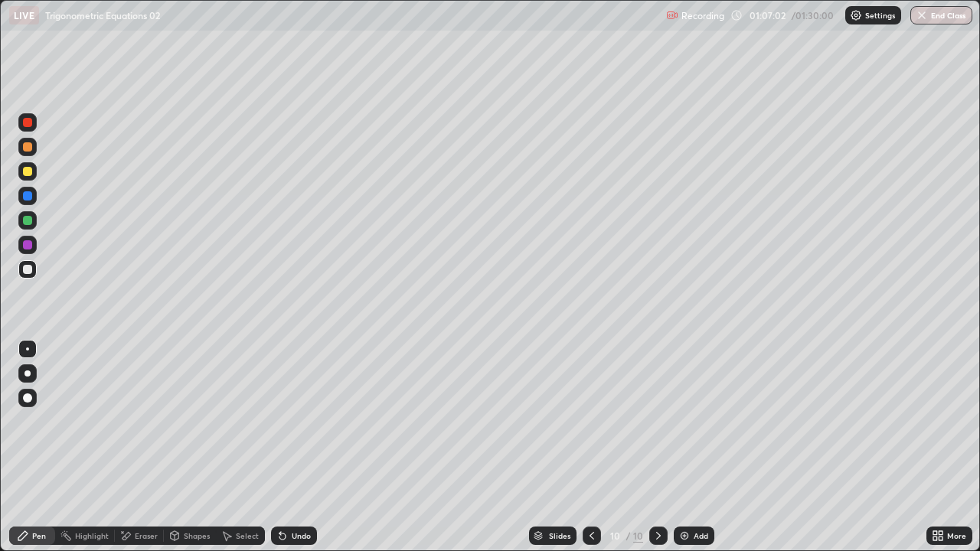
click at [152, 421] on div "Eraser" at bounding box center [139, 536] width 49 height 18
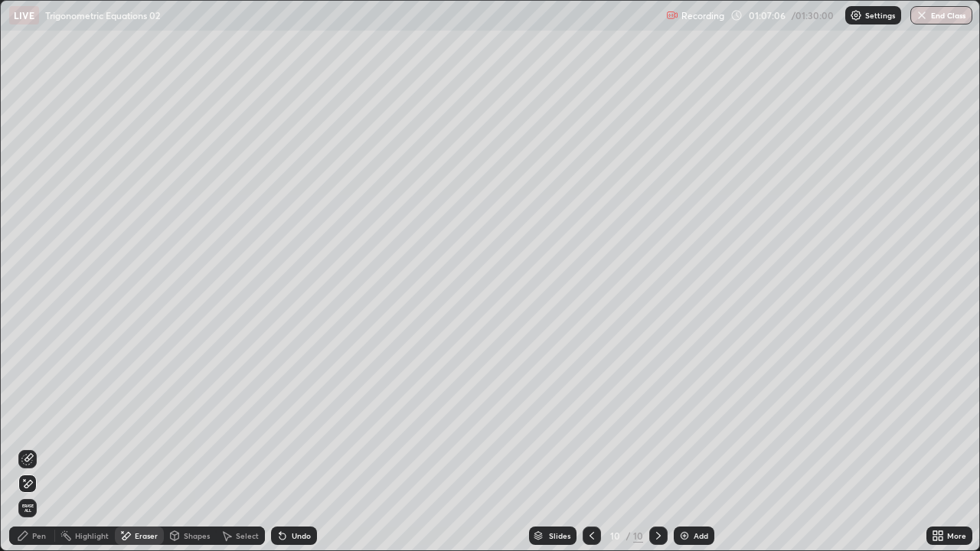
click at [42, 421] on div "Pen" at bounding box center [32, 536] width 46 height 18
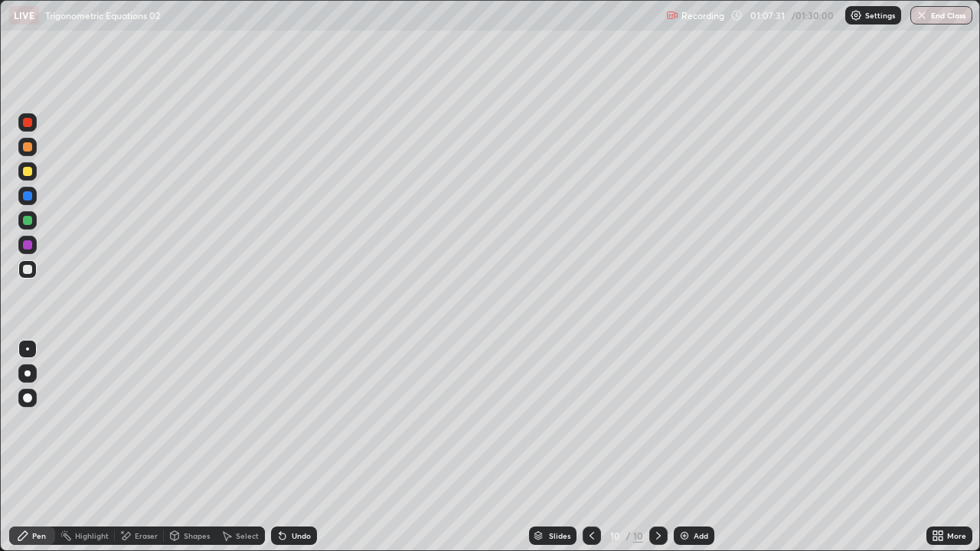
click at [301, 421] on div "Undo" at bounding box center [301, 536] width 19 height 8
click at [292, 421] on div "Undo" at bounding box center [301, 536] width 19 height 8
click at [297, 421] on div "Undo" at bounding box center [301, 536] width 19 height 8
click at [147, 421] on div "Eraser" at bounding box center [146, 536] width 23 height 8
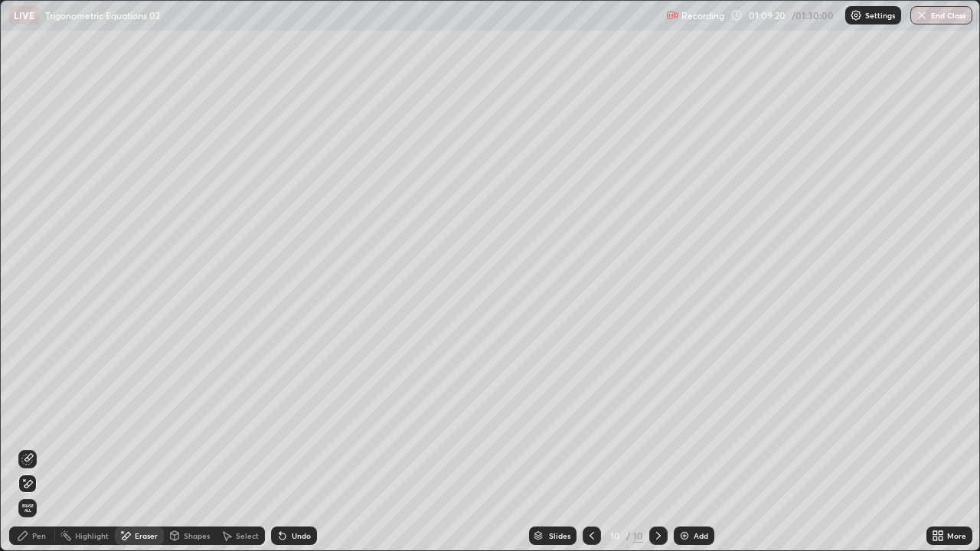
click at [35, 421] on div "Pen" at bounding box center [39, 536] width 14 height 8
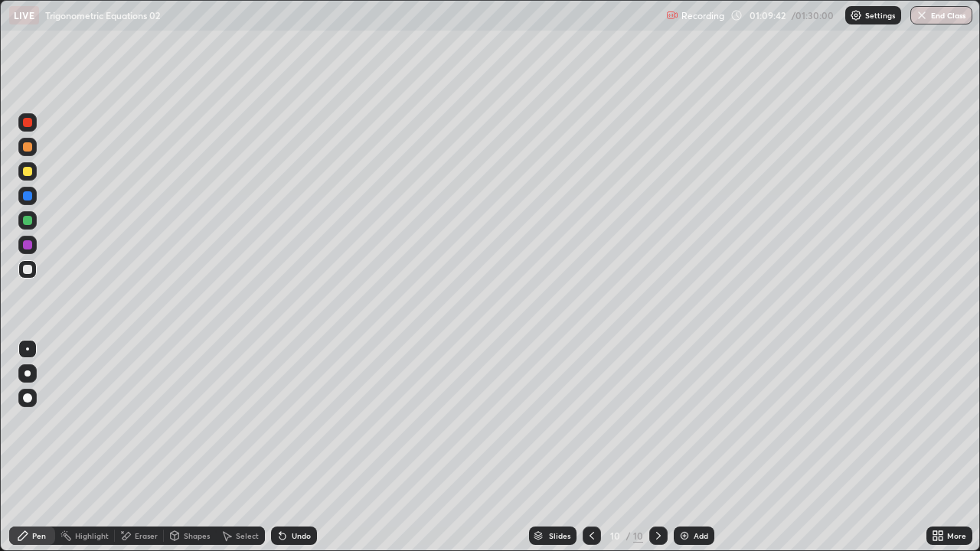
click at [25, 179] on div at bounding box center [27, 171] width 18 height 18
click at [21, 247] on div at bounding box center [27, 245] width 18 height 18
click at [31, 269] on div at bounding box center [27, 269] width 9 height 9
click at [148, 421] on div "Eraser" at bounding box center [146, 536] width 23 height 8
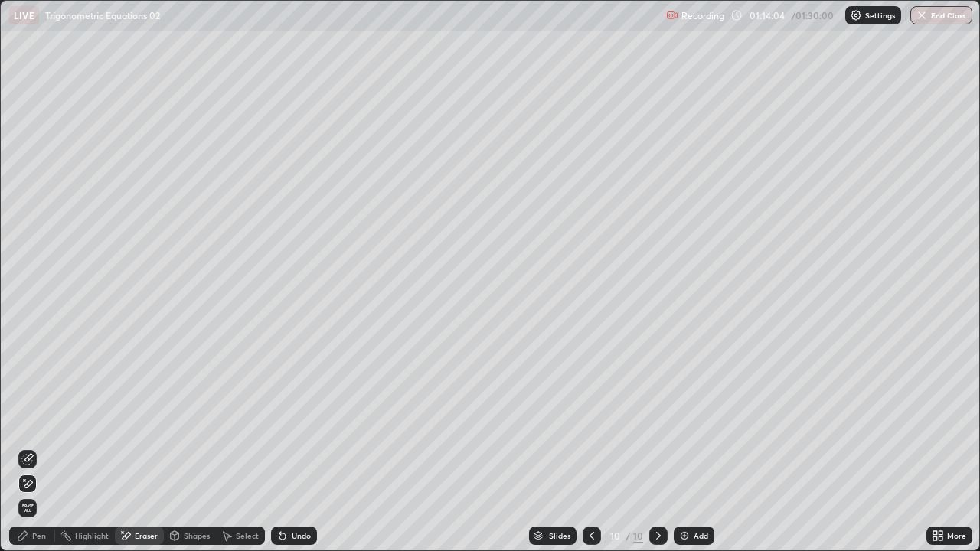
click at [690, 421] on div "Add" at bounding box center [694, 536] width 41 height 18
click at [48, 421] on div "Pen" at bounding box center [32, 536] width 46 height 18
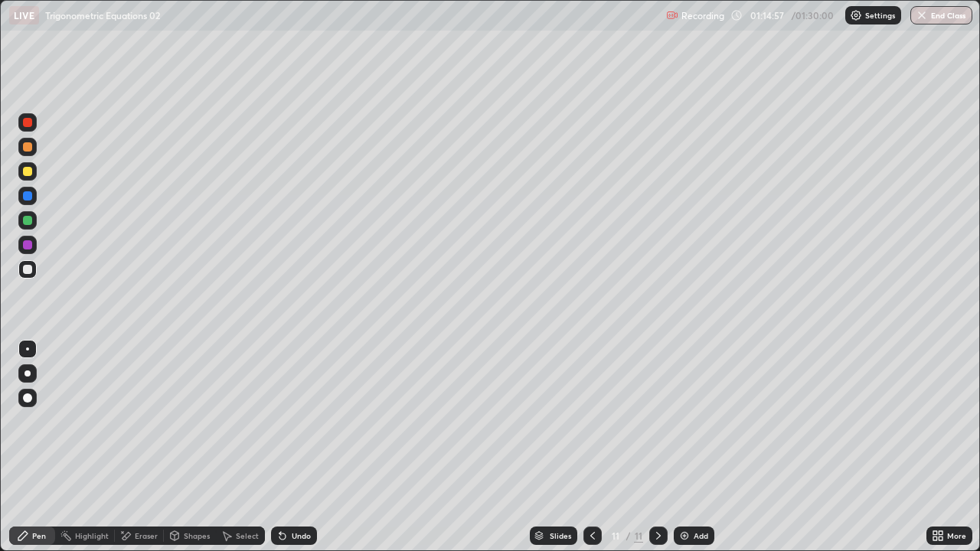
click at [299, 421] on div "Undo" at bounding box center [301, 536] width 19 height 8
click at [298, 421] on div "Undo" at bounding box center [301, 536] width 19 height 8
click at [31, 175] on div at bounding box center [27, 171] width 9 height 9
click at [33, 226] on div at bounding box center [27, 220] width 18 height 18
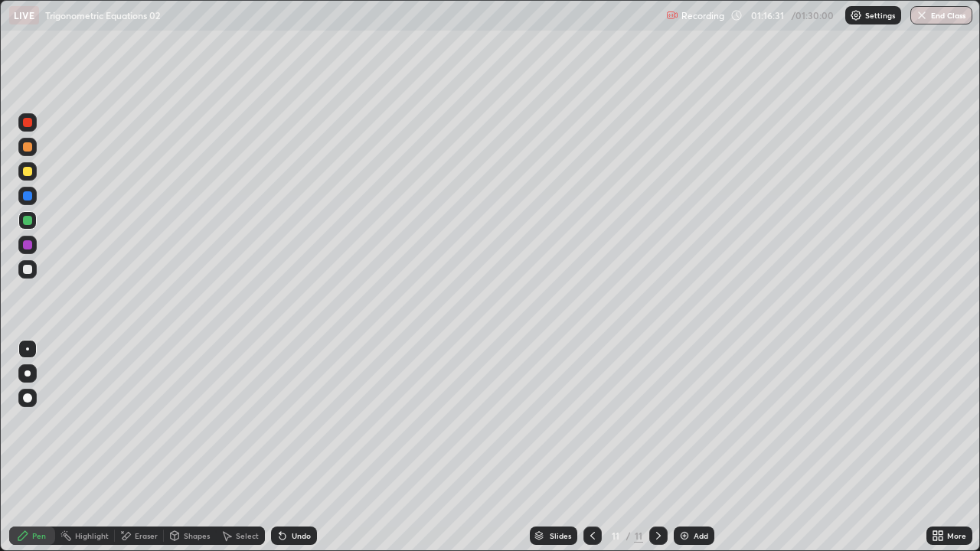
click at [34, 270] on div at bounding box center [27, 269] width 18 height 18
click at [27, 268] on div at bounding box center [27, 269] width 9 height 9
click at [28, 171] on div at bounding box center [27, 171] width 9 height 9
click at [285, 421] on div "Undo" at bounding box center [294, 536] width 46 height 18
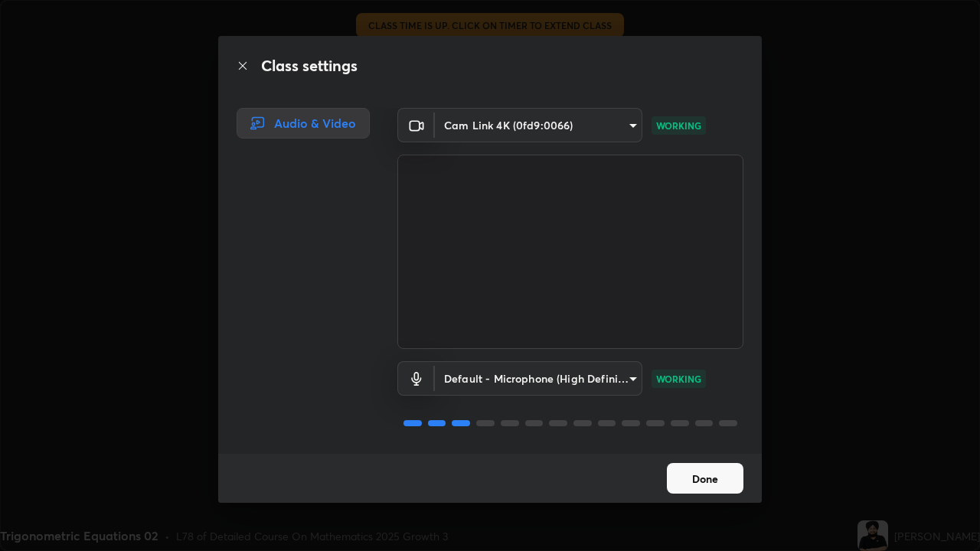
click at [704, 421] on button "Done" at bounding box center [705, 478] width 77 height 31
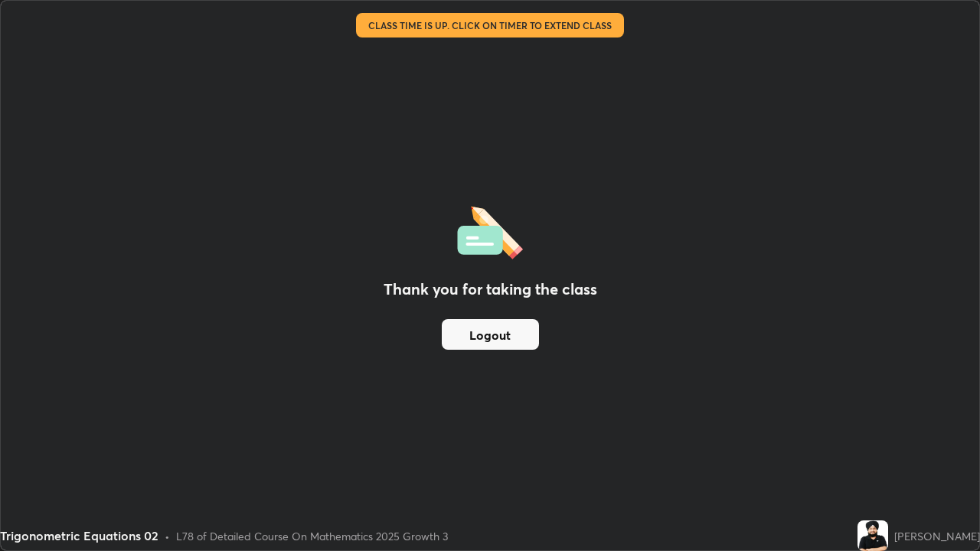
click at [520, 336] on button "Logout" at bounding box center [490, 334] width 97 height 31
